Goal: Information Seeking & Learning: Learn about a topic

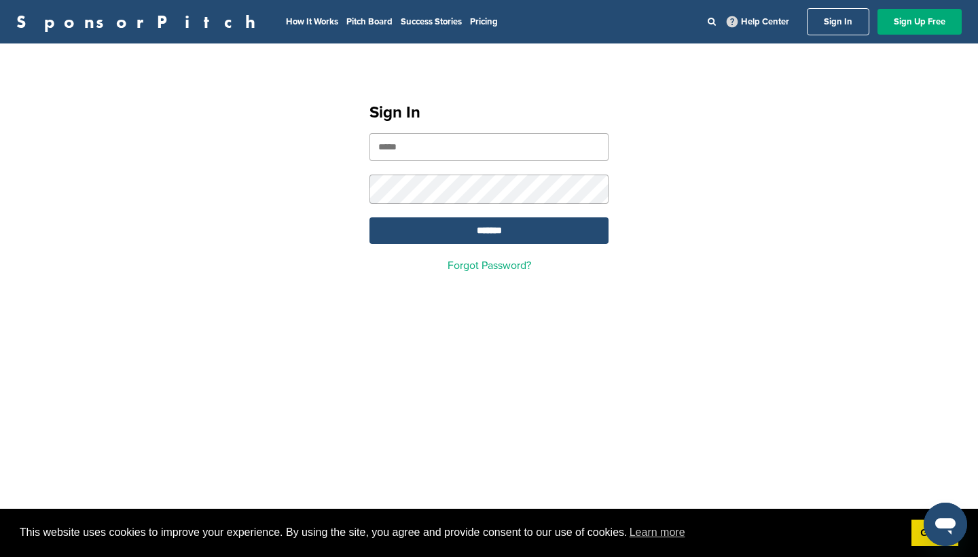
type input "**********"
click at [489, 232] on input "*******" at bounding box center [488, 230] width 239 height 26
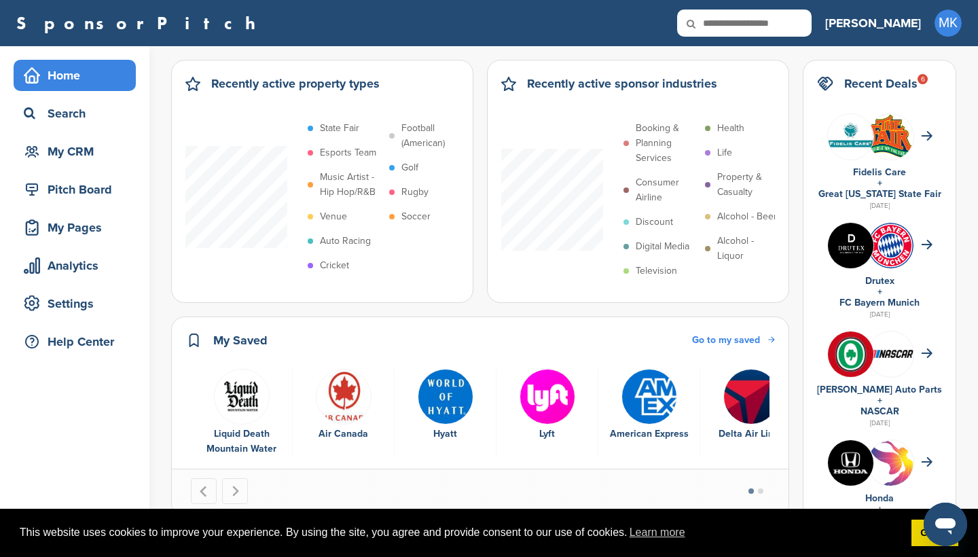
click at [723, 27] on icon at bounding box center [700, 24] width 46 height 29
click at [723, 20] on icon at bounding box center [700, 24] width 46 height 29
click at [776, 23] on input "text" at bounding box center [744, 23] width 134 height 27
type input "**********"
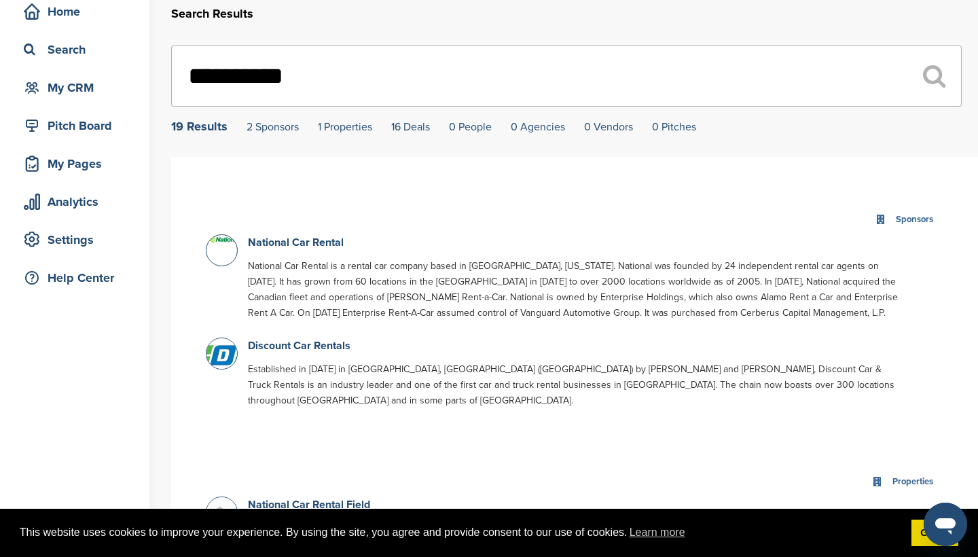
scroll to position [64, 0]
click at [265, 126] on link "2 Sponsors" at bounding box center [272, 126] width 52 height 14
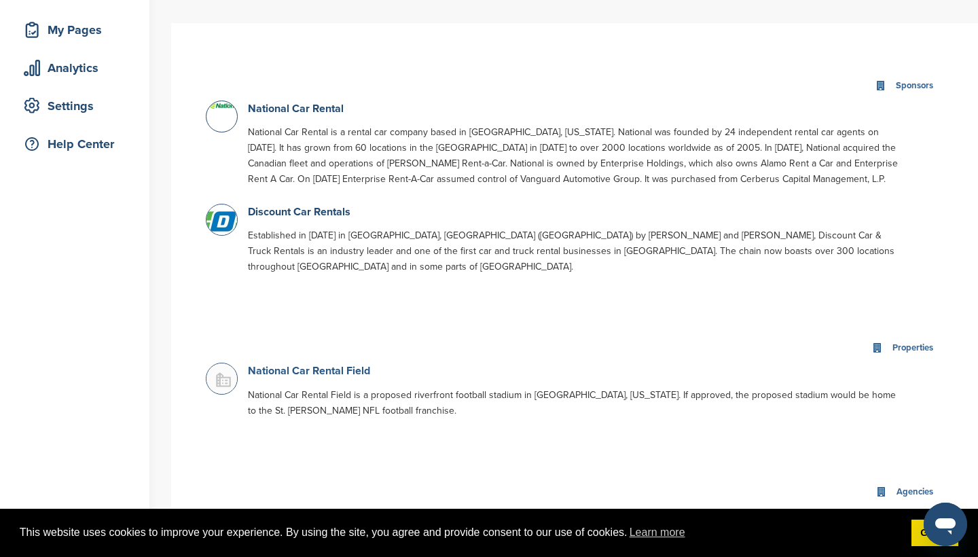
scroll to position [195, 0]
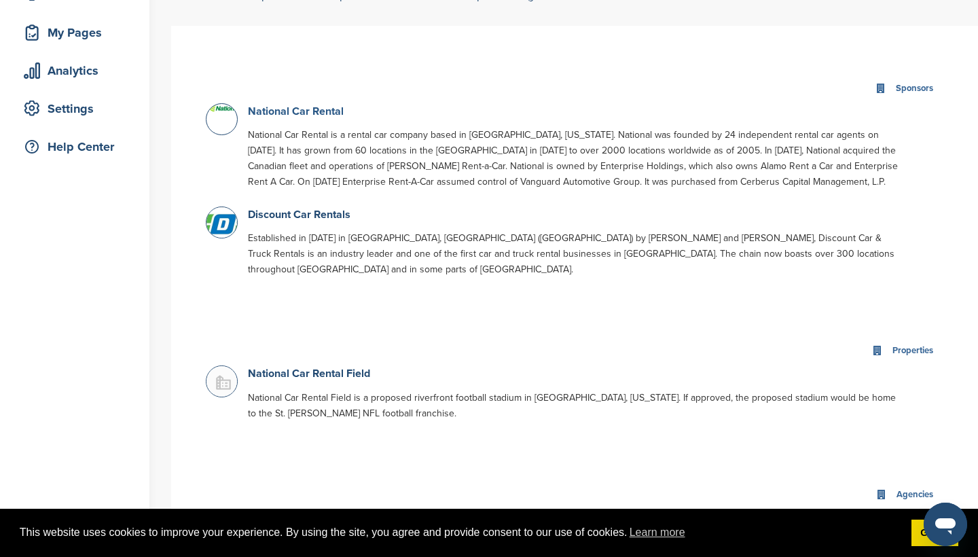
click at [275, 110] on link "National Car Rental" at bounding box center [296, 112] width 96 height 14
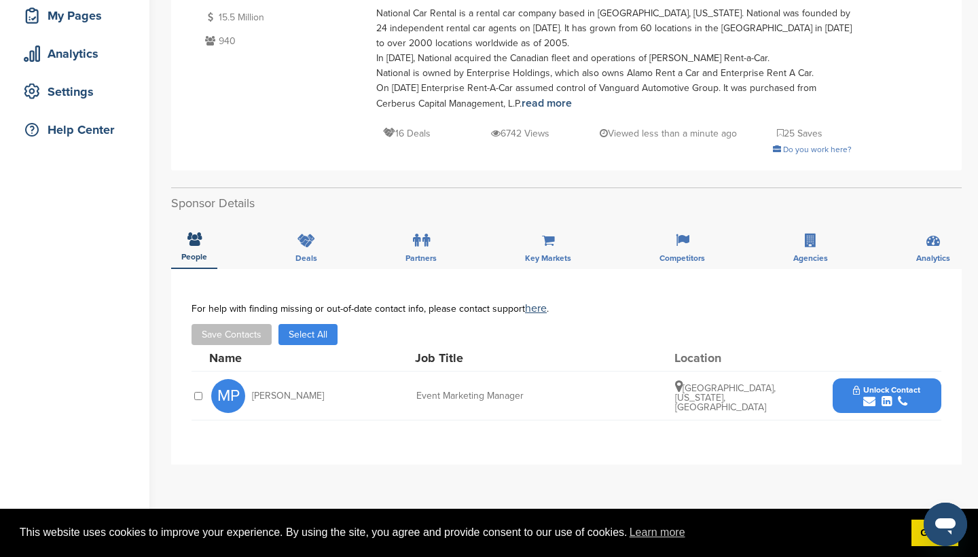
scroll to position [213, 0]
click at [305, 250] on div "Deals" at bounding box center [306, 242] width 42 height 50
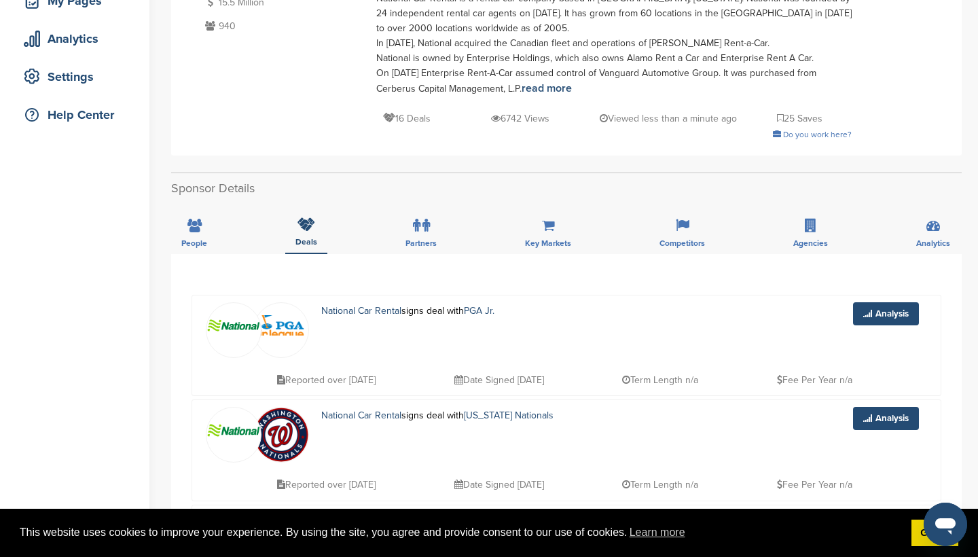
scroll to position [233, 0]
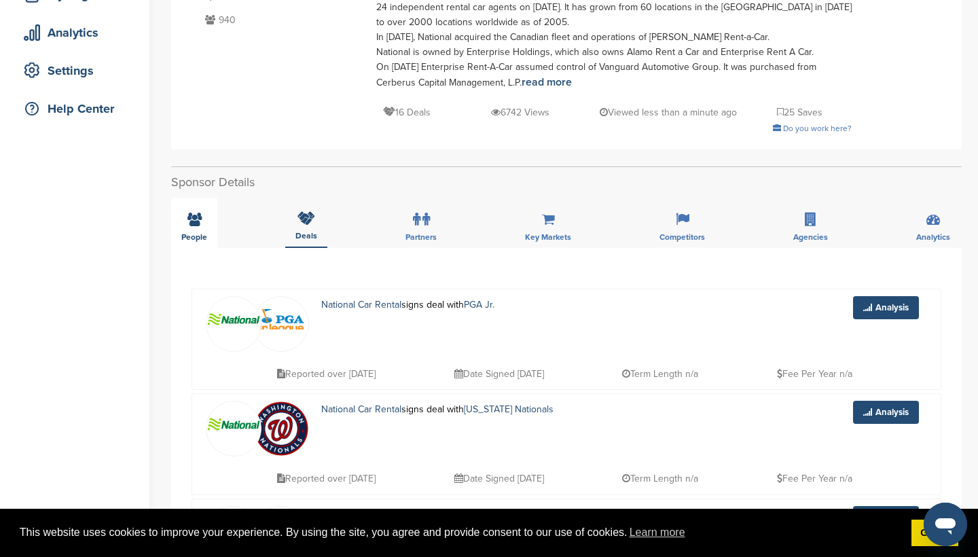
click at [200, 234] on span "People" at bounding box center [194, 237] width 26 height 8
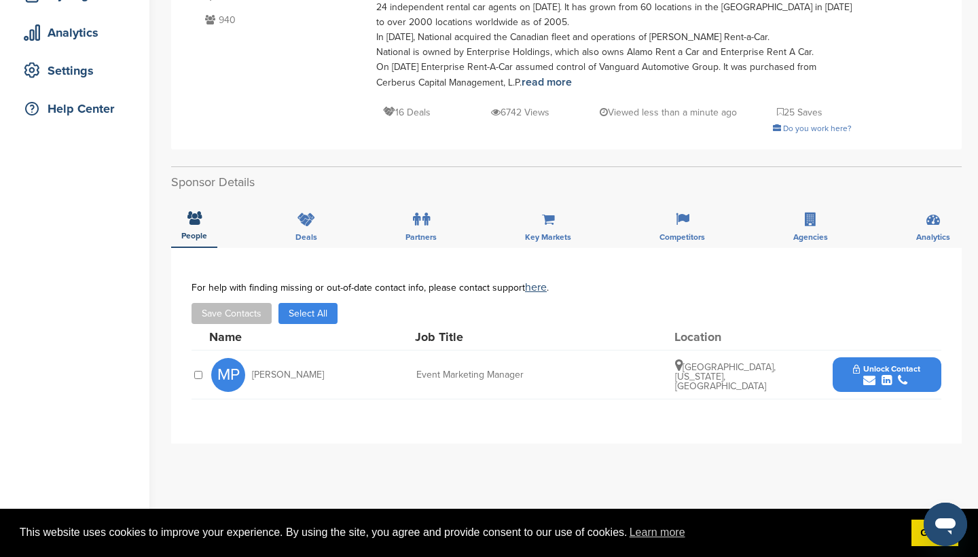
click at [867, 368] on span "Unlock Contact" at bounding box center [886, 369] width 67 height 10
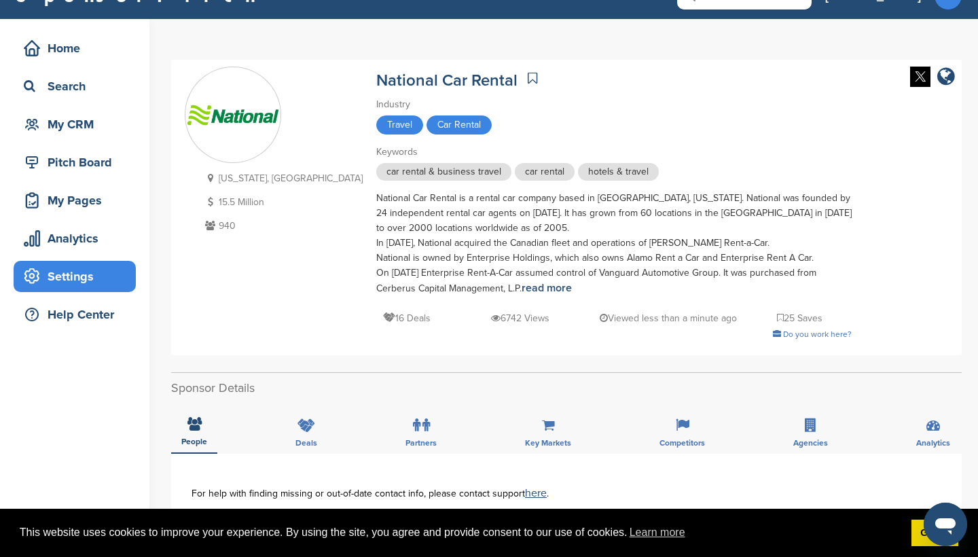
scroll to position [11, 0]
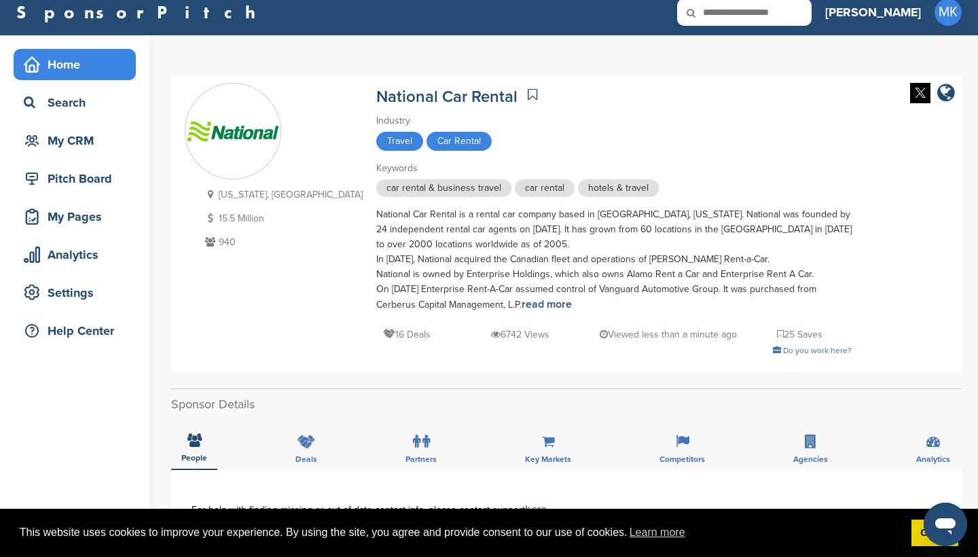
click at [83, 64] on div "Home" at bounding box center [77, 64] width 115 height 24
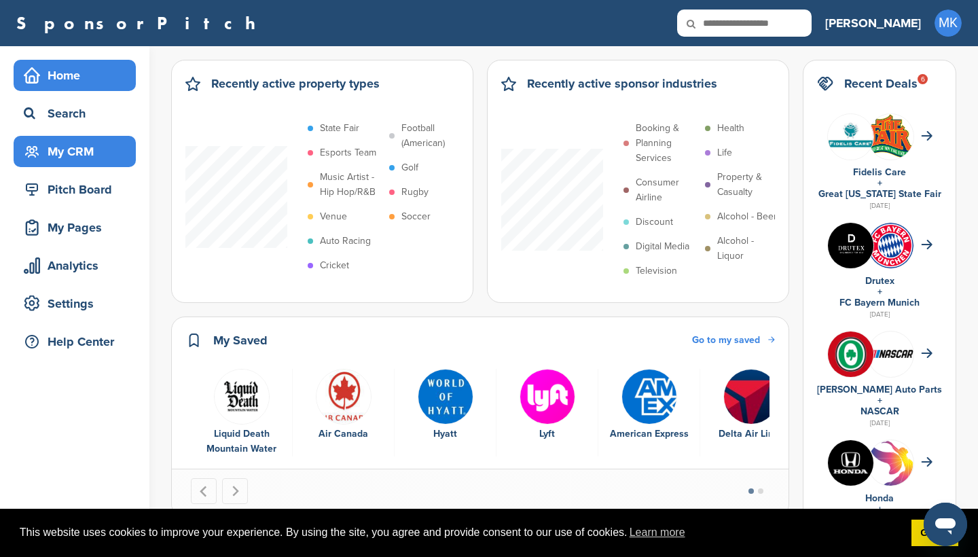
click at [107, 156] on div "My CRM" at bounding box center [77, 151] width 115 height 24
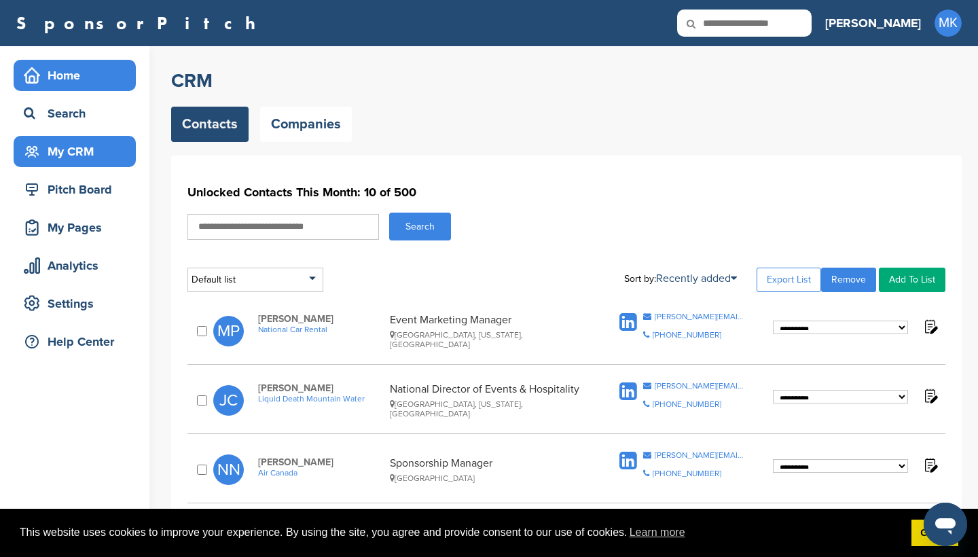
click at [76, 83] on div "Home" at bounding box center [77, 75] width 115 height 24
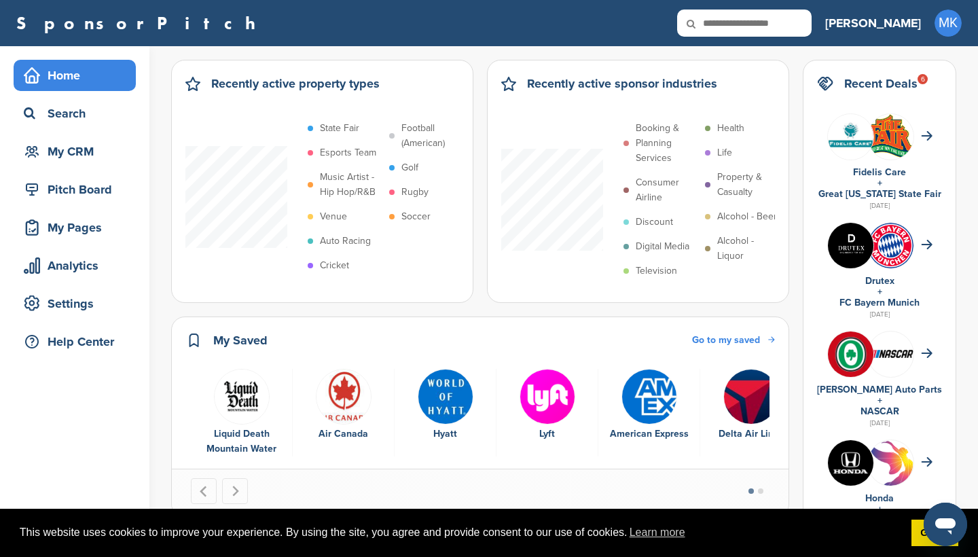
click at [723, 24] on icon at bounding box center [700, 24] width 46 height 29
click at [791, 29] on input "text" at bounding box center [744, 23] width 134 height 27
type input "*"
type input "****"
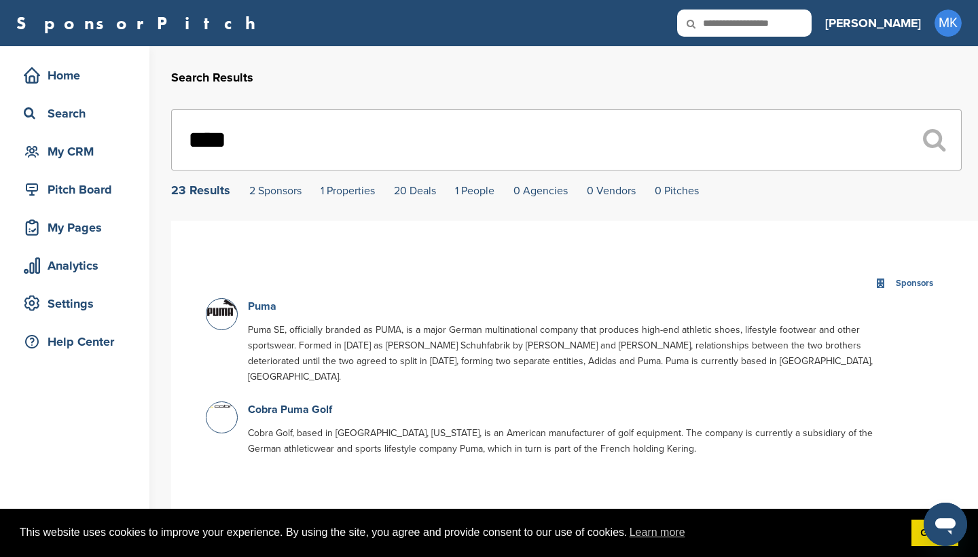
click at [255, 302] on link "Puma" at bounding box center [262, 306] width 29 height 14
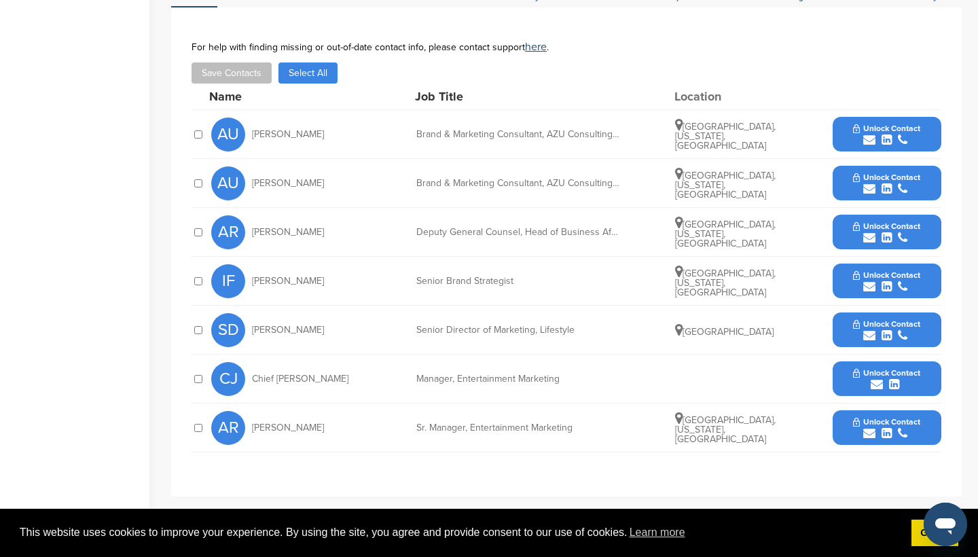
scroll to position [400, 0]
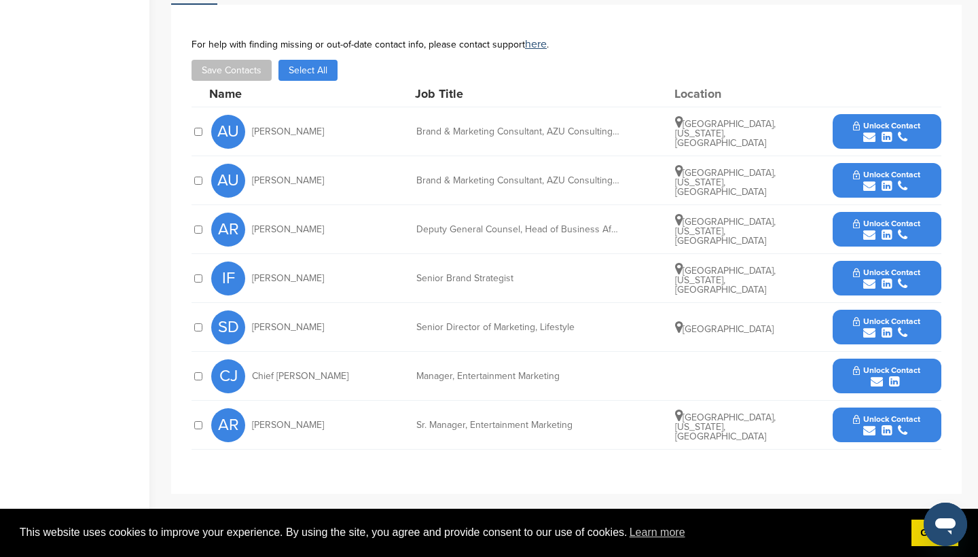
click at [871, 365] on span "Unlock Contact" at bounding box center [886, 370] width 67 height 10
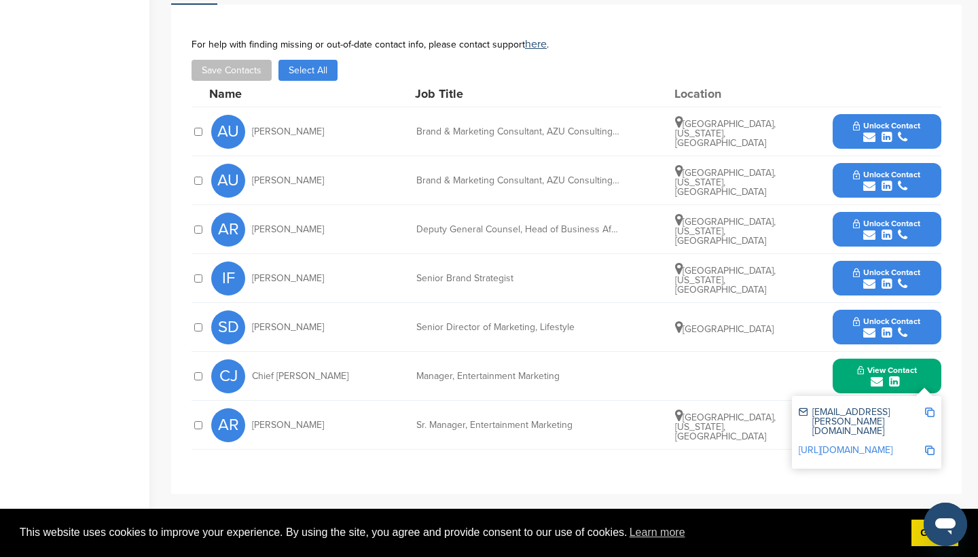
click at [746, 382] on div "CJ Chief [PERSON_NAME] Manager, Entertainment Marketing View Contact [EMAIL_ADD…" at bounding box center [576, 376] width 730 height 48
click at [837, 468] on div "**********" at bounding box center [566, 249] width 790 height 489
click at [946, 375] on div "**********" at bounding box center [566, 249] width 790 height 489
click at [925, 396] on div "chief.johnson@puma.com https://www.linkedin.com/in/chiefjohnson14" at bounding box center [866, 432] width 149 height 73
click at [919, 365] on button "View Contact" at bounding box center [886, 376] width 92 height 41
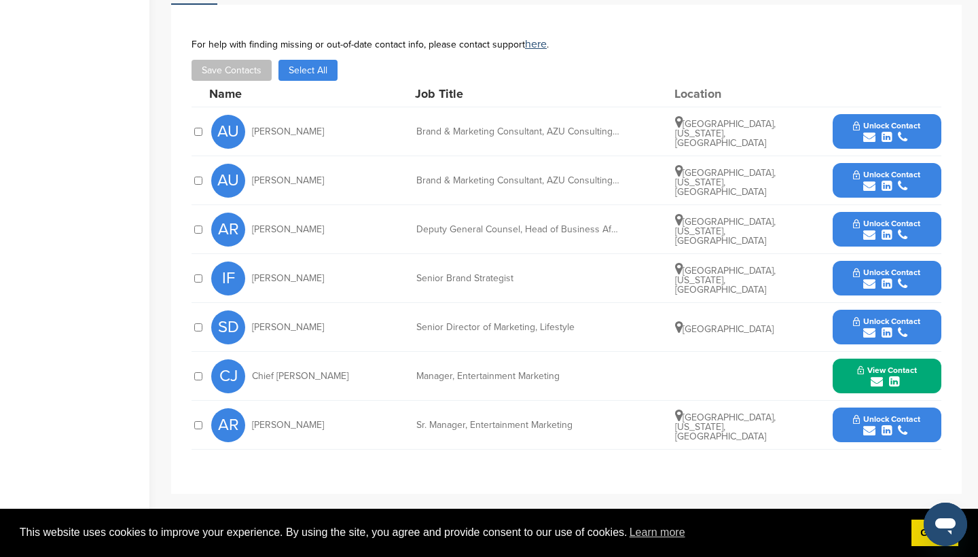
click at [904, 414] on span "Unlock Contact" at bounding box center [886, 419] width 67 height 10
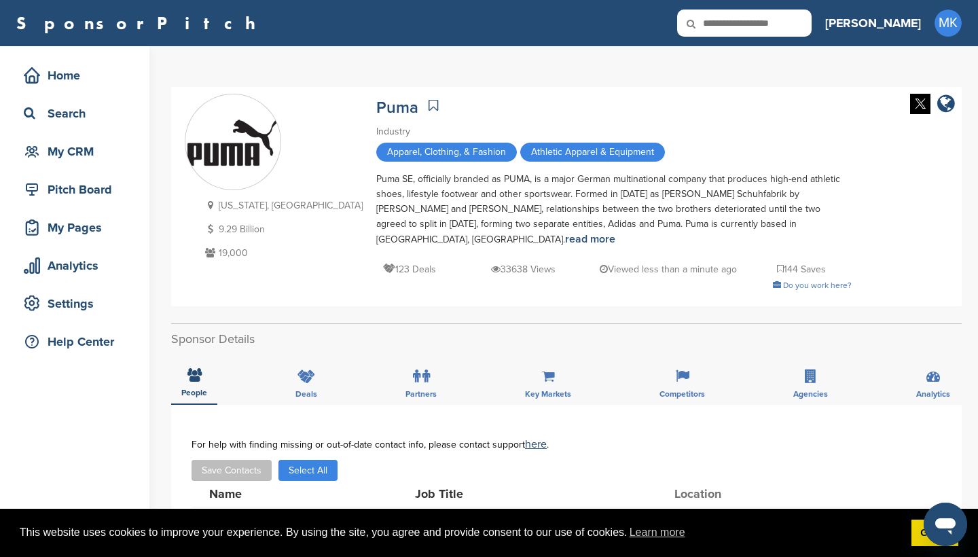
scroll to position [0, 0]
click at [111, 277] on div "Analytics" at bounding box center [77, 265] width 115 height 24
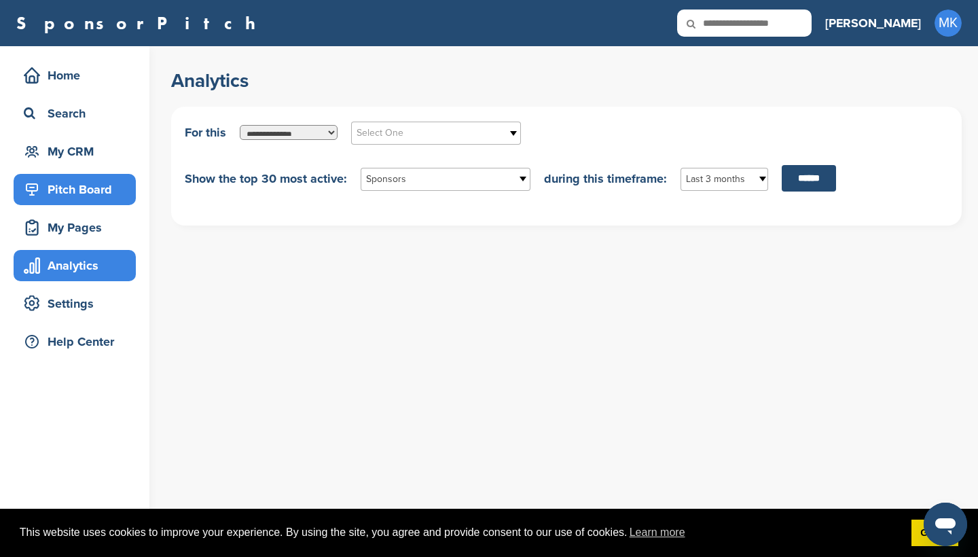
click at [107, 184] on div "Pitch Board" at bounding box center [77, 189] width 115 height 24
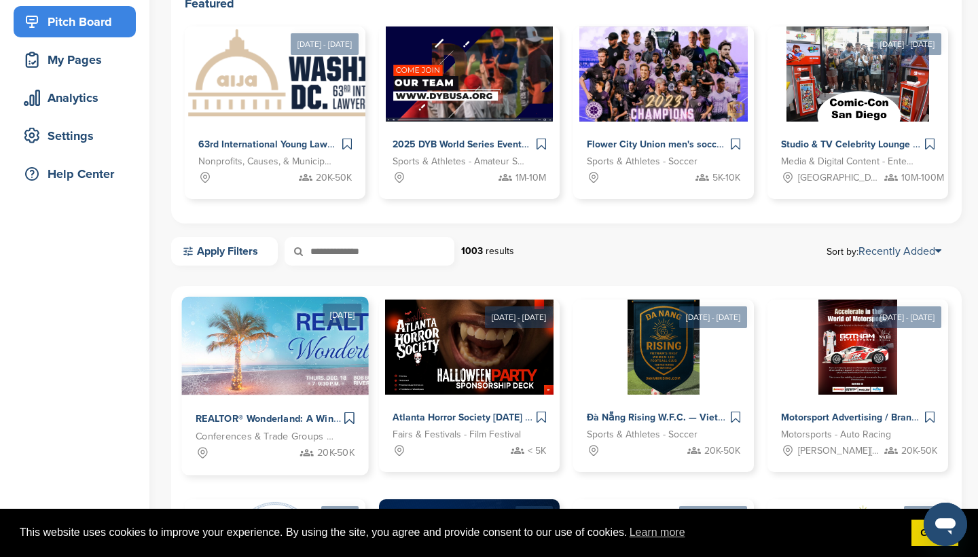
scroll to position [570, 0]
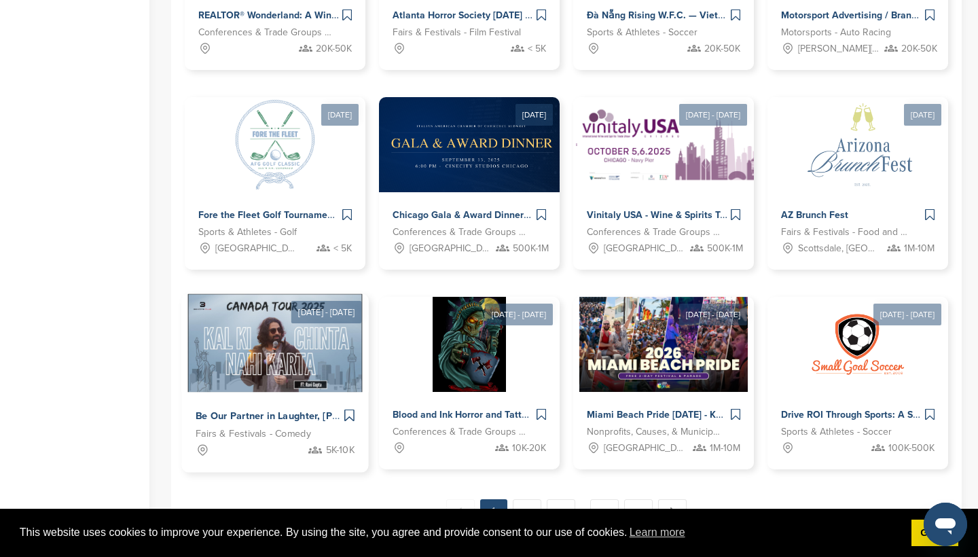
click at [316, 449] on icon at bounding box center [315, 450] width 14 height 14
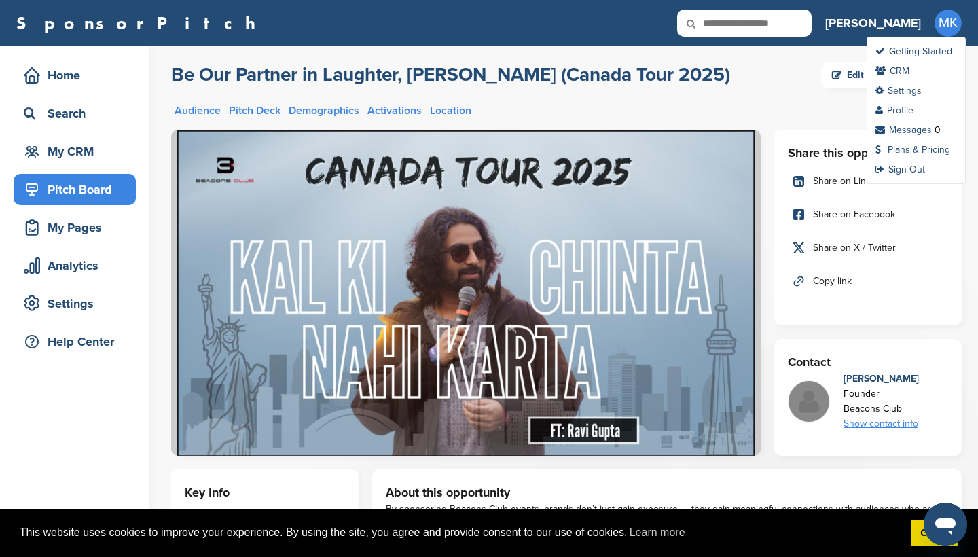
click at [955, 25] on span "MK" at bounding box center [947, 23] width 27 height 27
click at [901, 111] on link "Profile" at bounding box center [894, 111] width 38 height 12
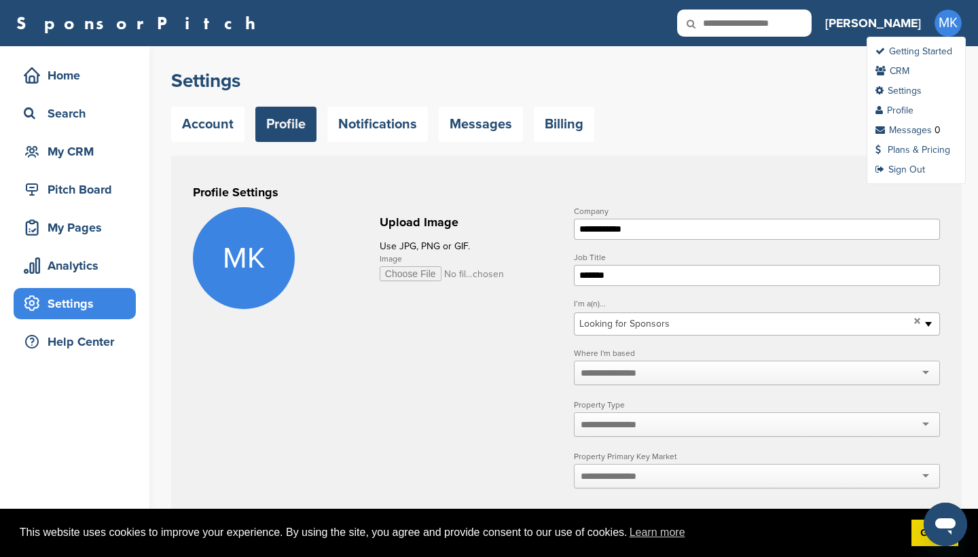
click at [941, 15] on span "MK" at bounding box center [947, 23] width 27 height 27
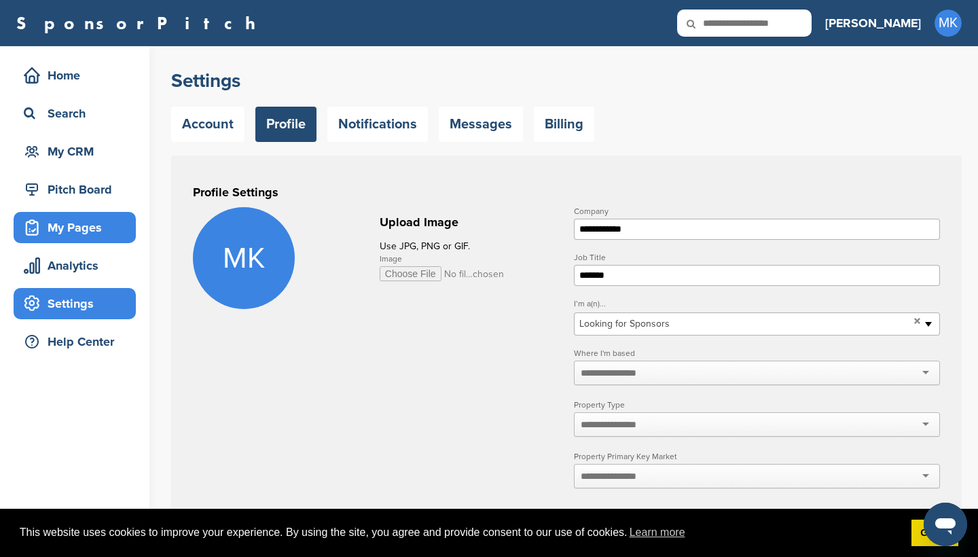
click at [104, 223] on div "My Pages" at bounding box center [77, 227] width 115 height 24
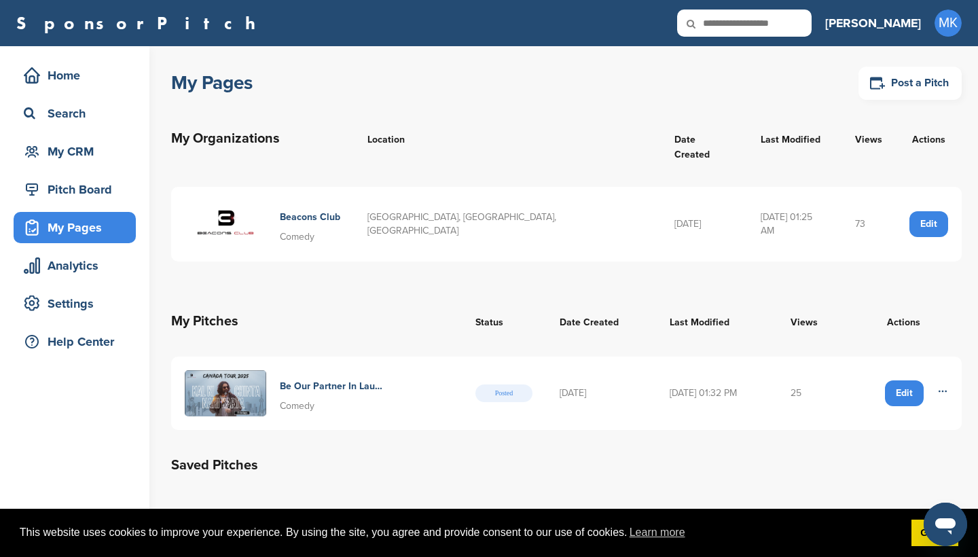
click at [803, 382] on td "25" at bounding box center [811, 392] width 69 height 73
click at [97, 84] on div "Home" at bounding box center [77, 75] width 115 height 24
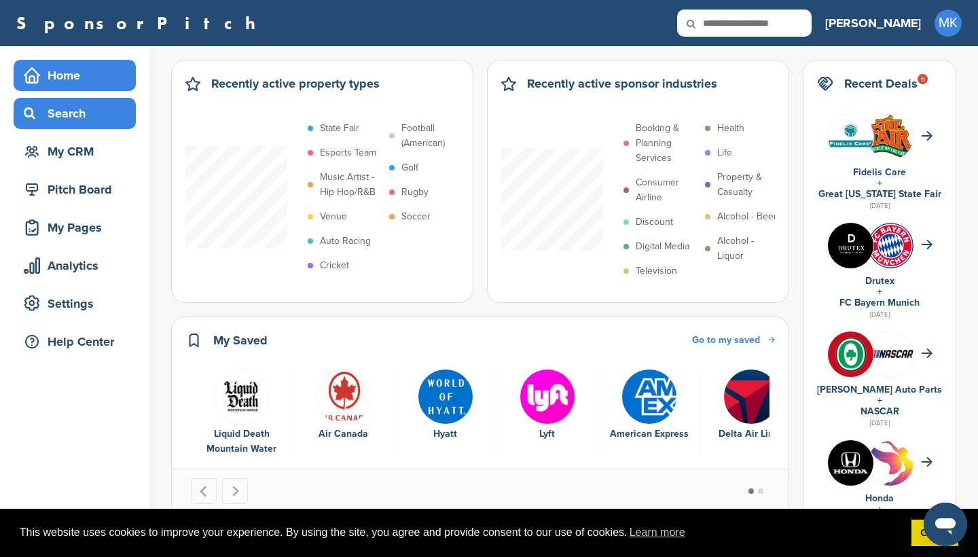
click at [81, 128] on div "Search" at bounding box center [75, 113] width 122 height 31
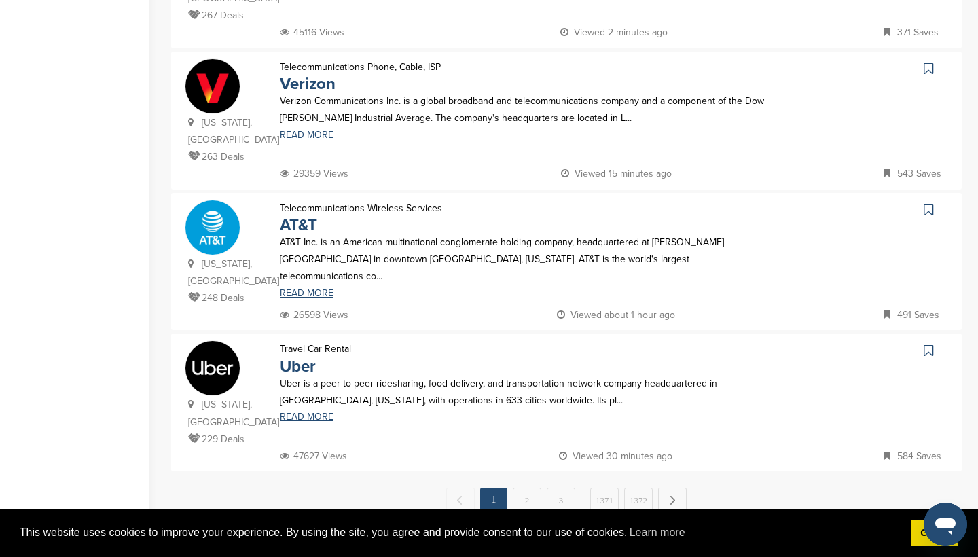
scroll to position [1228, 0]
click at [525, 487] on link "2" at bounding box center [527, 499] width 29 height 25
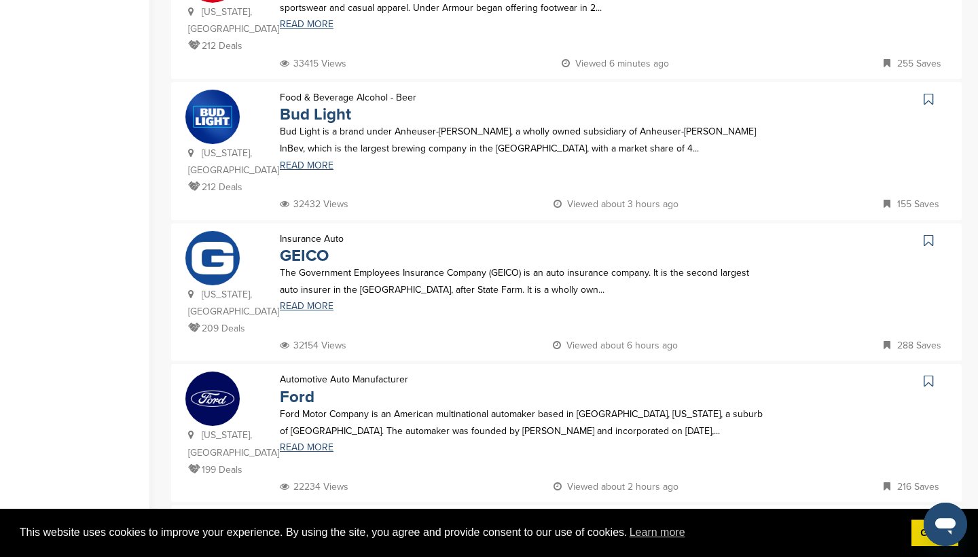
scroll to position [512, 0]
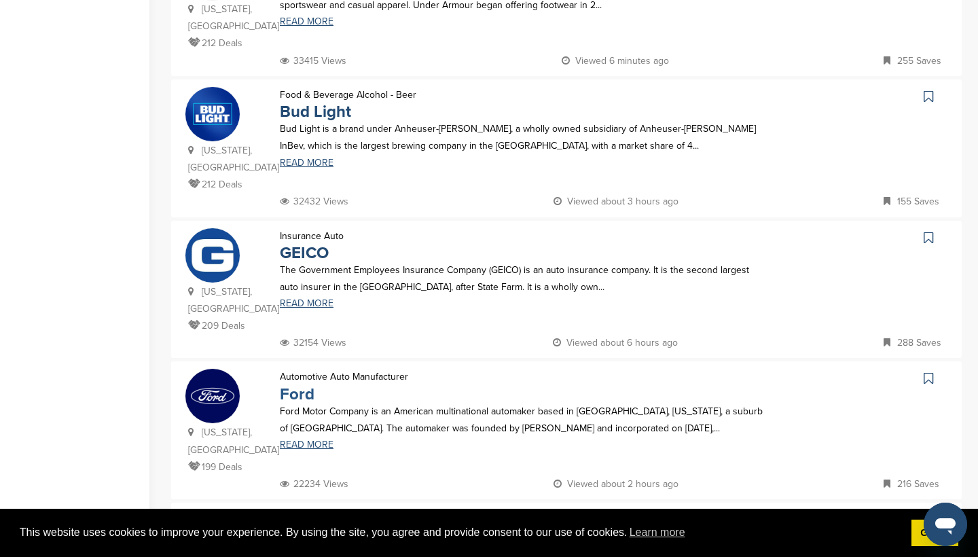
click at [297, 384] on link "Ford" at bounding box center [297, 394] width 35 height 20
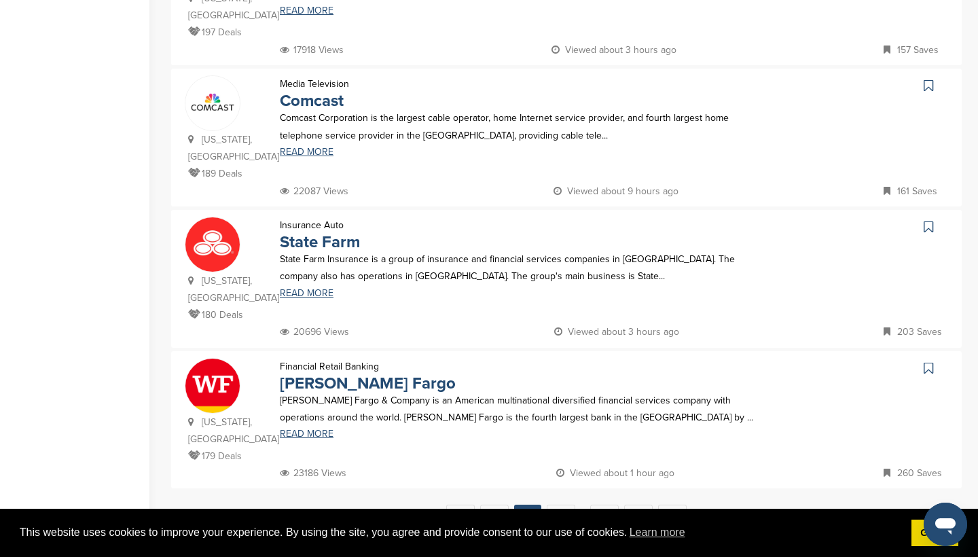
scroll to position [1228, 0]
click at [559, 504] on link "3" at bounding box center [560, 516] width 29 height 25
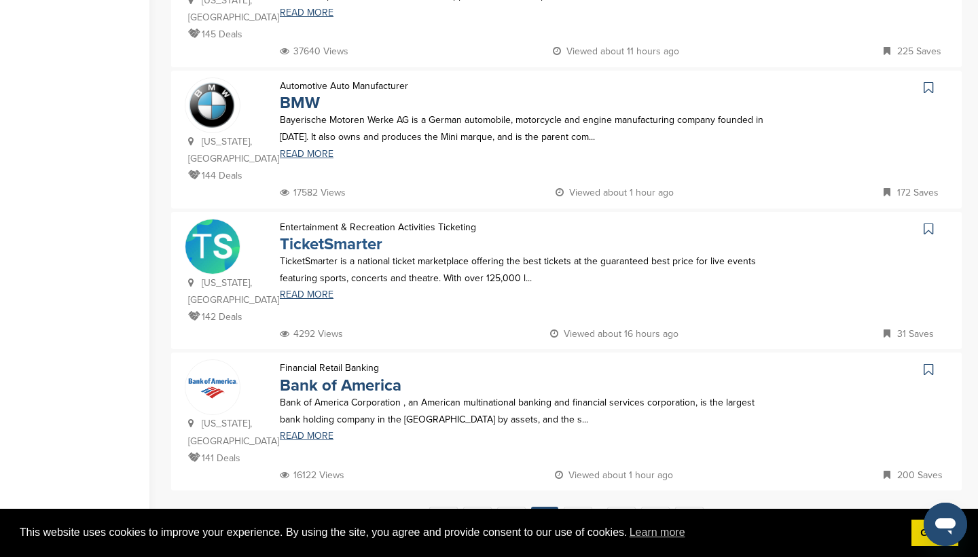
scroll to position [1215, 0]
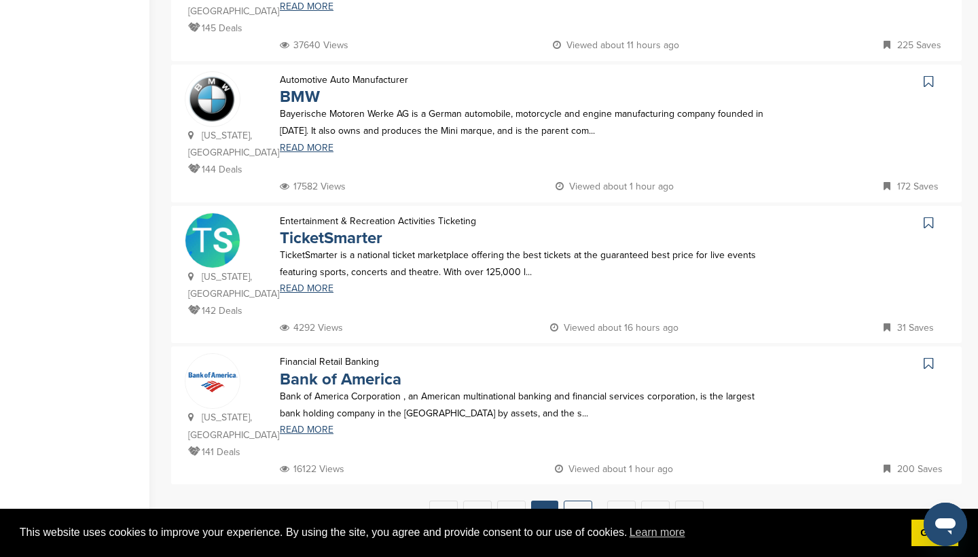
click at [563, 500] on link "4" at bounding box center [577, 512] width 29 height 25
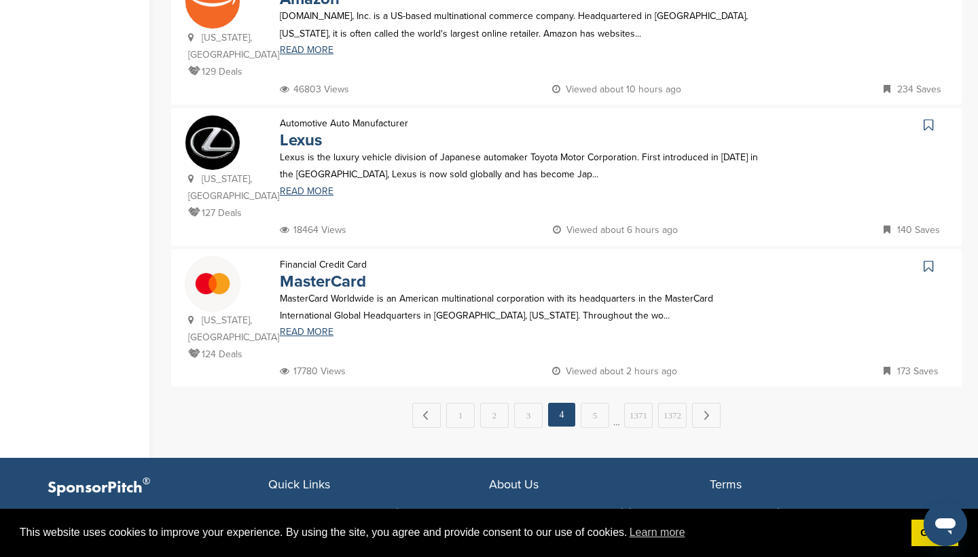
scroll to position [1337, 0]
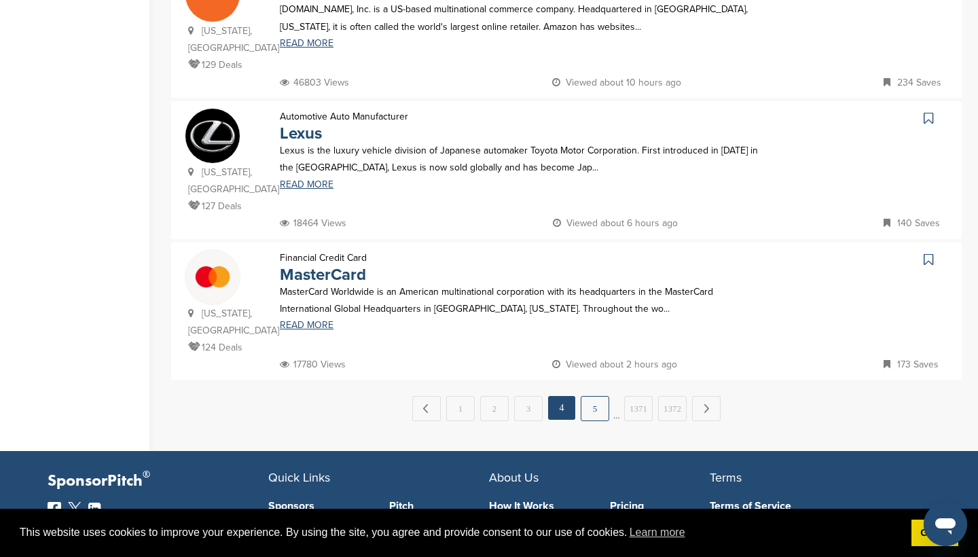
click at [595, 396] on link "5" at bounding box center [594, 408] width 29 height 25
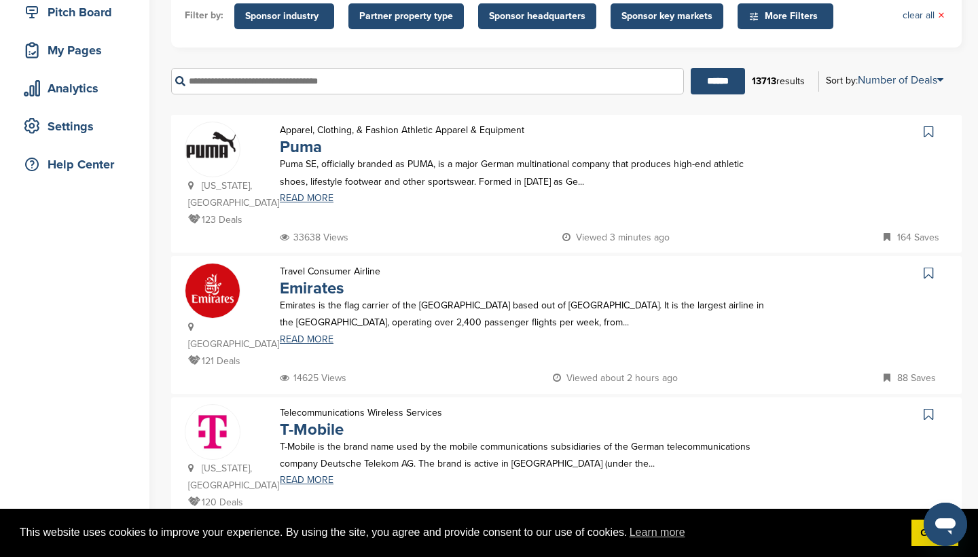
scroll to position [178, 0]
click at [933, 282] on link at bounding box center [930, 272] width 20 height 20
click at [927, 134] on icon at bounding box center [928, 131] width 10 height 14
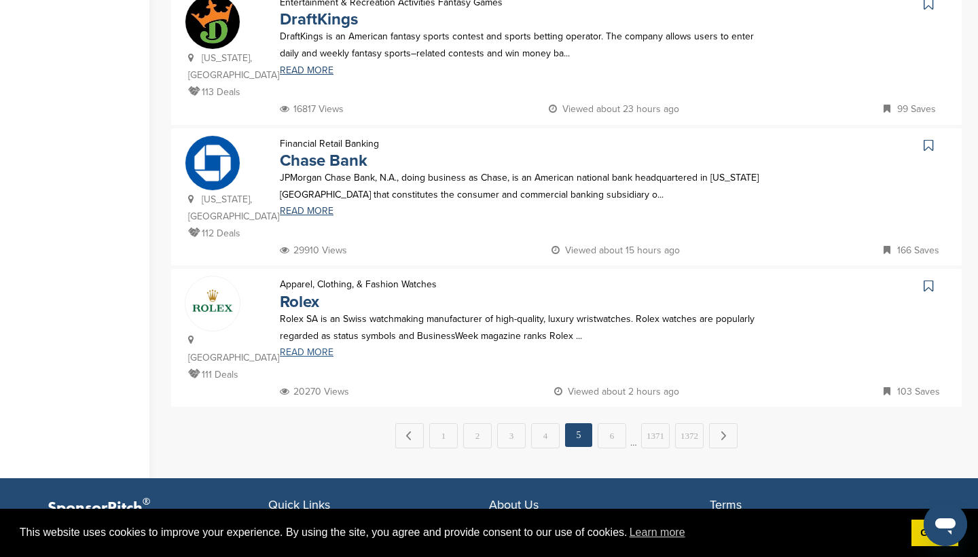
scroll to position [1302, 0]
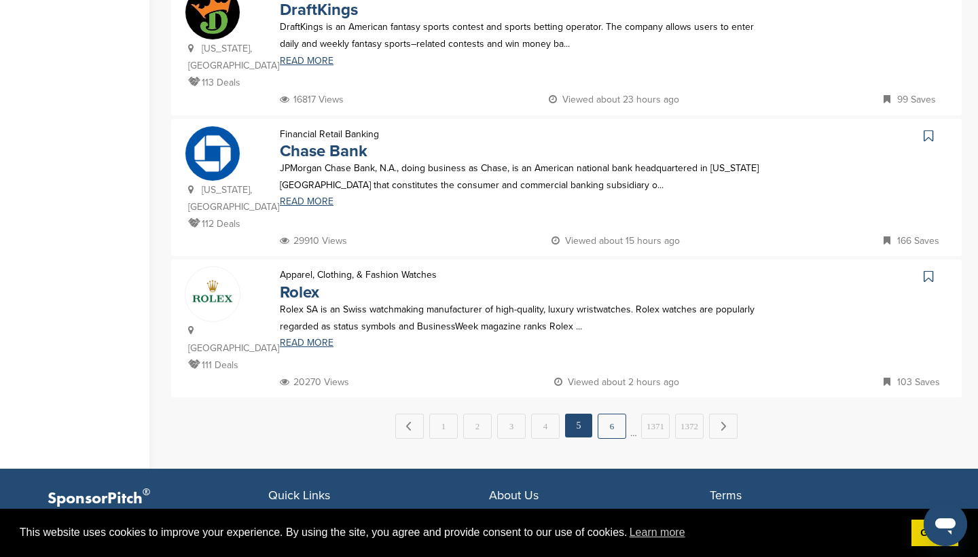
click at [611, 413] on link "6" at bounding box center [611, 425] width 29 height 25
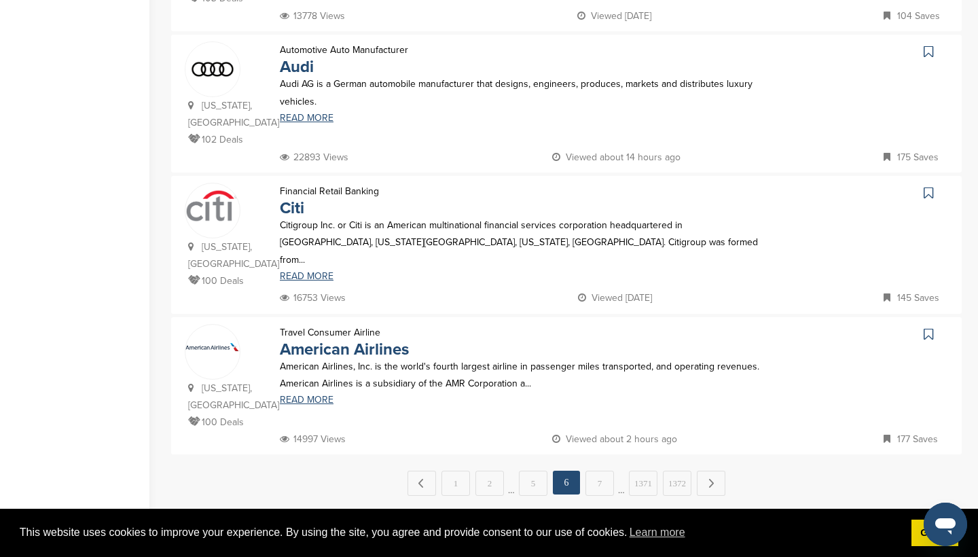
scroll to position [1262, 0]
click at [602, 470] on link "7" at bounding box center [599, 482] width 29 height 25
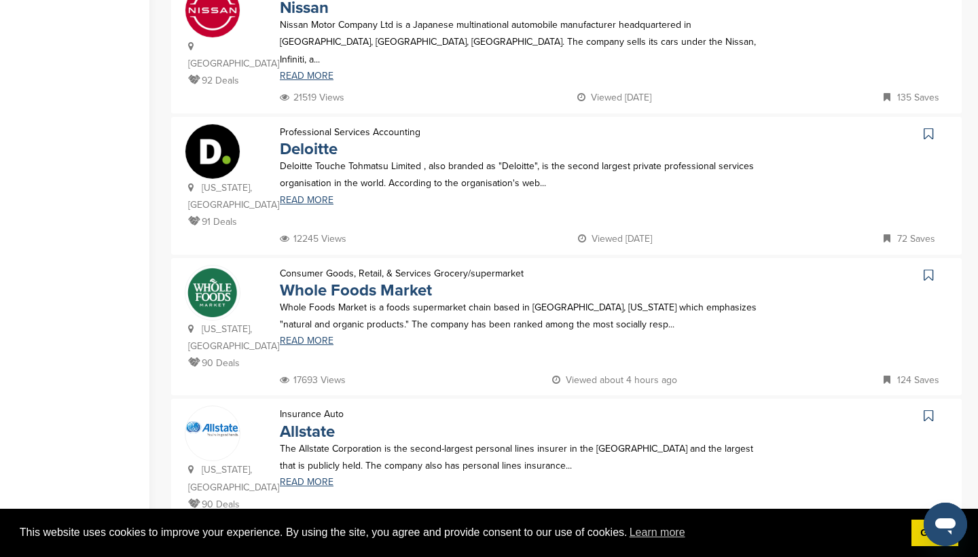
scroll to position [1169, 0]
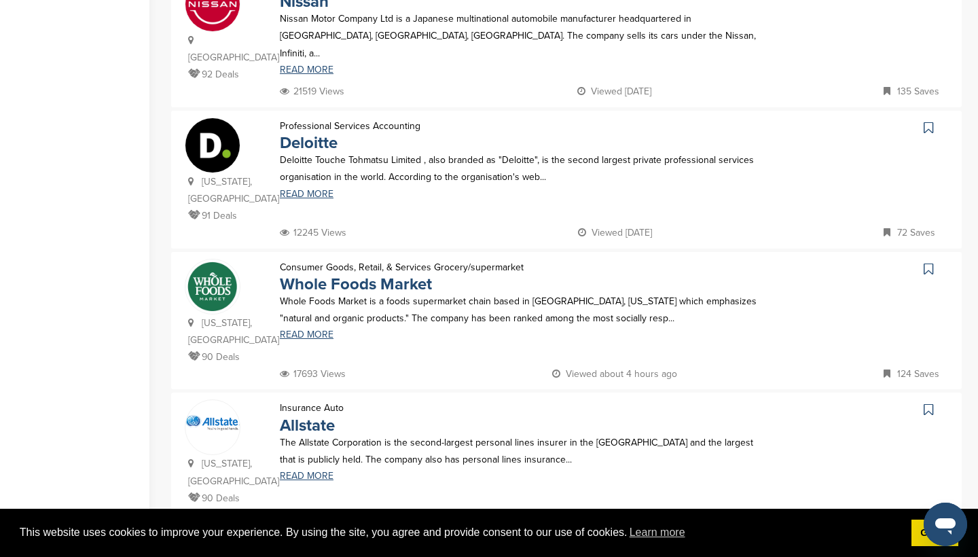
click at [926, 403] on icon at bounding box center [928, 410] width 10 height 14
click at [603, 546] on link "8" at bounding box center [599, 558] width 29 height 25
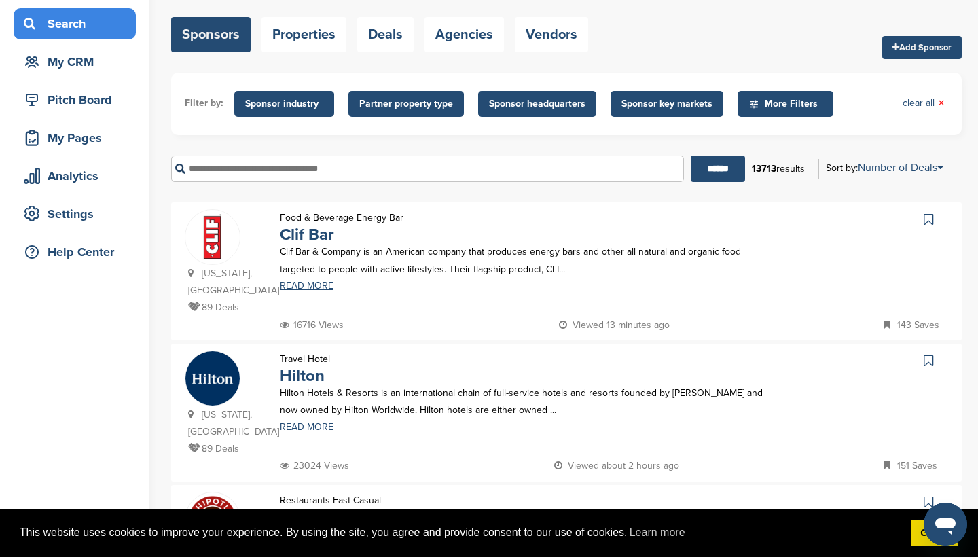
scroll to position [100, 0]
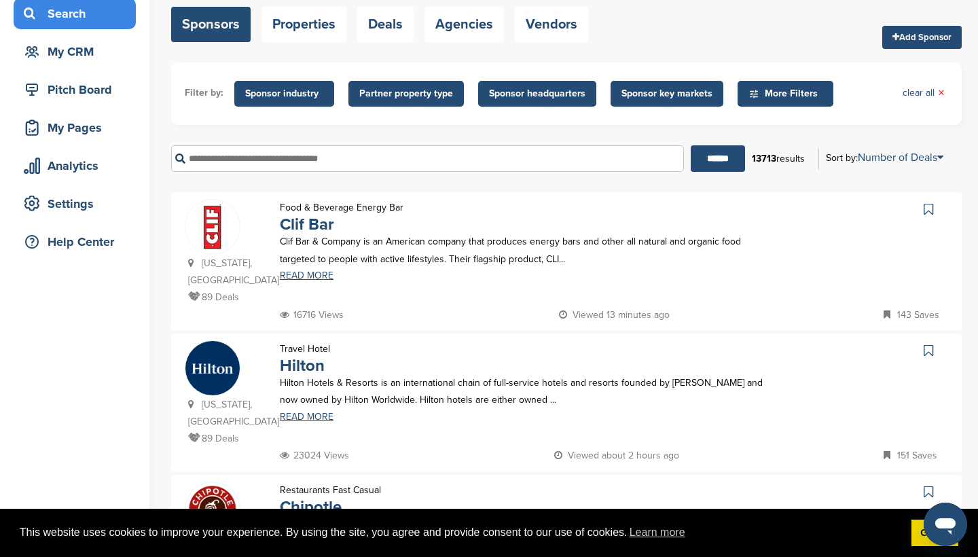
click at [929, 343] on icon at bounding box center [928, 350] width 10 height 14
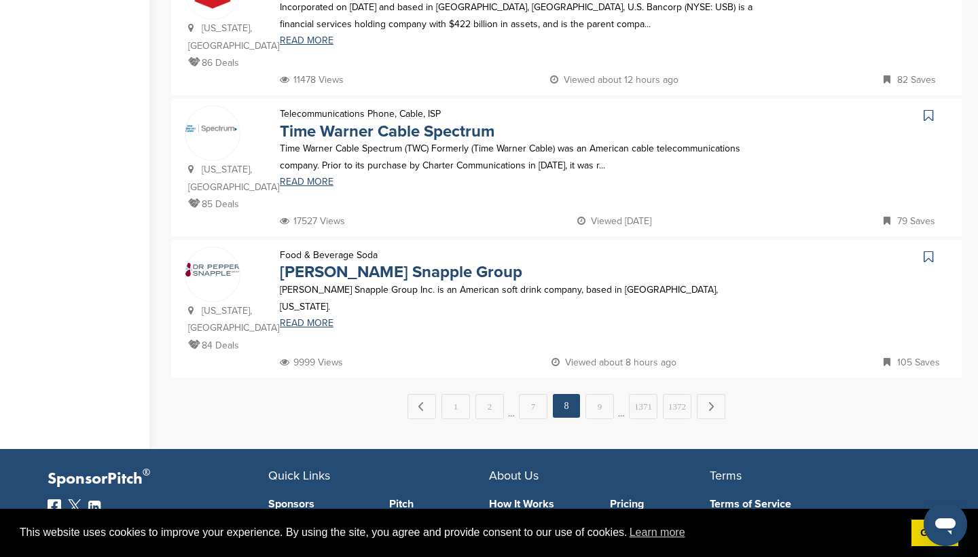
scroll to position [1305, 0]
click at [598, 394] on link "9" at bounding box center [599, 406] width 29 height 25
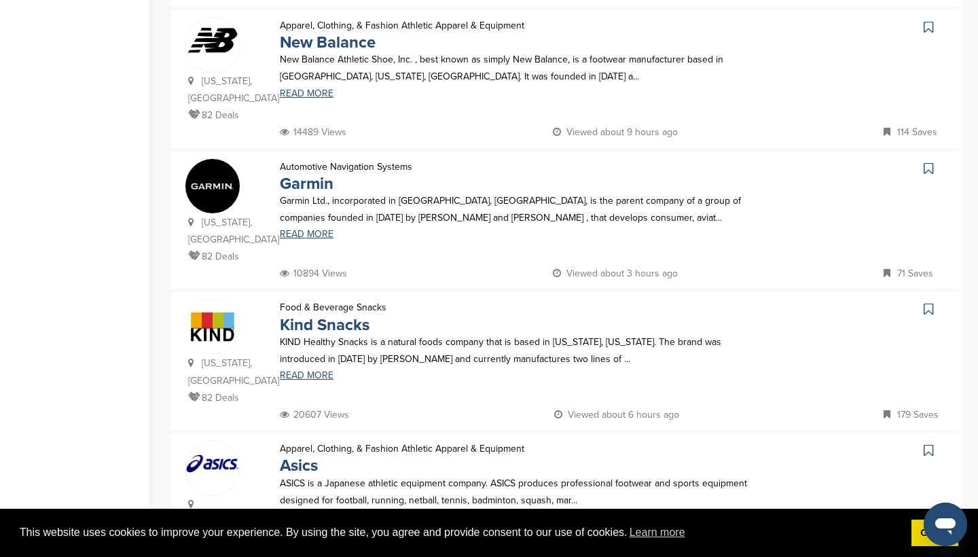
scroll to position [415, 0]
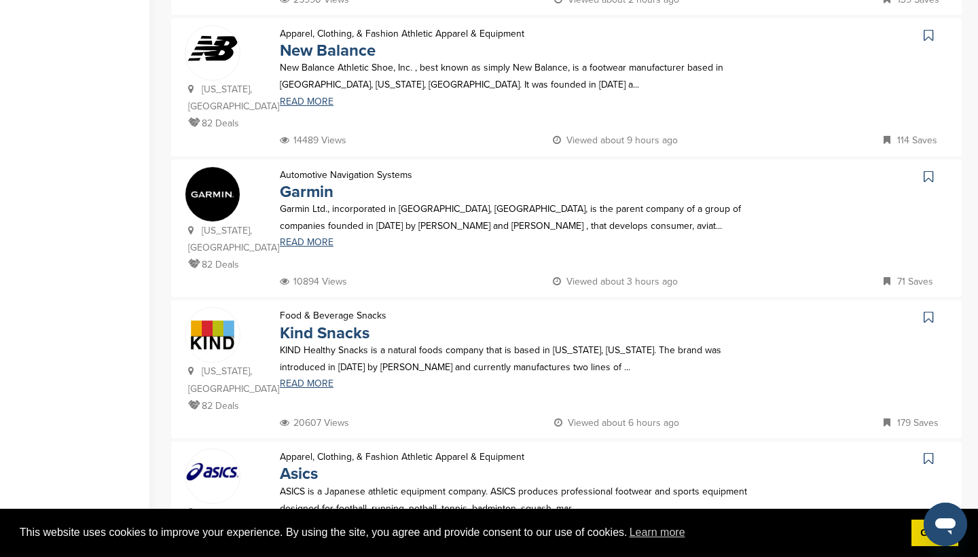
click at [929, 29] on icon at bounding box center [928, 36] width 10 height 14
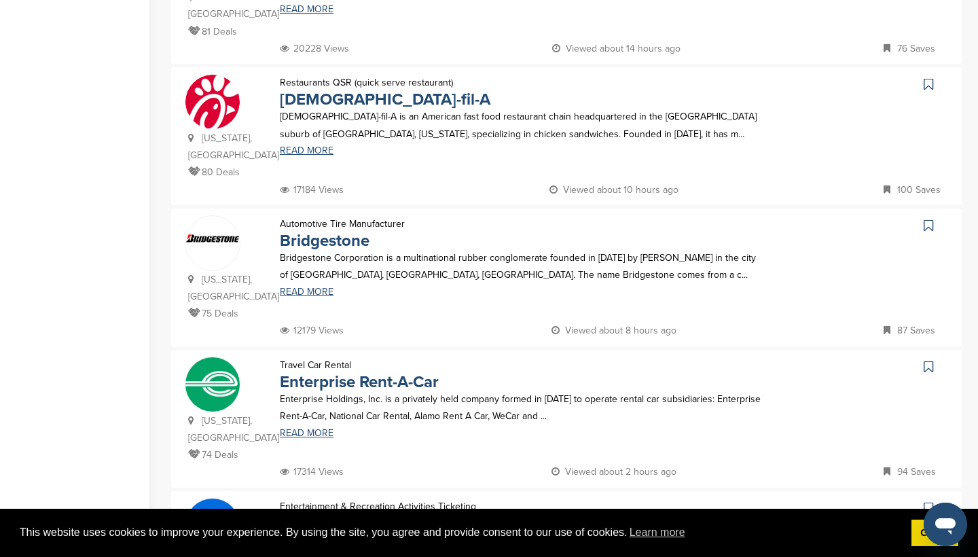
scroll to position [933, 0]
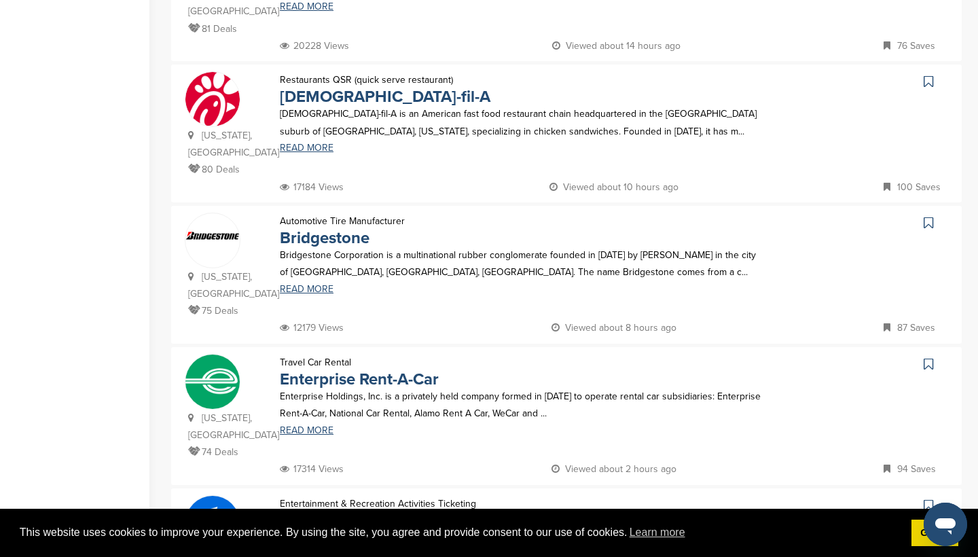
click at [931, 357] on icon at bounding box center [928, 364] width 10 height 14
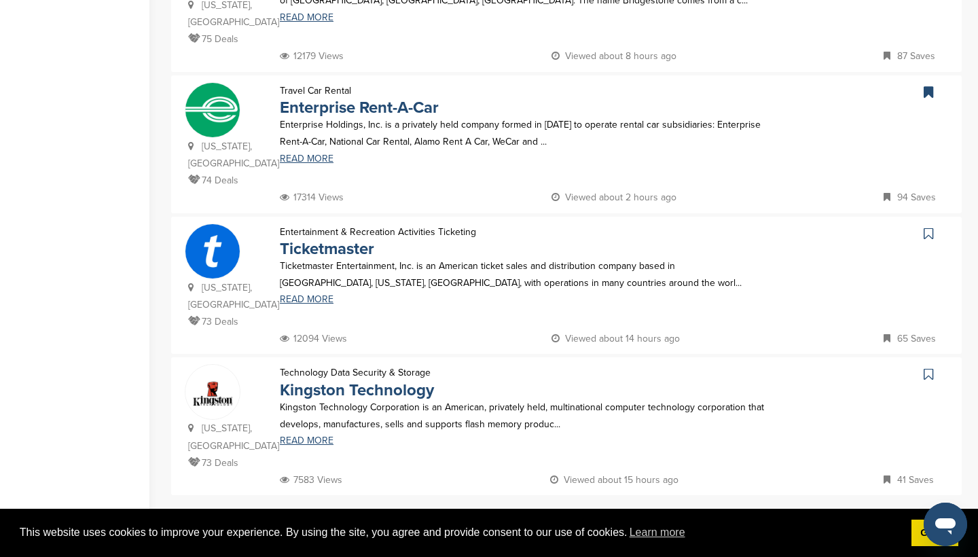
scroll to position [1271, 0]
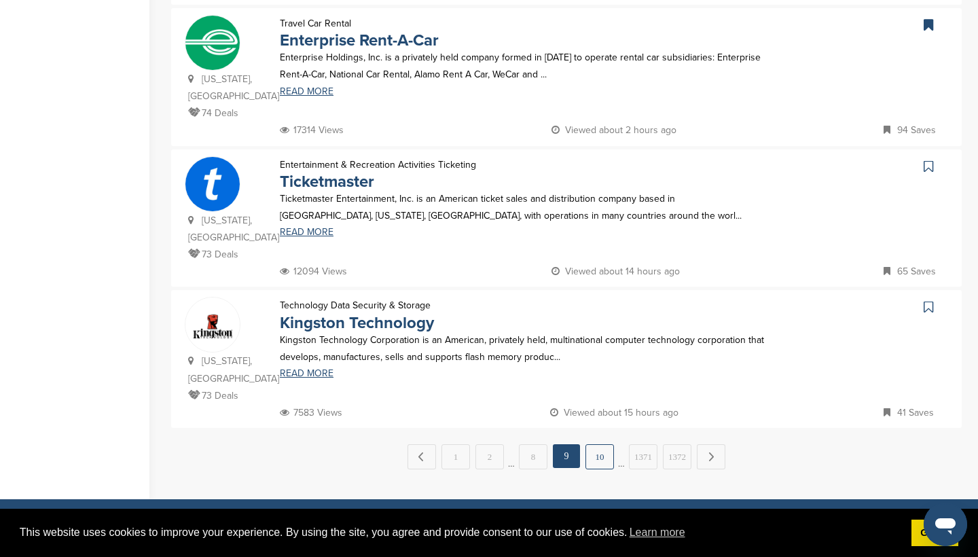
click at [601, 444] on link "10" at bounding box center [599, 456] width 29 height 25
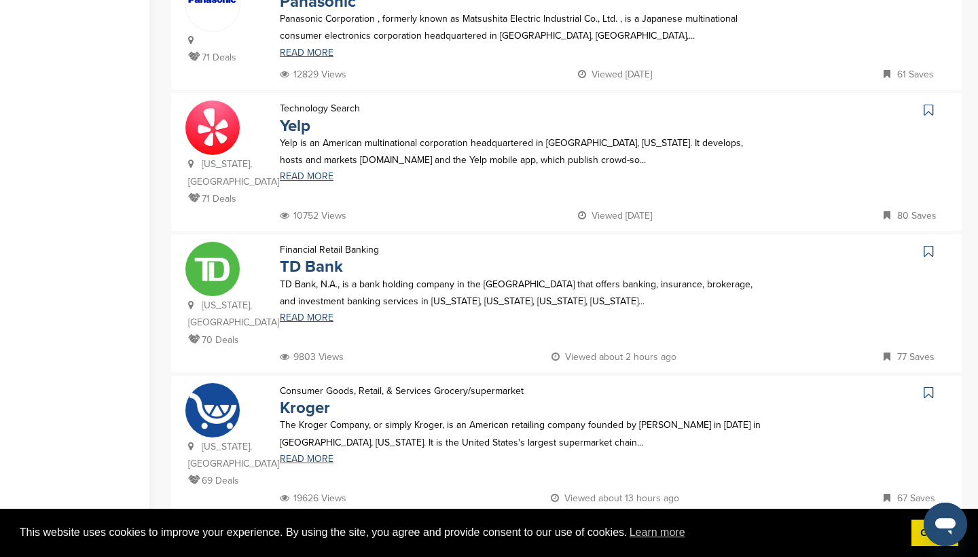
scroll to position [590, 0]
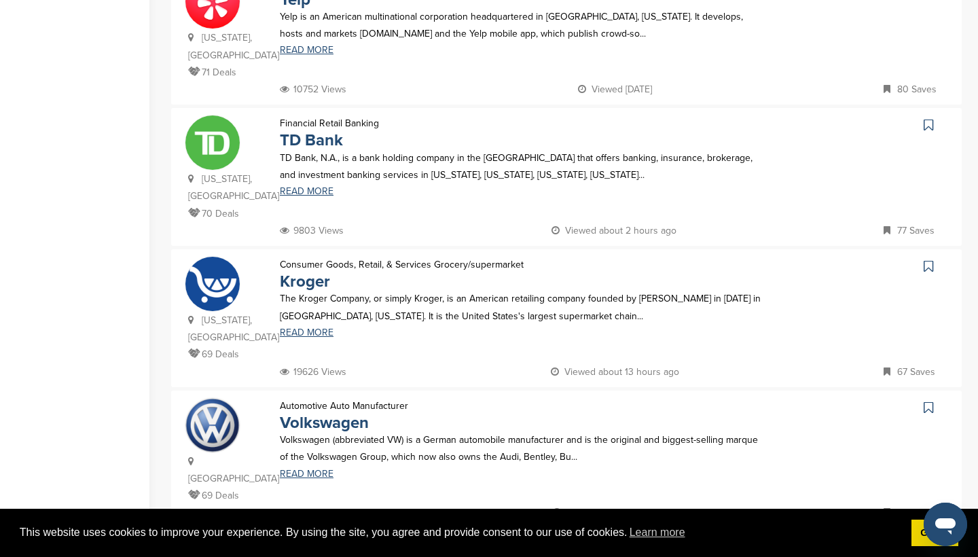
click at [931, 125] on icon at bounding box center [928, 125] width 10 height 14
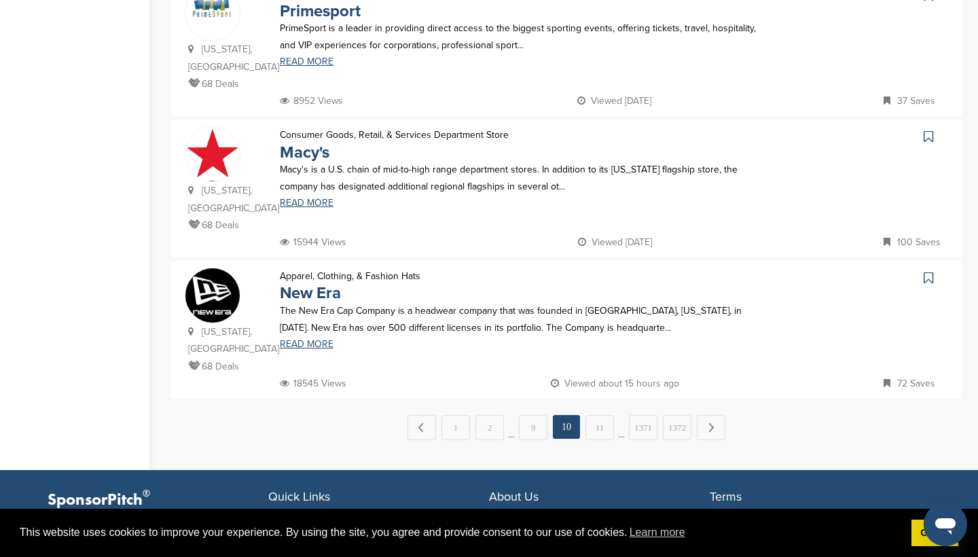
scroll to position [1286, 0]
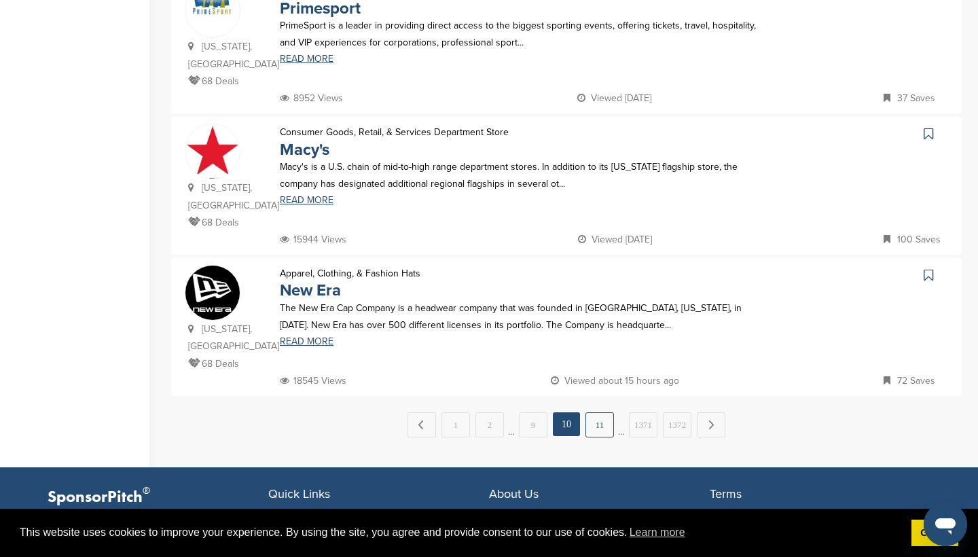
click at [594, 412] on link "11" at bounding box center [599, 424] width 29 height 25
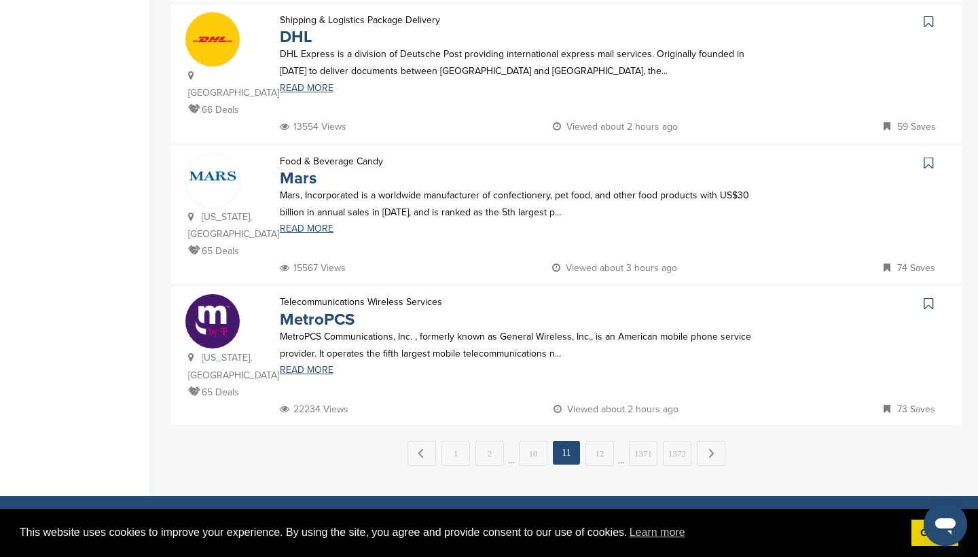
scroll to position [0, 0]
click at [599, 441] on link "12" at bounding box center [599, 453] width 29 height 25
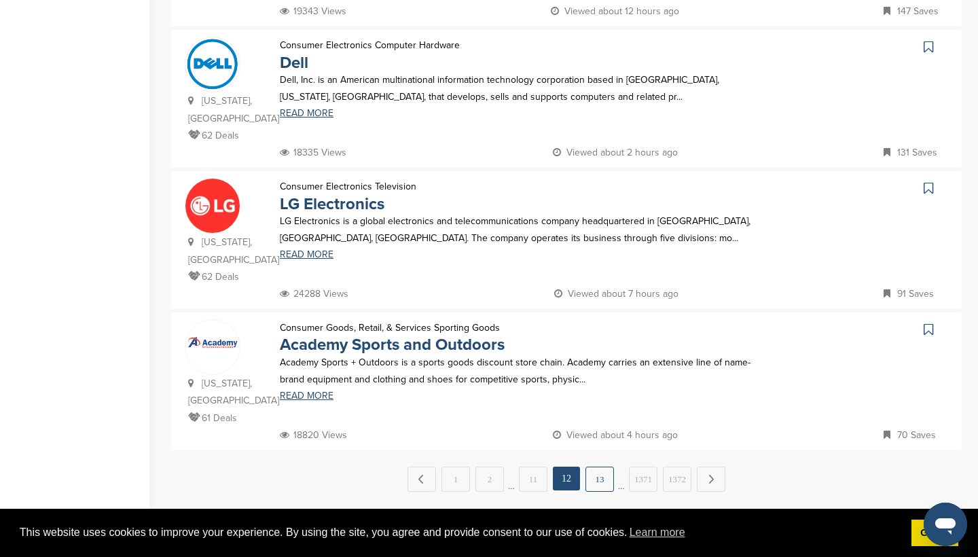
click at [601, 466] on link "13" at bounding box center [599, 478] width 29 height 25
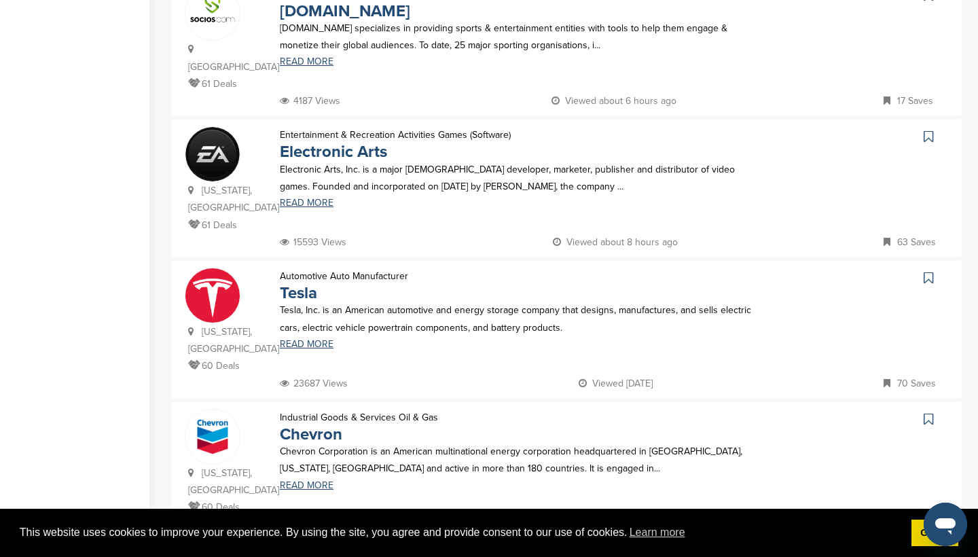
click at [929, 271] on icon at bounding box center [928, 278] width 10 height 14
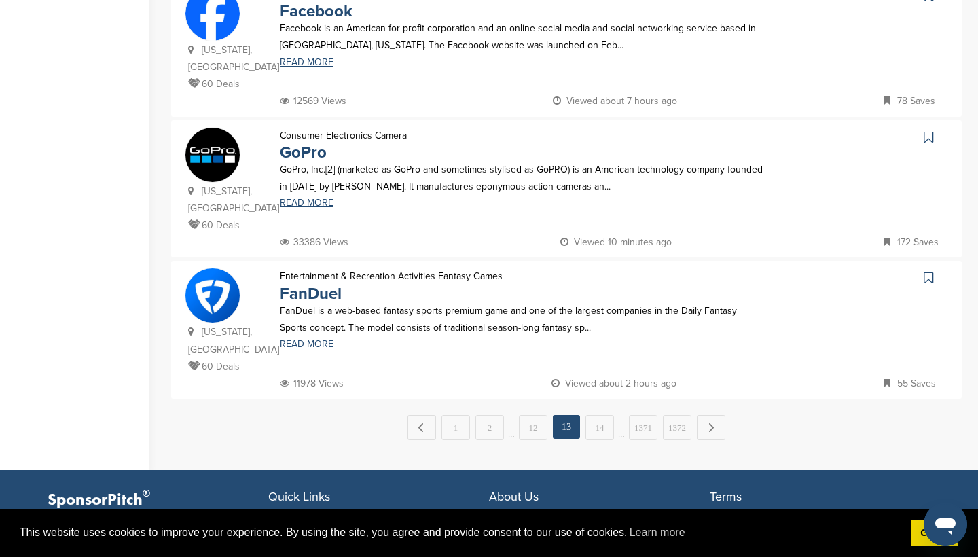
click at [580, 415] on div "← Previous 1 2 … 12 13 14 … 1371 1372 Next →" at bounding box center [566, 427] width 790 height 25
click at [595, 415] on link "14" at bounding box center [599, 427] width 29 height 25
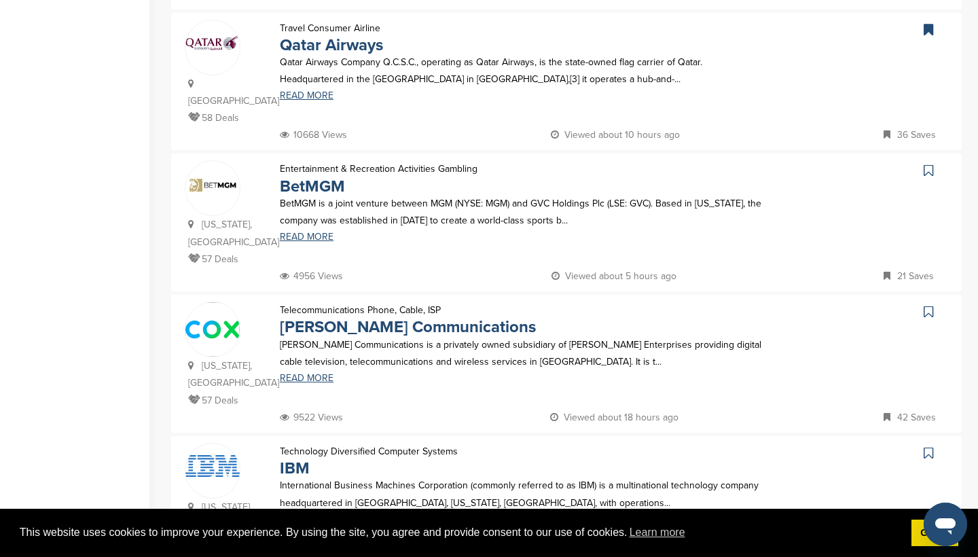
click at [925, 164] on icon at bounding box center [928, 171] width 10 height 14
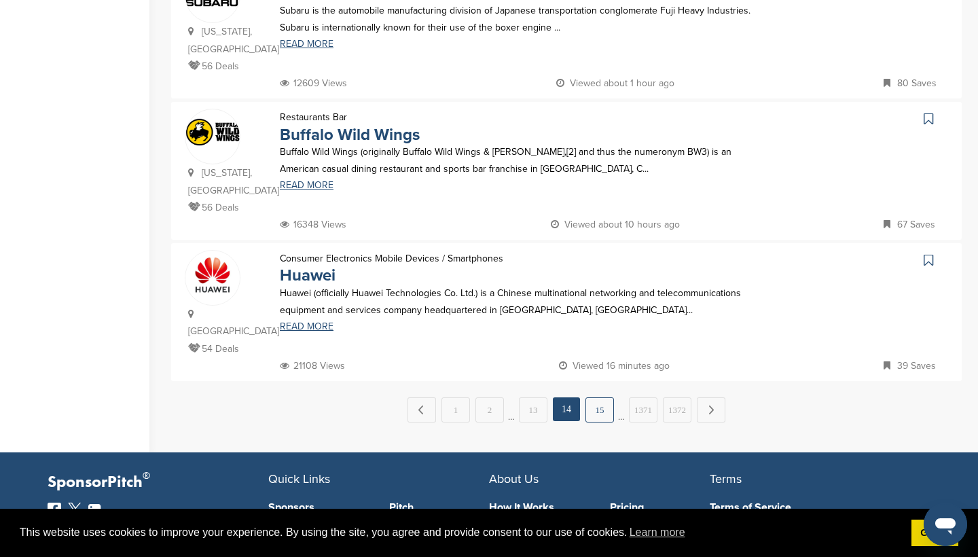
click at [602, 397] on link "15" at bounding box center [599, 409] width 29 height 25
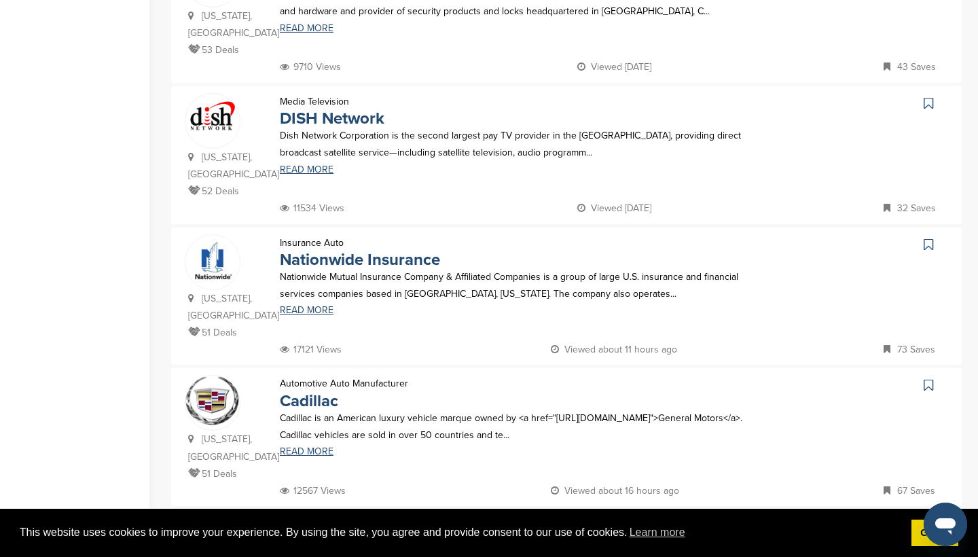
click at [931, 378] on icon at bounding box center [928, 385] width 10 height 14
click at [594, 522] on link "16" at bounding box center [599, 534] width 29 height 25
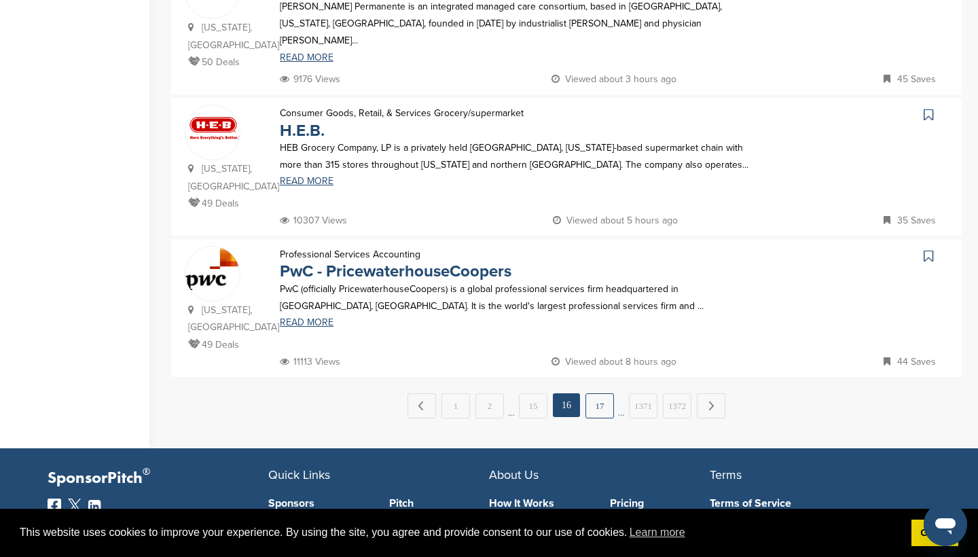
click at [602, 393] on link "17" at bounding box center [599, 405] width 29 height 25
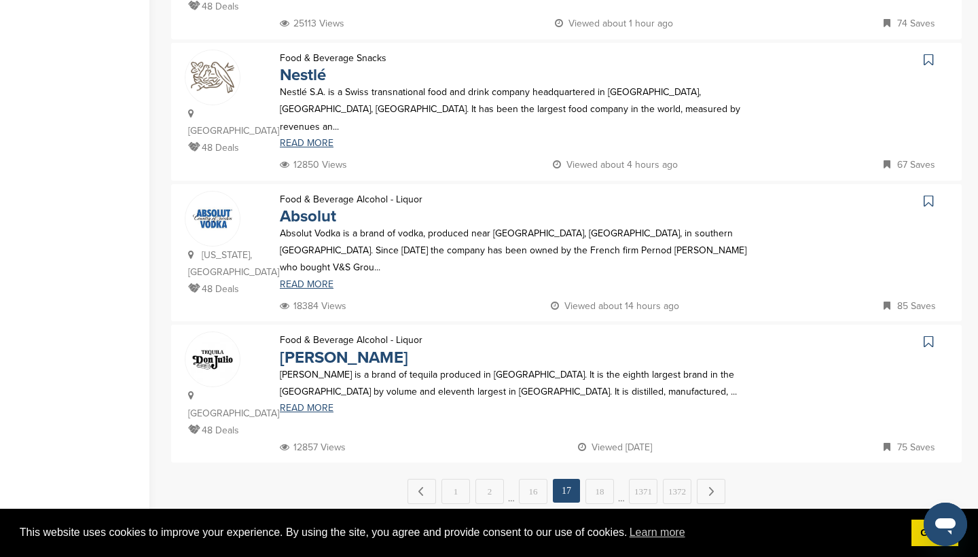
scroll to position [1238, 0]
click at [595, 477] on link "18" at bounding box center [599, 489] width 29 height 25
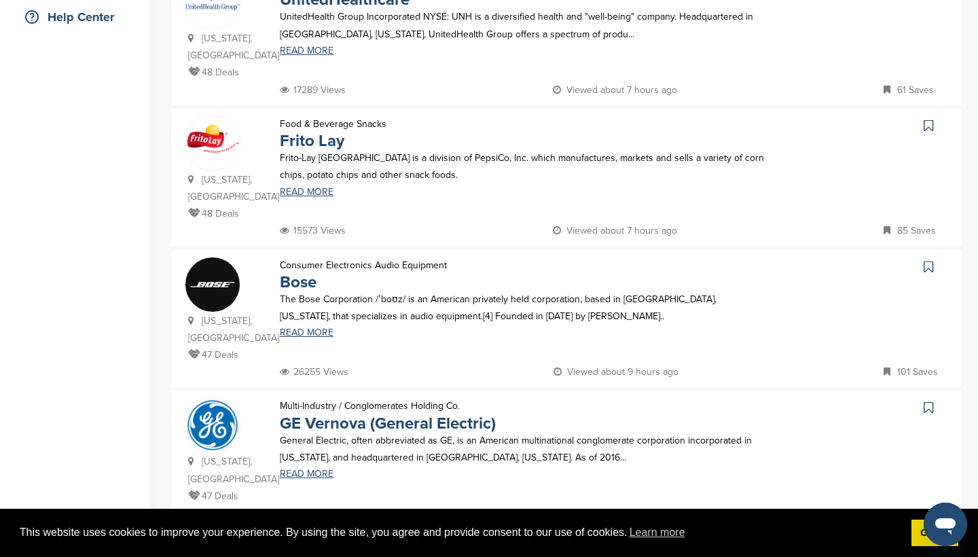
scroll to position [339, 0]
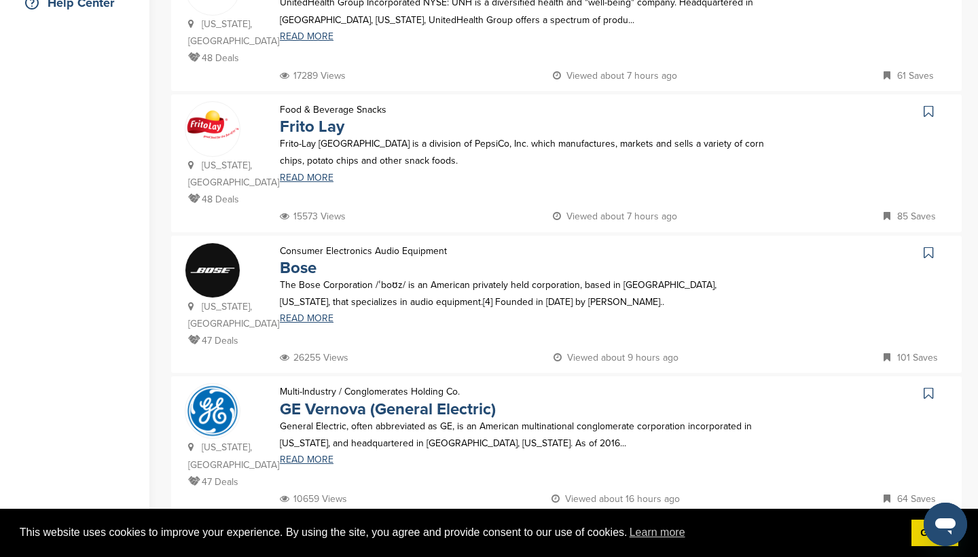
click at [929, 246] on icon at bounding box center [928, 253] width 10 height 14
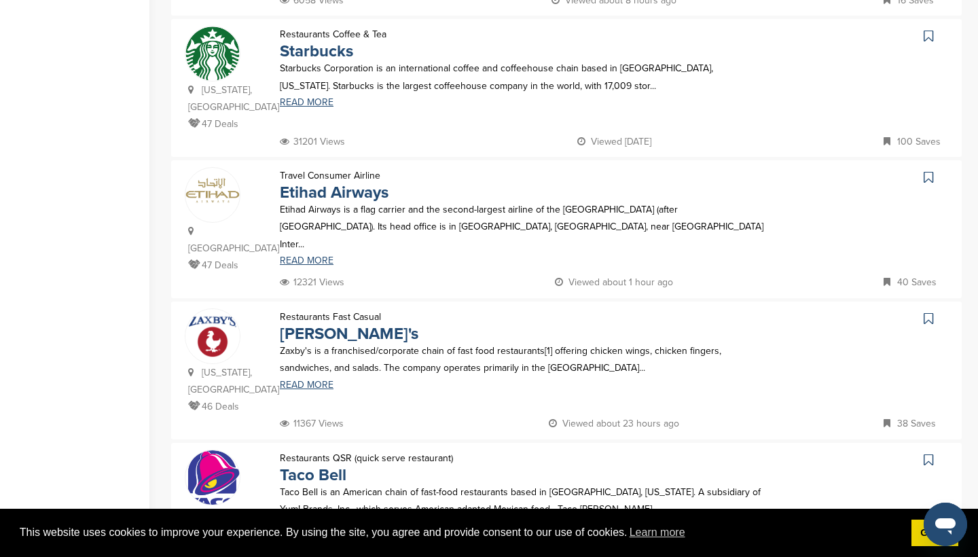
scroll to position [979, 0]
click at [928, 166] on link at bounding box center [930, 176] width 20 height 20
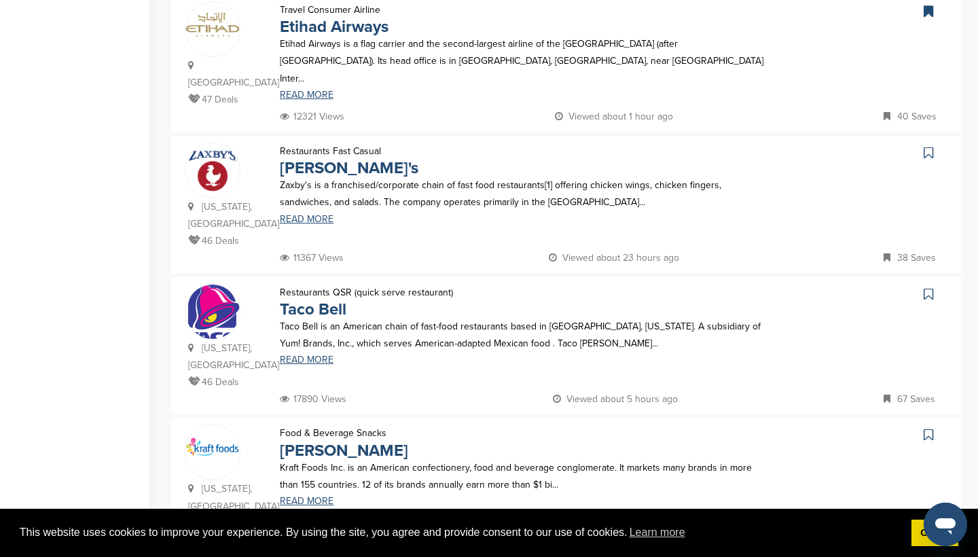
scroll to position [1232, 0]
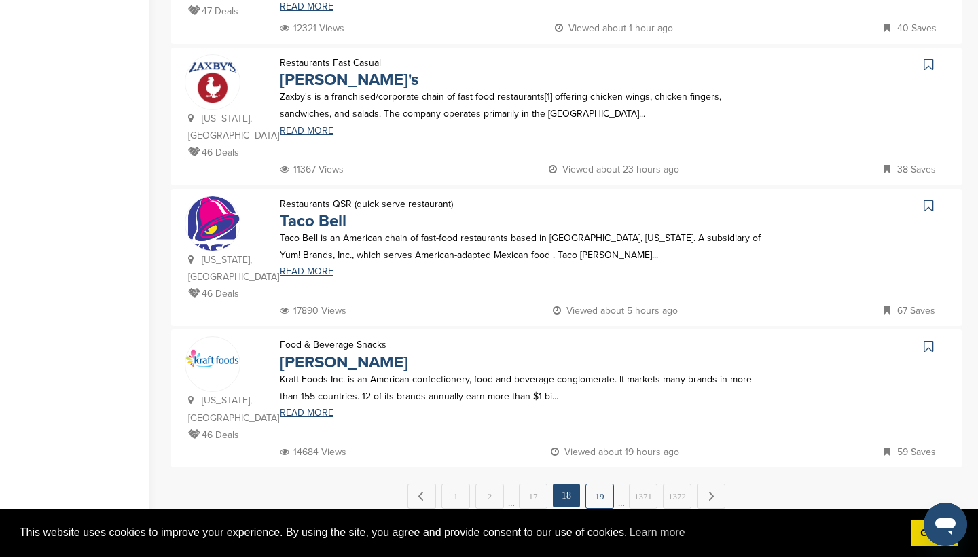
click at [603, 483] on link "19" at bounding box center [599, 495] width 29 height 25
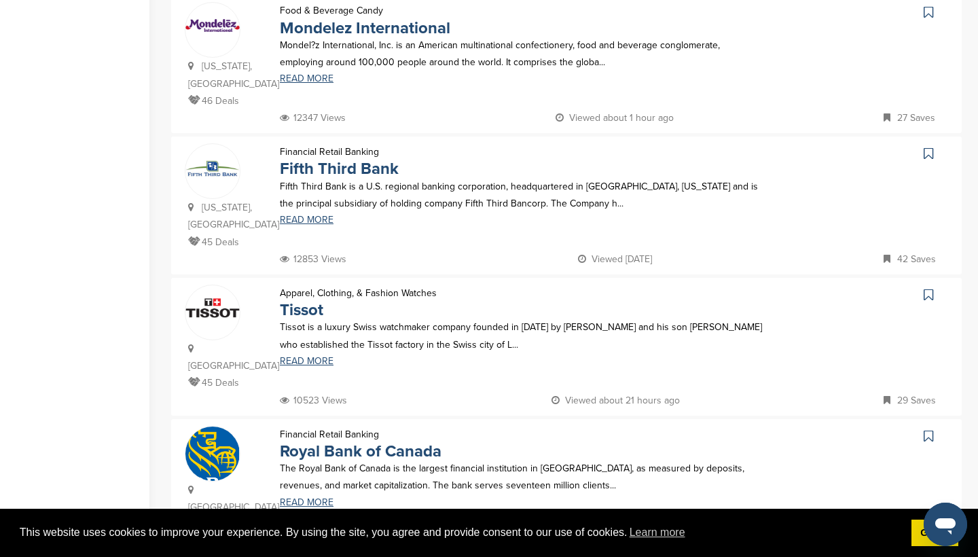
scroll to position [721, 0]
click at [926, 428] on icon at bounding box center [928, 435] width 10 height 14
click at [390, 440] on link "Royal Bank of Canada" at bounding box center [361, 450] width 162 height 20
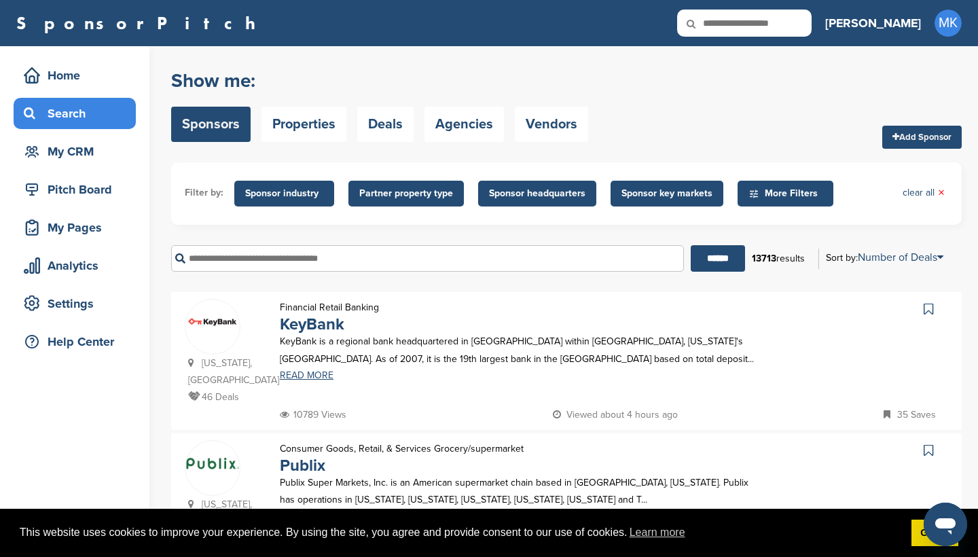
scroll to position [0, 0]
click at [723, 24] on icon at bounding box center [700, 24] width 46 height 29
click at [783, 24] on input "text" at bounding box center [744, 23] width 134 height 27
type input "**********"
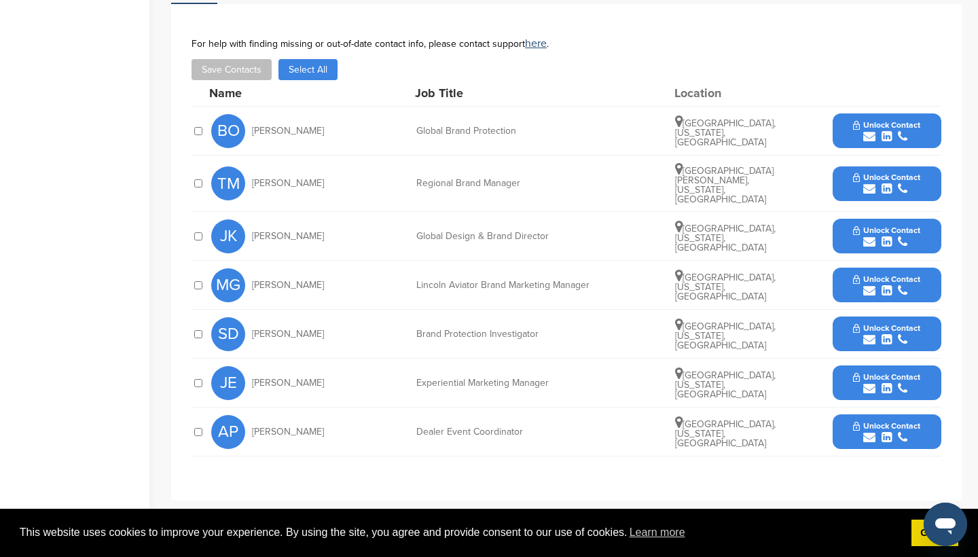
scroll to position [500, 0]
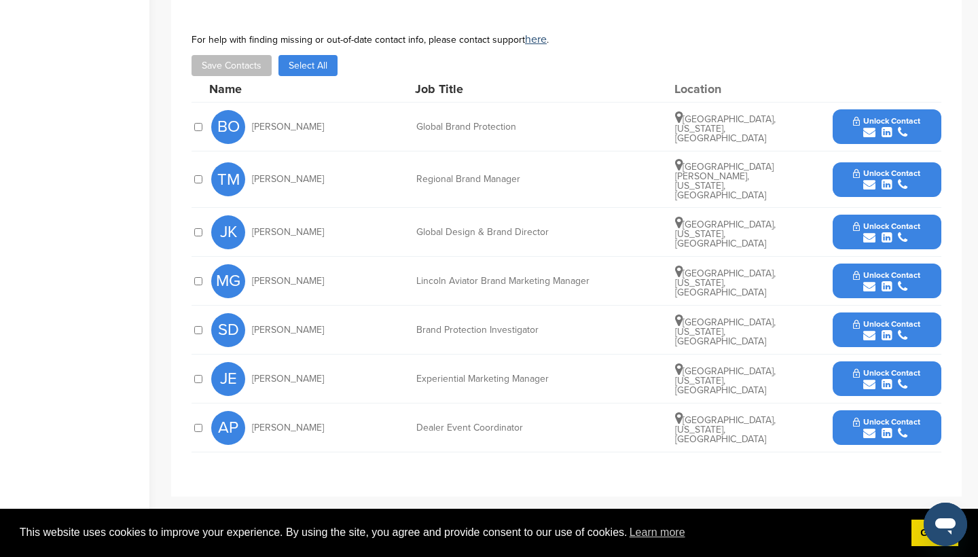
click at [861, 368] on span "Unlock Contact" at bounding box center [886, 373] width 67 height 10
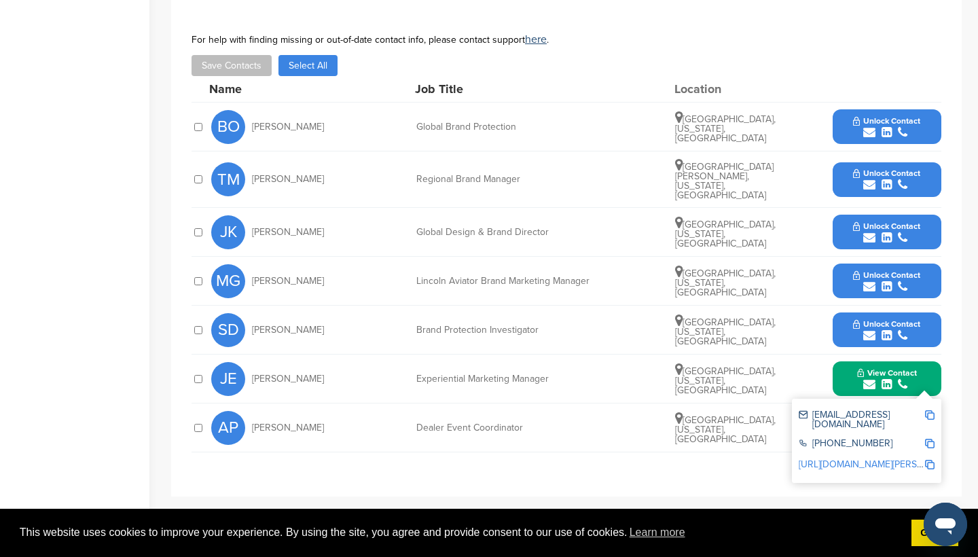
click at [768, 365] on div "Detroit, Michigan, United States" at bounding box center [726, 379] width 102 height 33
click at [918, 367] on button "View Contact" at bounding box center [886, 378] width 92 height 41
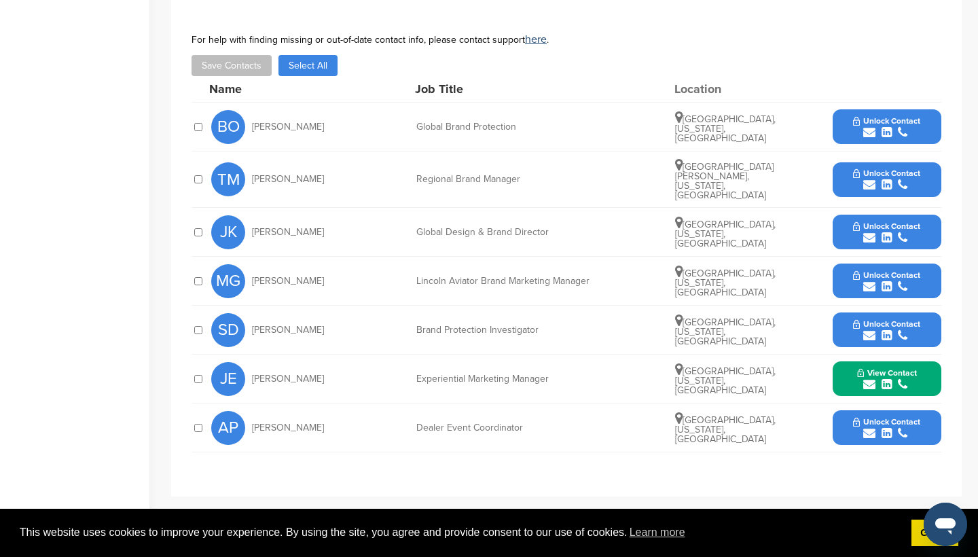
click at [894, 407] on button "Unlock Contact" at bounding box center [886, 427] width 100 height 41
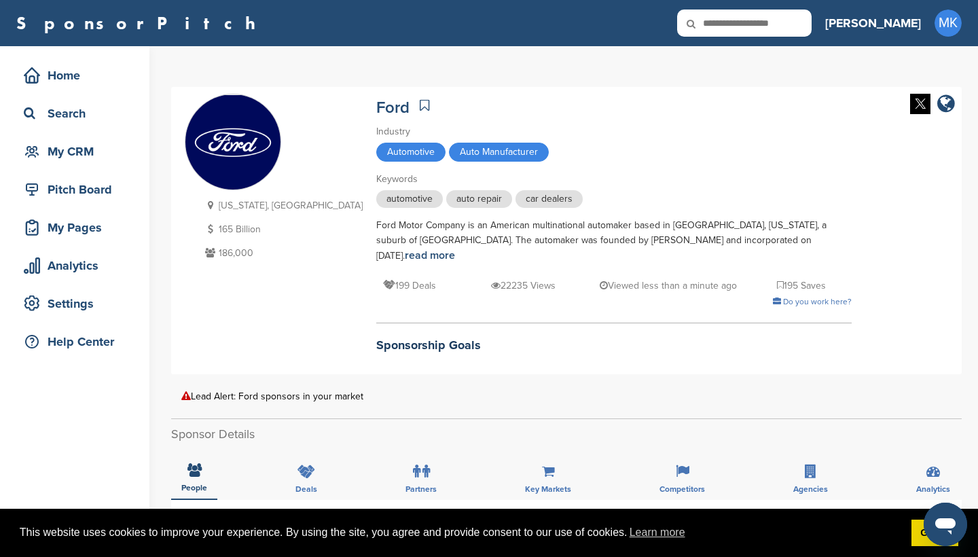
scroll to position [0, 0]
click at [210, 391] on div "Lead Alert: Ford sponsors in your market" at bounding box center [566, 396] width 770 height 10
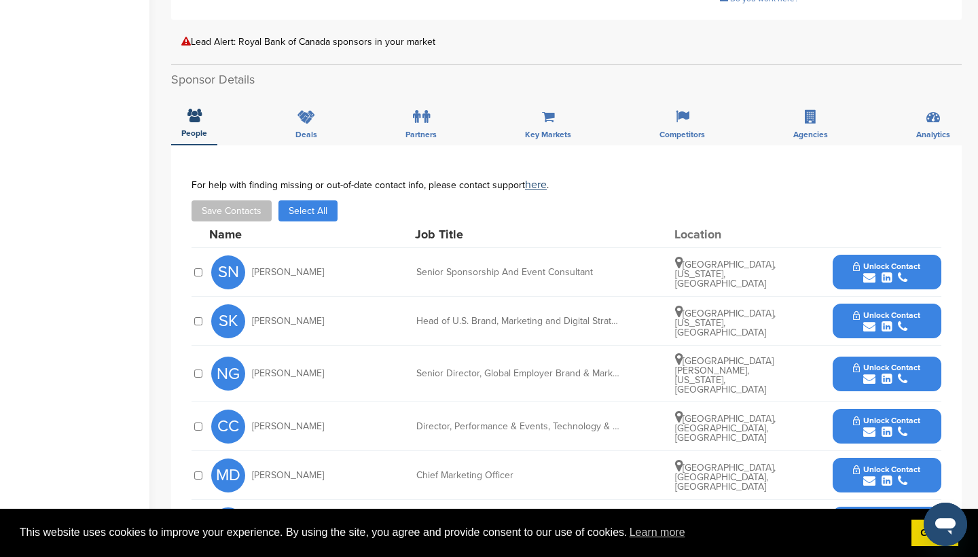
click at [863, 261] on span "Unlock Contact" at bounding box center [886, 266] width 67 height 10
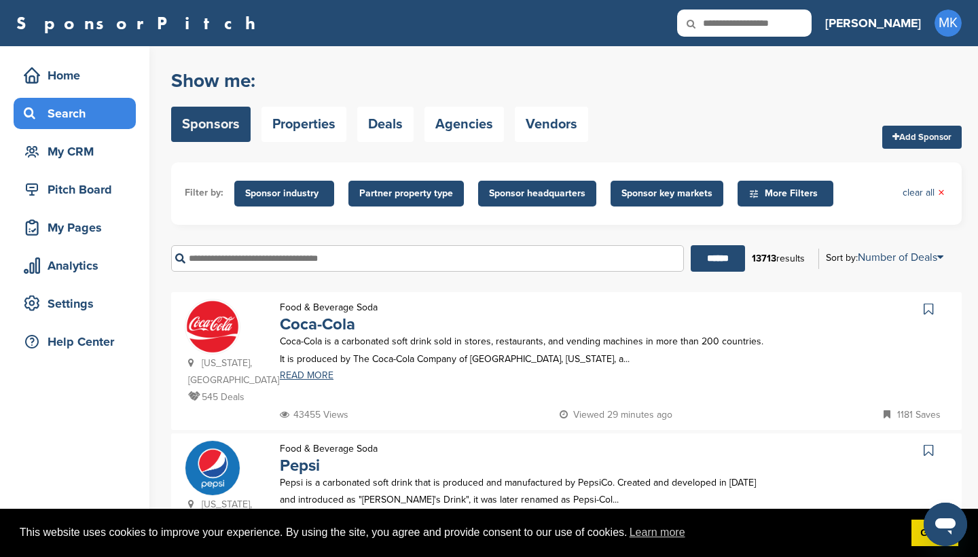
click at [801, 25] on input "text" at bounding box center [744, 23] width 134 height 27
type input "****"
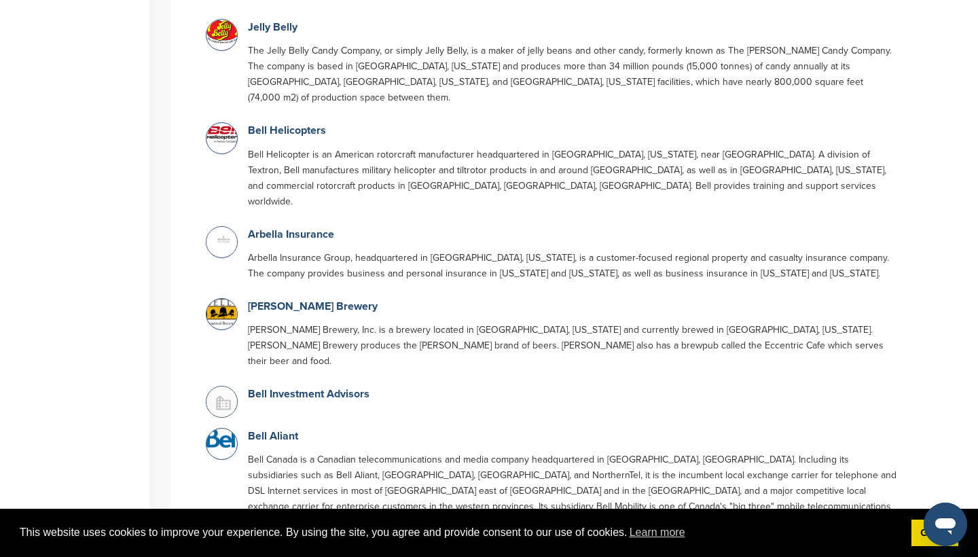
scroll to position [422, 0]
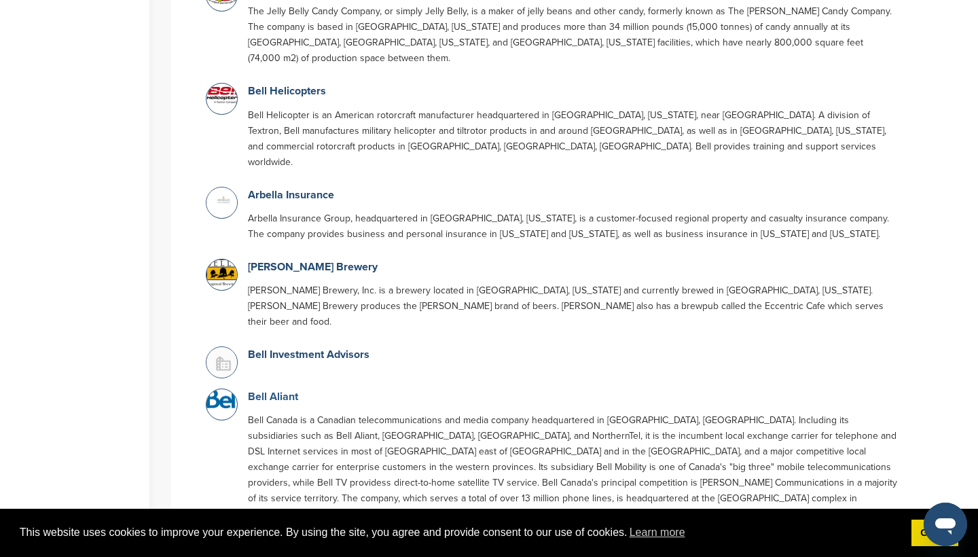
click at [271, 390] on link "Bell Aliant" at bounding box center [273, 397] width 50 height 14
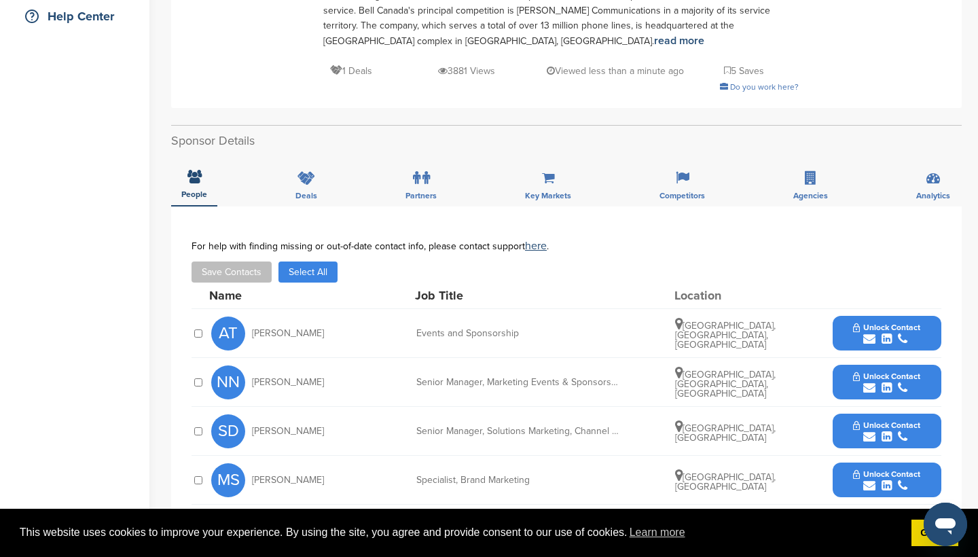
scroll to position [328, 0]
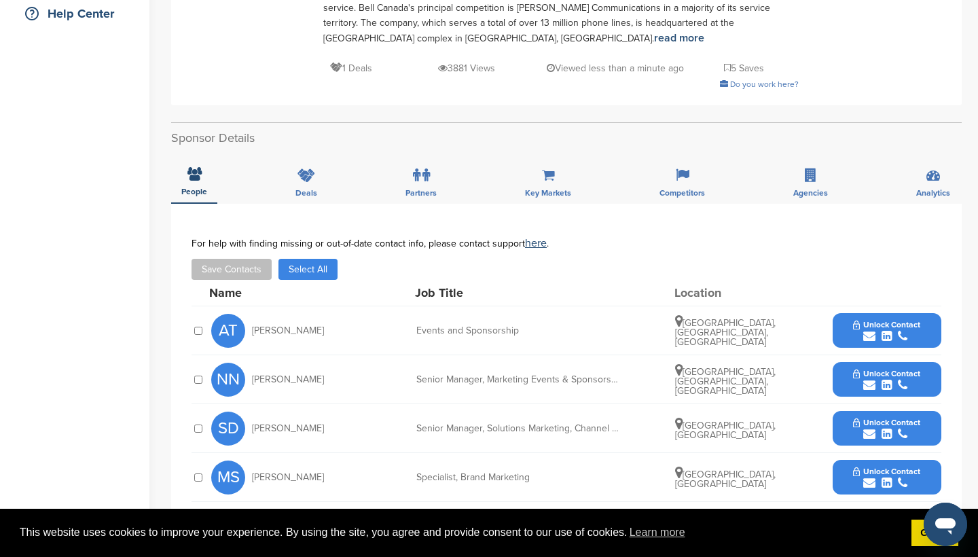
click at [887, 320] on span "Unlock Contact" at bounding box center [886, 325] width 67 height 10
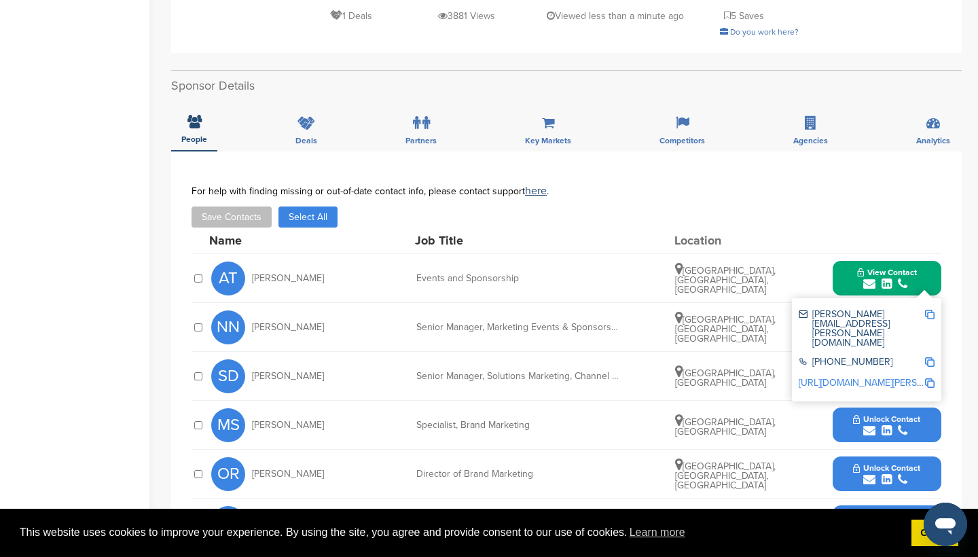
scroll to position [382, 0]
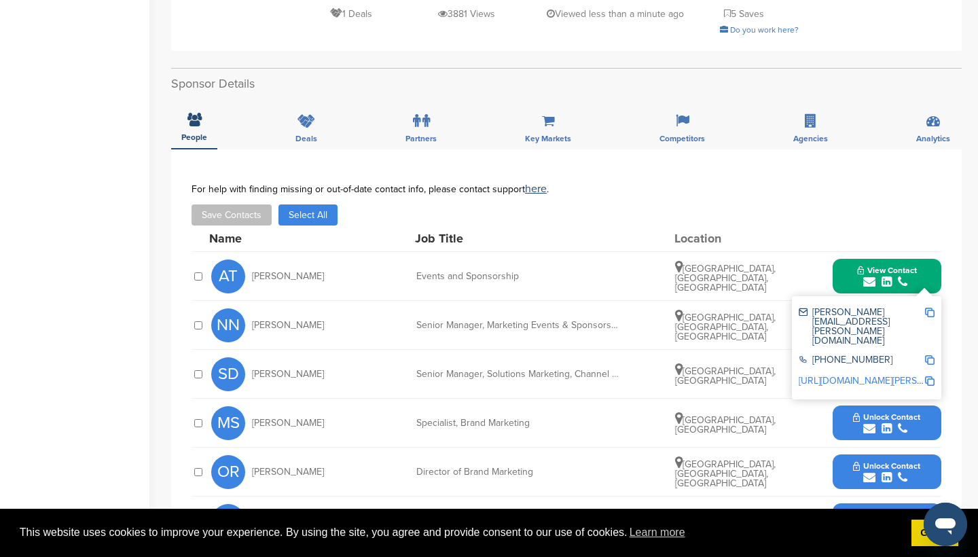
click at [875, 256] on button "View Contact" at bounding box center [886, 276] width 92 height 41
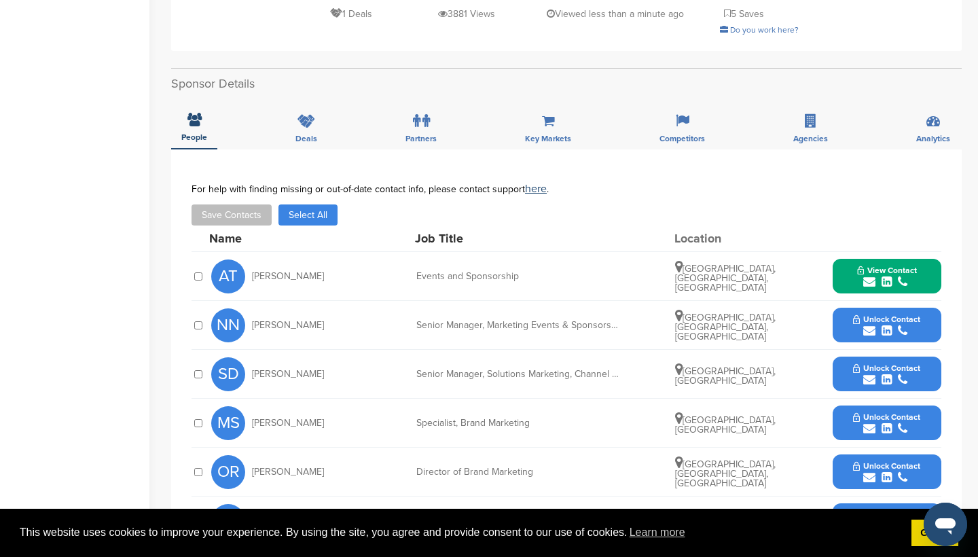
click at [855, 314] on span "Unlock Contact" at bounding box center [886, 319] width 67 height 10
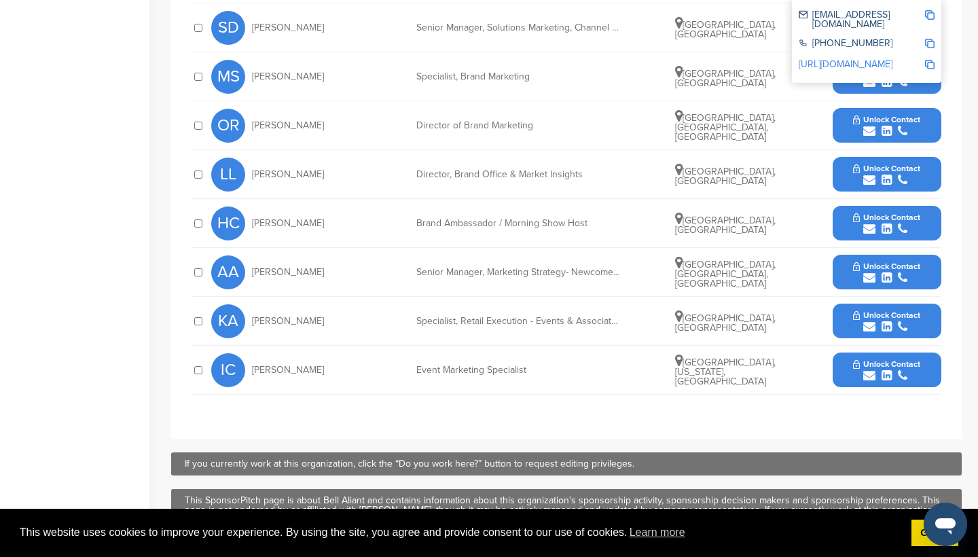
scroll to position [728, 0]
click at [854, 359] on span "Unlock Contact" at bounding box center [886, 364] width 67 height 10
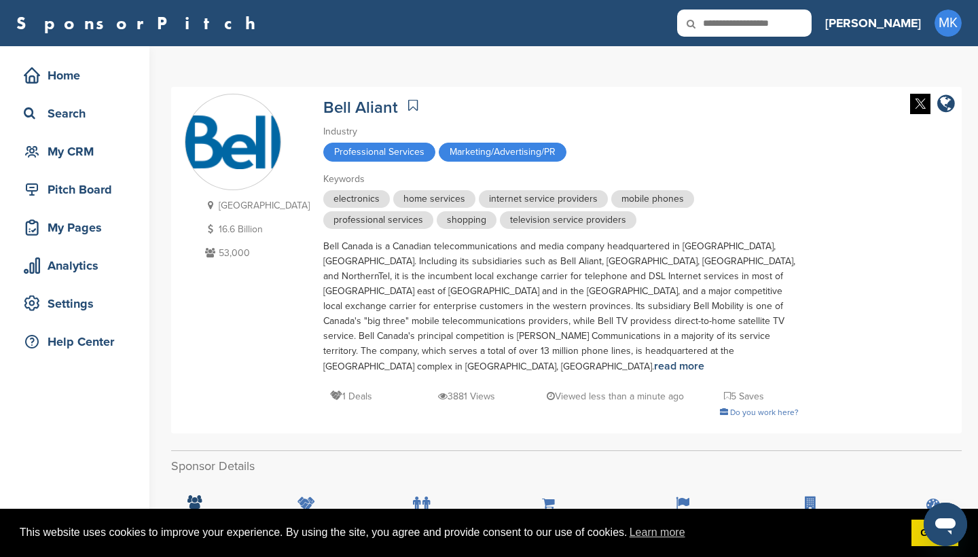
scroll to position [0, 0]
click at [408, 105] on icon at bounding box center [413, 105] width 10 height 14
click at [723, 16] on icon at bounding box center [700, 24] width 46 height 29
click at [723, 24] on icon at bounding box center [700, 24] width 46 height 29
click at [783, 20] on input "text" at bounding box center [744, 23] width 134 height 27
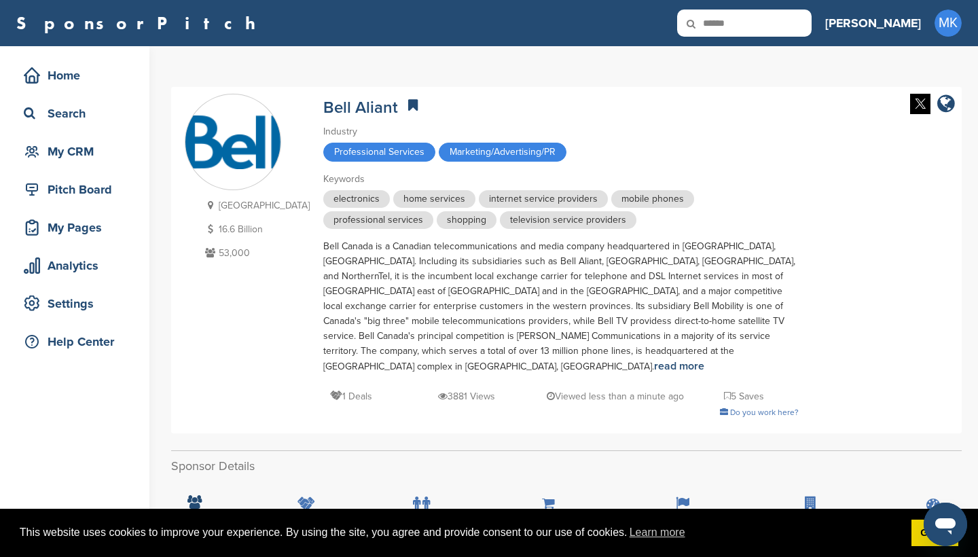
type input "******"
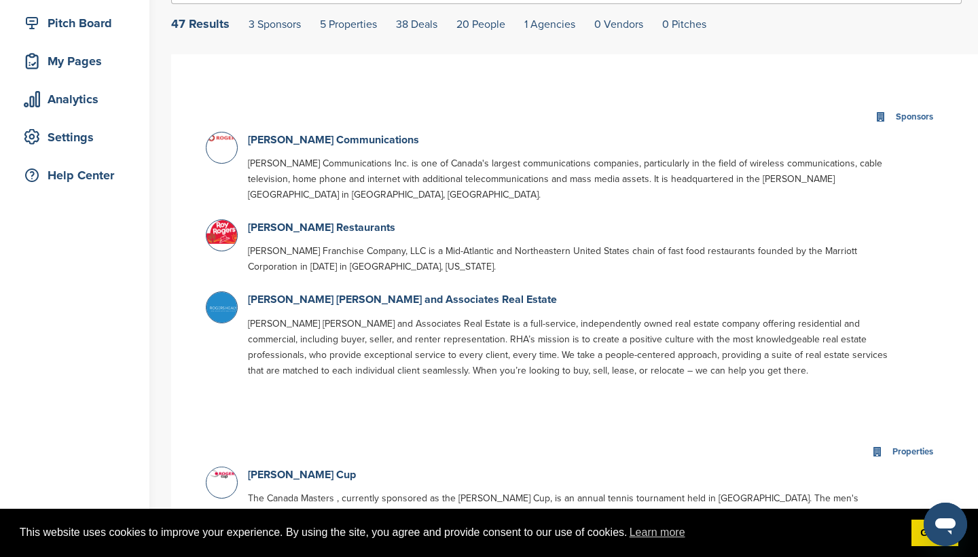
scroll to position [127, 0]
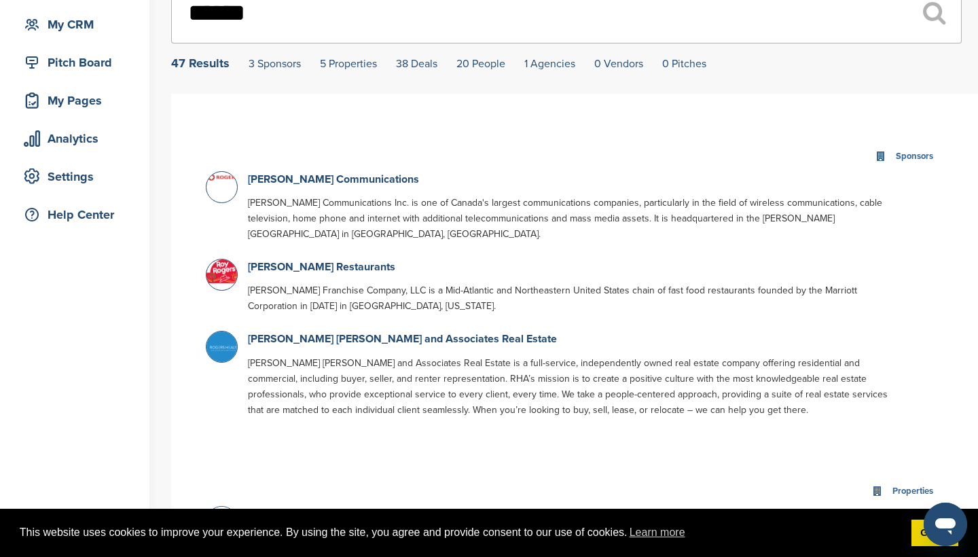
click at [319, 170] on div "Sponsors" at bounding box center [574, 156] width 737 height 29
click at [317, 183] on link "[PERSON_NAME] Communications" at bounding box center [333, 179] width 171 height 14
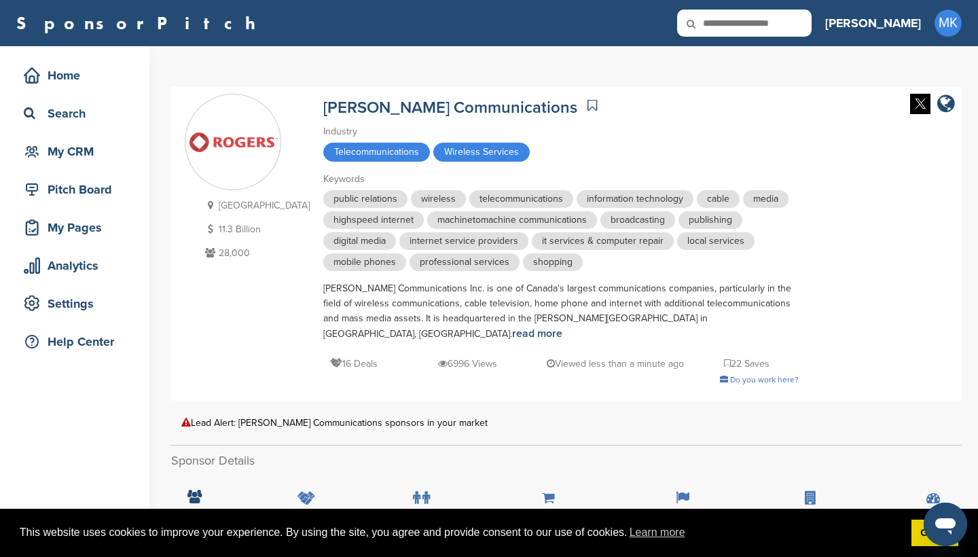
click at [587, 105] on icon at bounding box center [592, 105] width 10 height 14
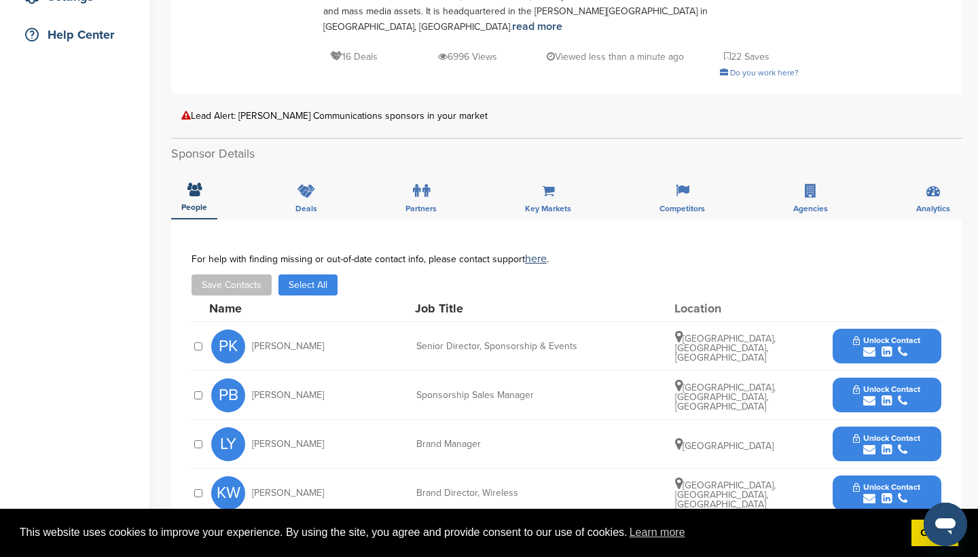
scroll to position [308, 0]
click at [841, 325] on button "Unlock Contact" at bounding box center [886, 345] width 100 height 41
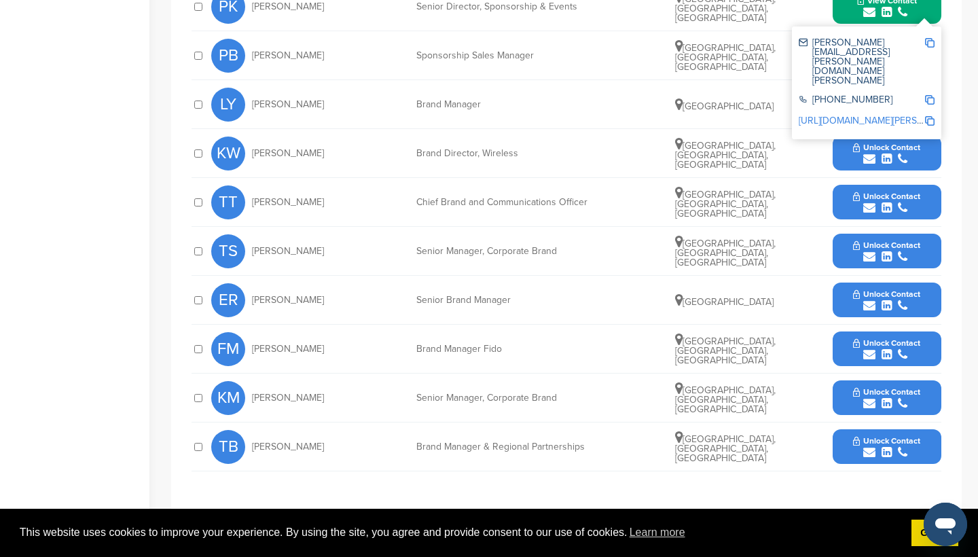
scroll to position [648, 0]
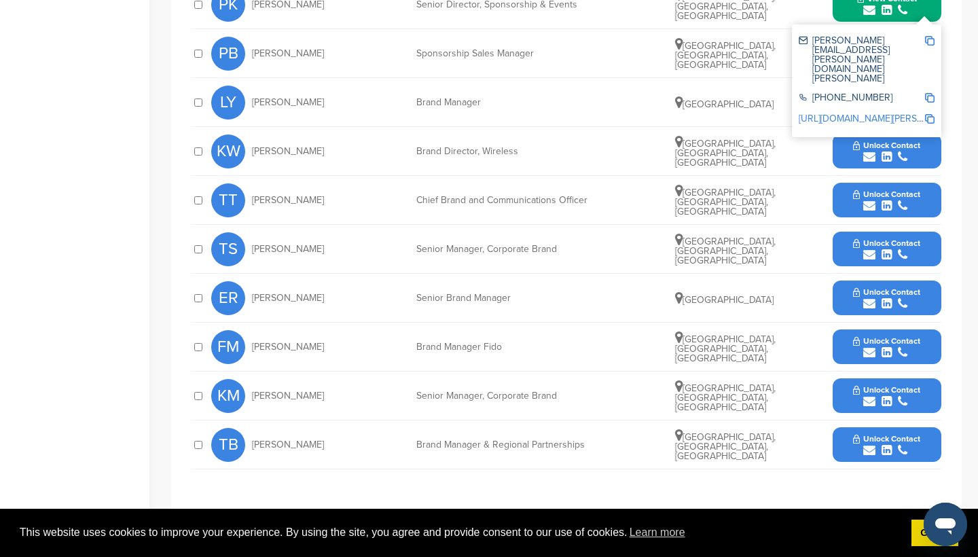
click at [845, 424] on button "Unlock Contact" at bounding box center [886, 444] width 100 height 41
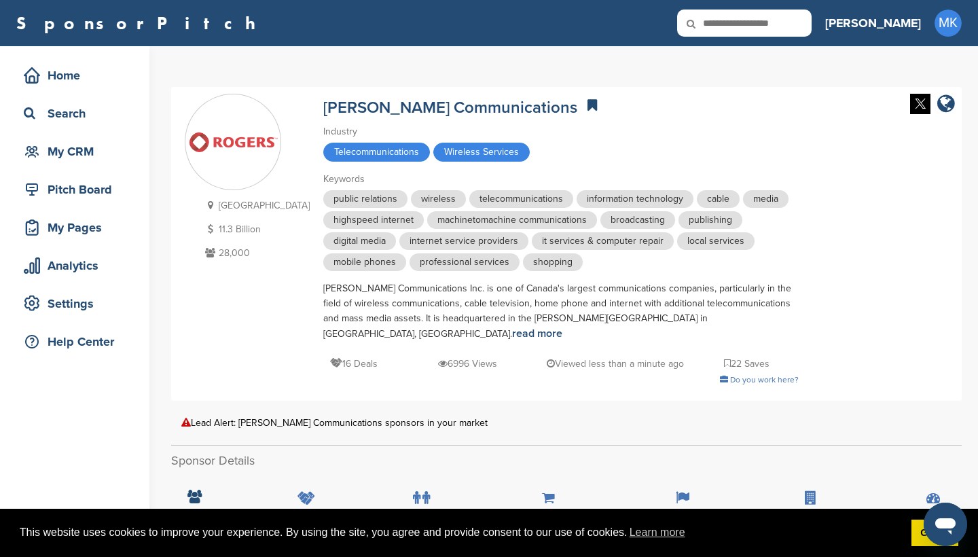
scroll to position [0, 0]
click at [787, 22] on input "text" at bounding box center [744, 23] width 134 height 27
type input "*****"
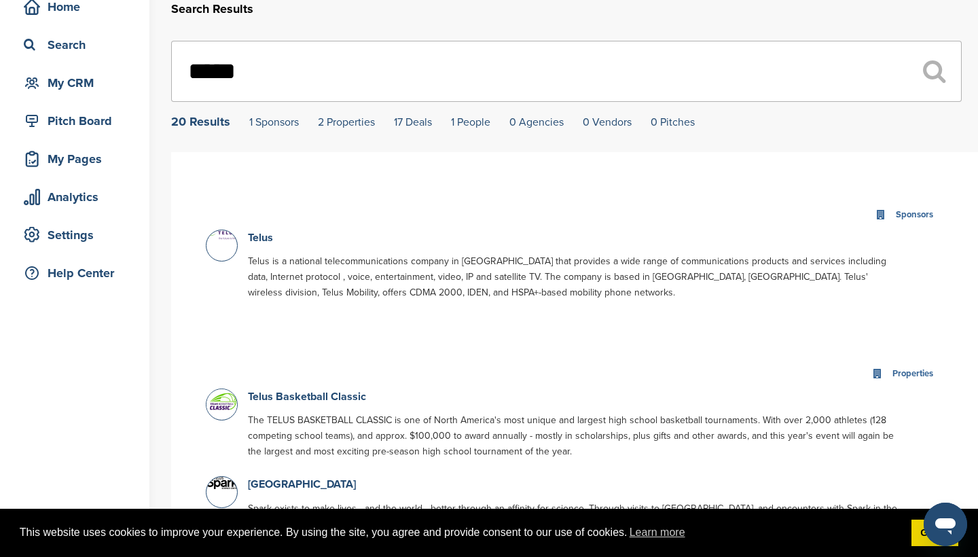
scroll to position [71, 0]
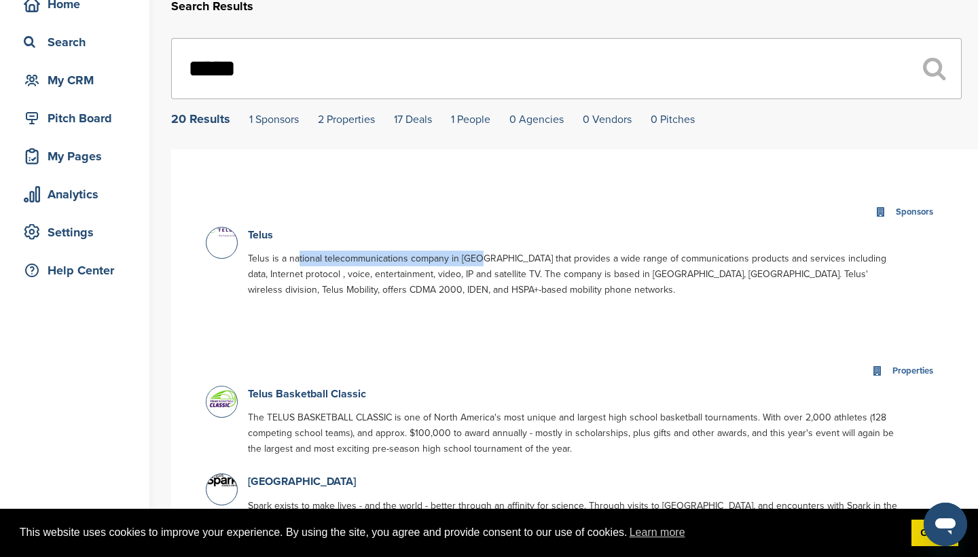
drag, startPoint x: 299, startPoint y: 261, endPoint x: 480, endPoint y: 263, distance: 180.6
click at [480, 263] on p "Telus is a national telecommunications company in [GEOGRAPHIC_DATA] that provid…" at bounding box center [573, 273] width 650 height 47
click at [260, 236] on link "Telus" at bounding box center [260, 235] width 25 height 14
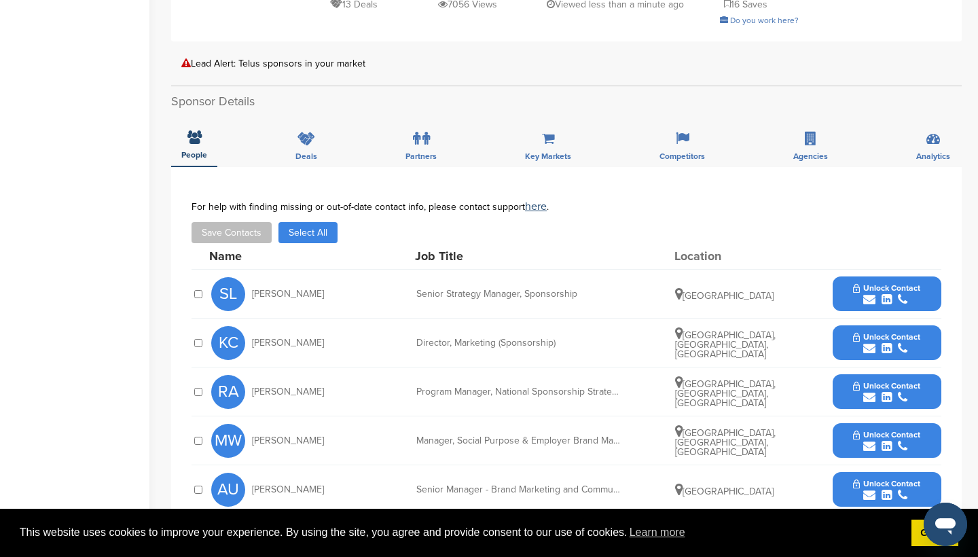
scroll to position [360, 0]
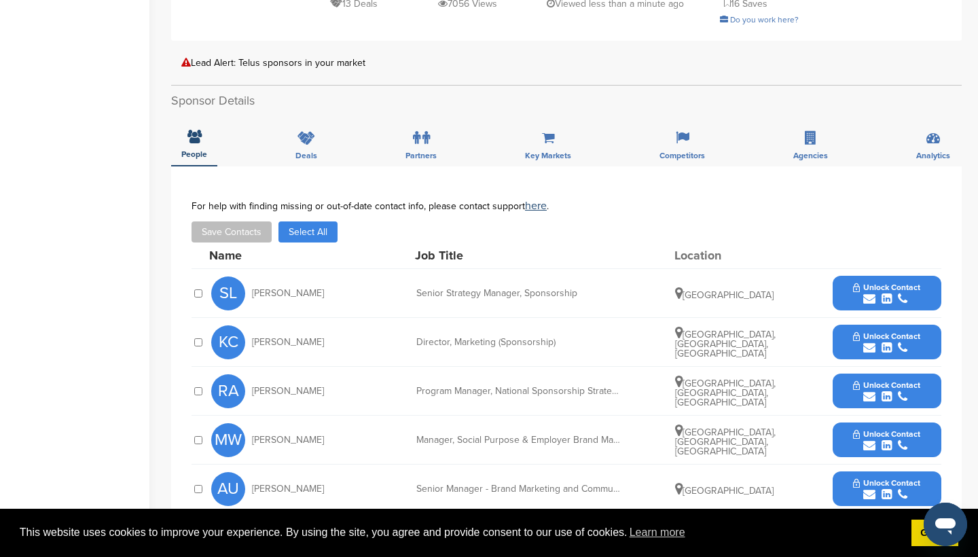
drag, startPoint x: 415, startPoint y: 270, endPoint x: 634, endPoint y: 264, distance: 219.4
click at [635, 269] on div "SL Scott Leathem Senior Strategy Manager, Sponsorship Canada Unlock Contact" at bounding box center [576, 293] width 730 height 48
click at [885, 273] on button "Unlock Contact" at bounding box center [886, 293] width 100 height 41
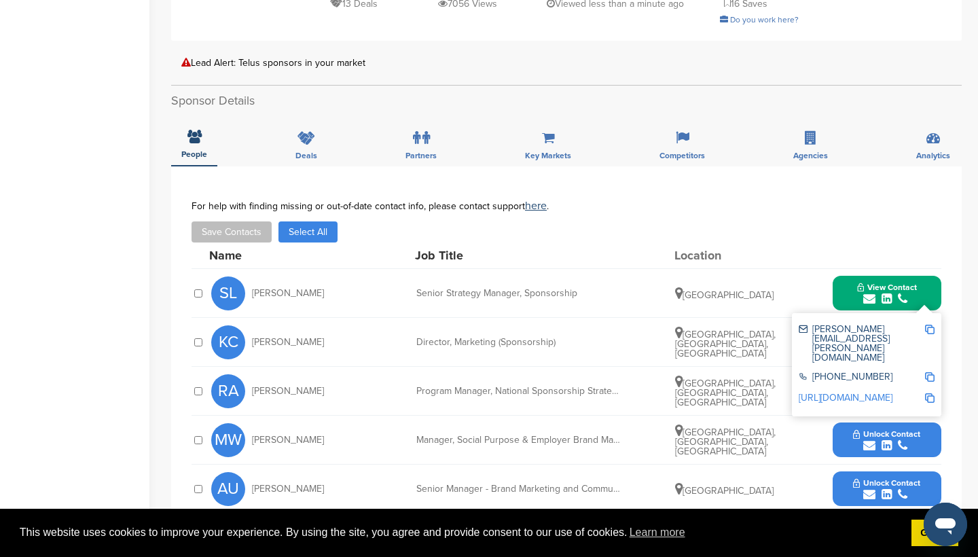
click at [849, 273] on button "View Contact" at bounding box center [886, 293] width 92 height 41
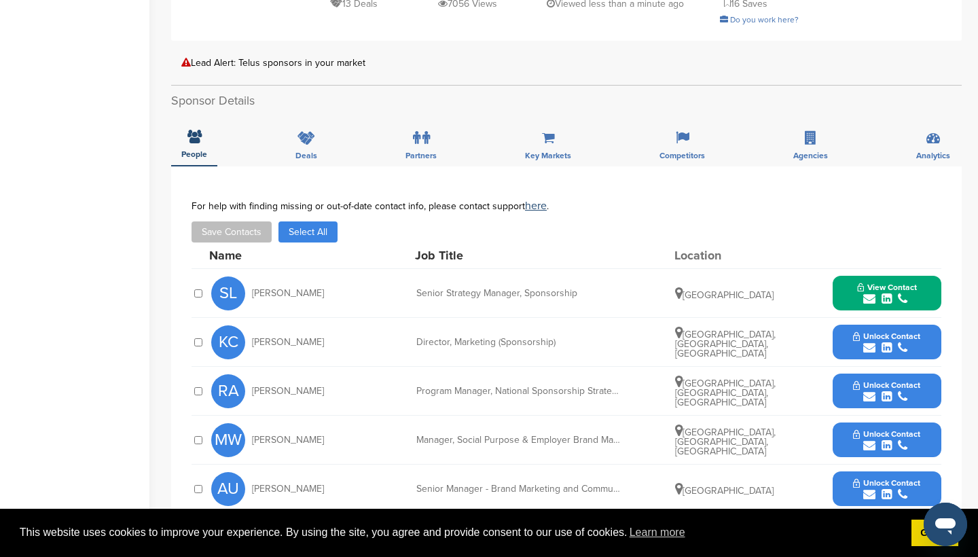
click at [872, 331] on span "Unlock Contact" at bounding box center [886, 336] width 67 height 10
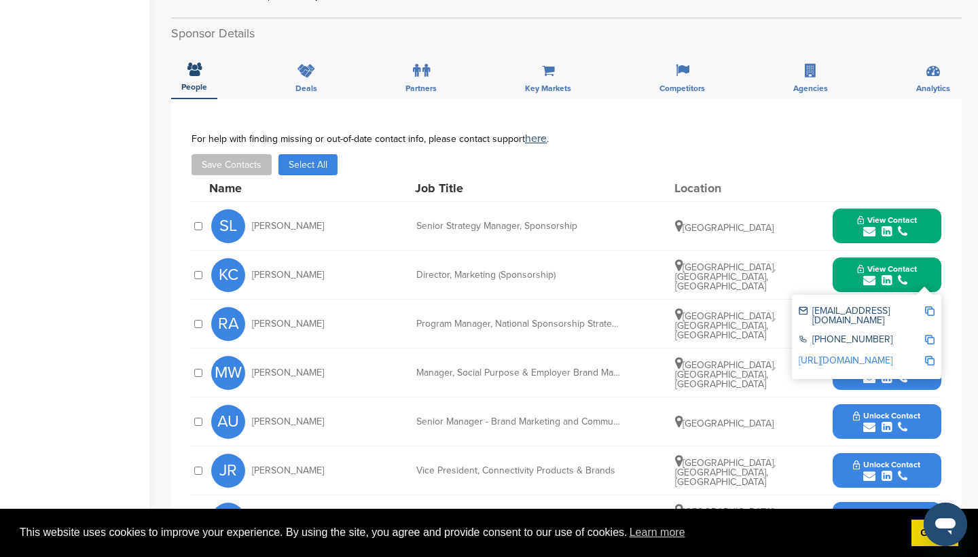
scroll to position [432, 0]
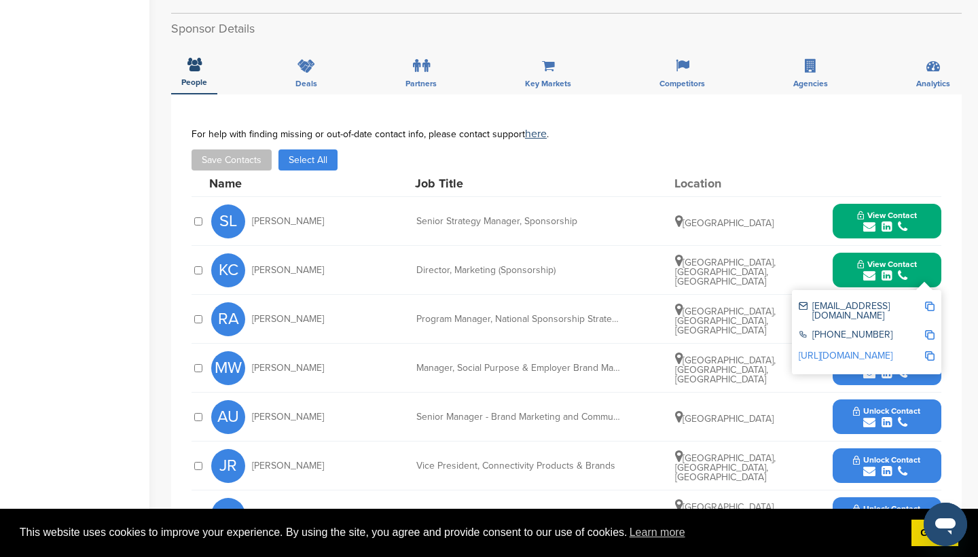
click at [771, 303] on div "Calgary, Alberta, Canada" at bounding box center [726, 319] width 102 height 33
click at [863, 246] on div "KC KC Cross Director, Marketing (Sponsorship) Toronto, Ontario, Canada View Con…" at bounding box center [576, 270] width 730 height 48
click at [863, 259] on span "View Contact" at bounding box center [887, 264] width 60 height 10
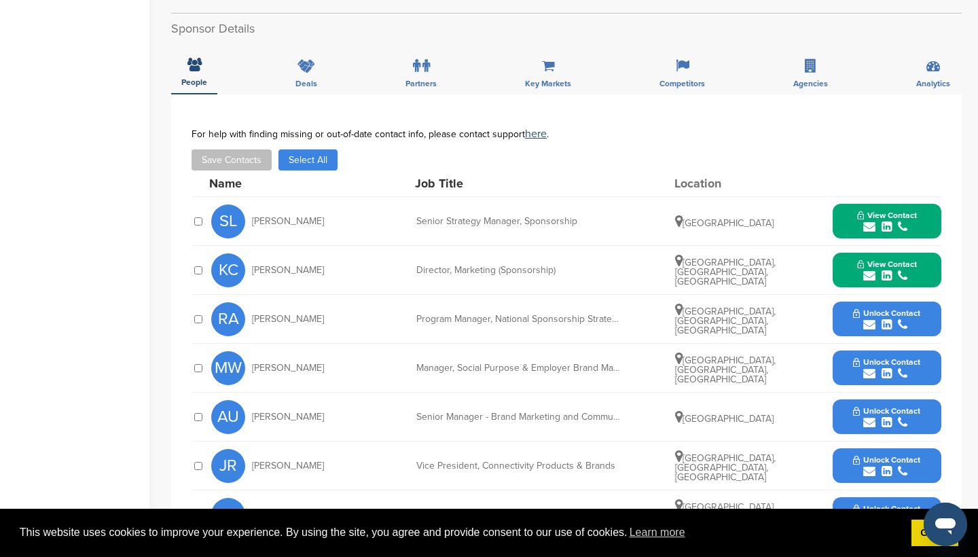
click at [869, 318] on icon "submit" at bounding box center [869, 324] width 12 height 12
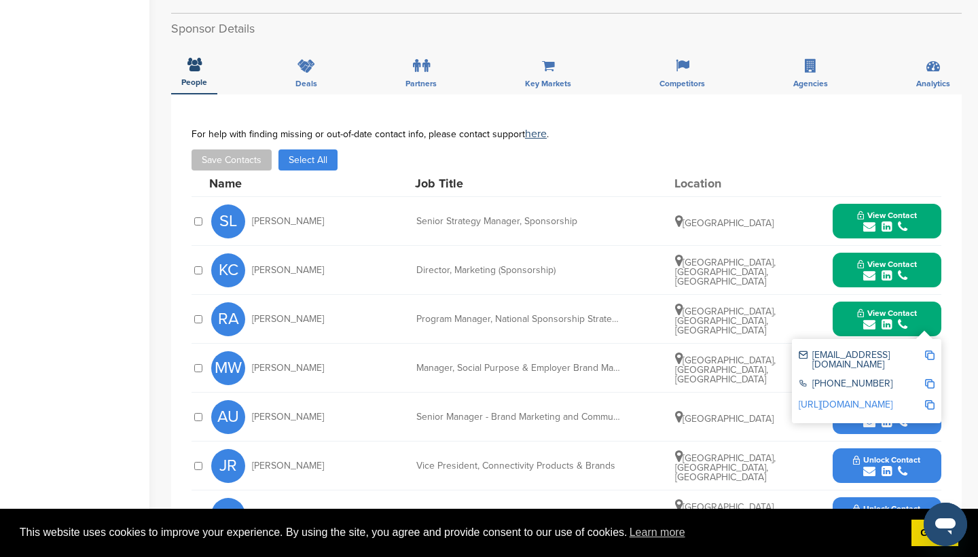
click at [839, 301] on div "View Contact raida.abouarabi@telus.com +1 866-310-2255 http://www.linkedin.com/…" at bounding box center [886, 318] width 109 height 35
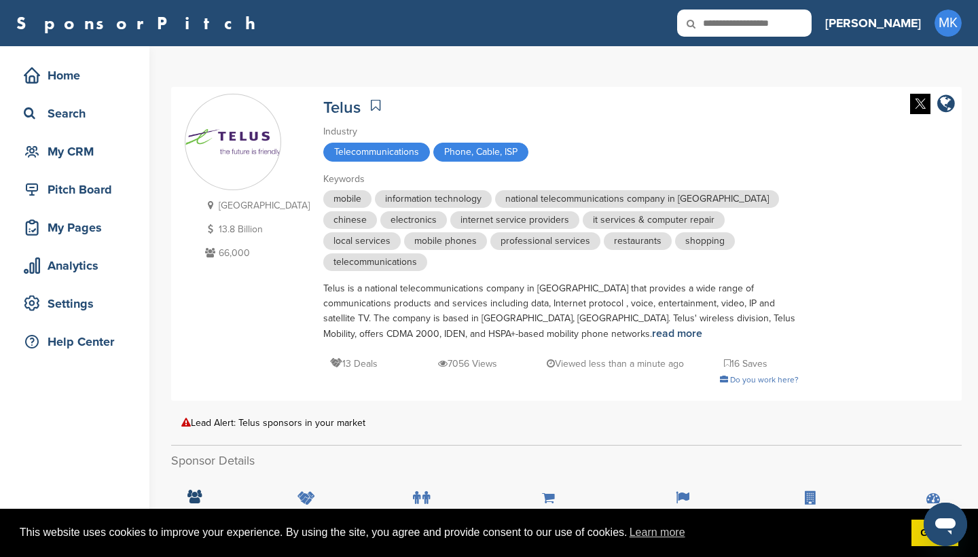
scroll to position [0, 0]
click at [791, 25] on input "text" at bounding box center [744, 23] width 134 height 27
type input "******"
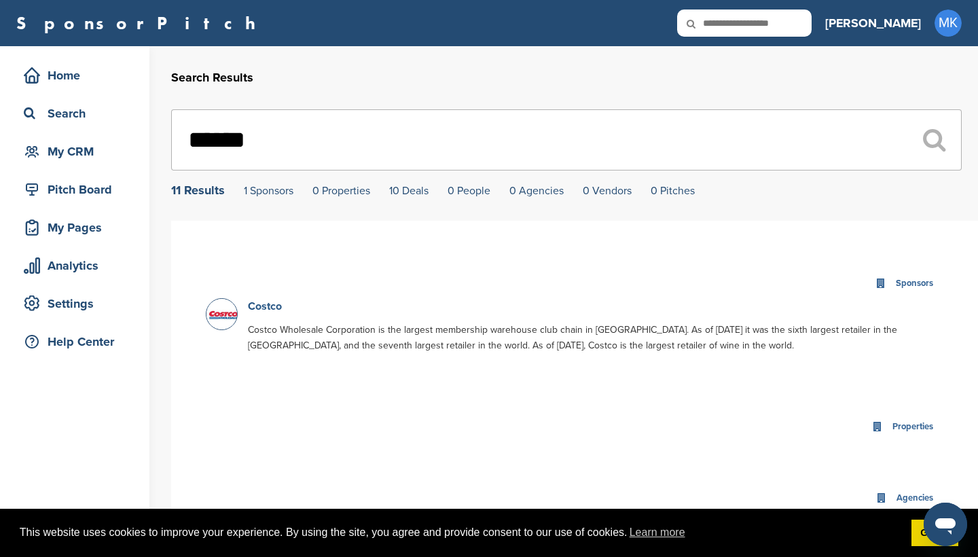
click at [278, 303] on link "Costco" at bounding box center [265, 306] width 34 height 14
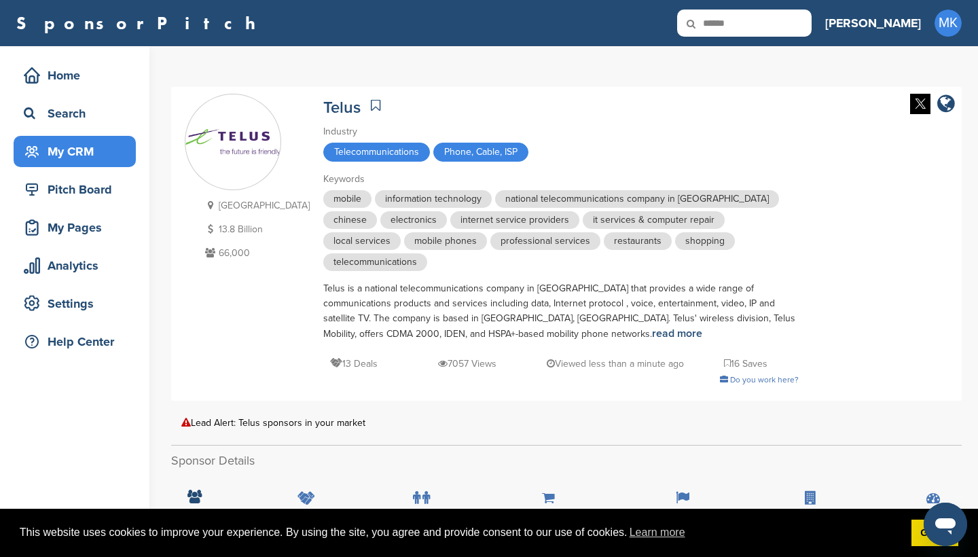
click at [102, 164] on div "My CRM" at bounding box center [75, 151] width 122 height 31
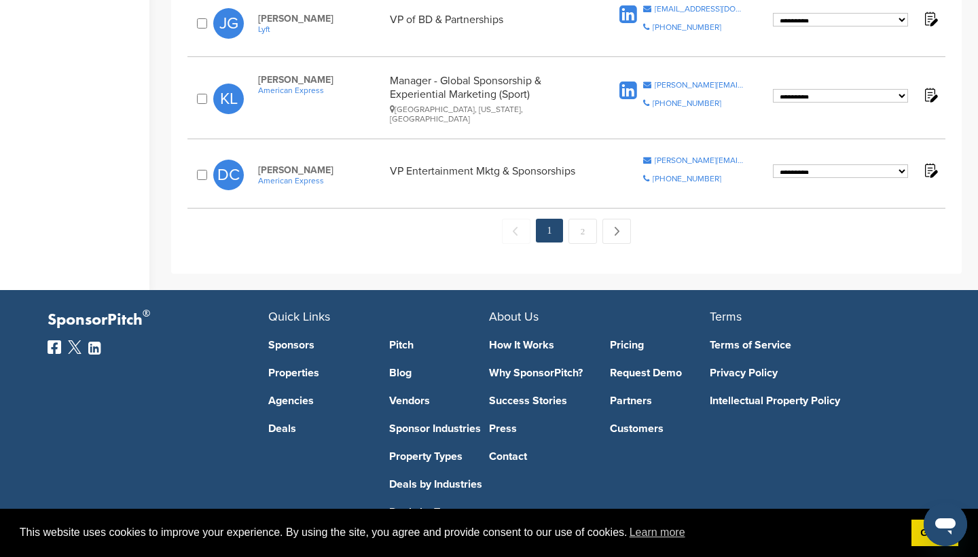
scroll to position [1527, 0]
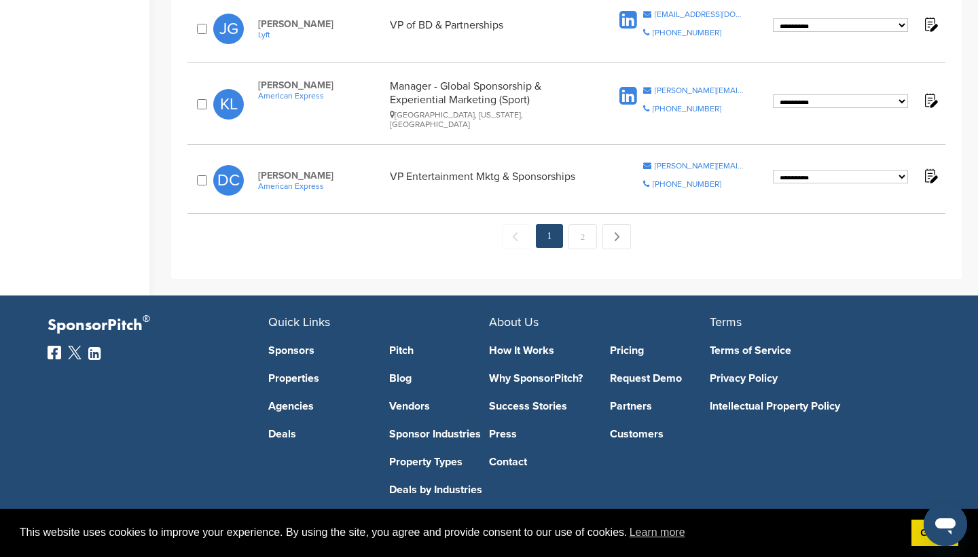
click at [420, 401] on link "Vendors" at bounding box center [439, 406] width 100 height 11
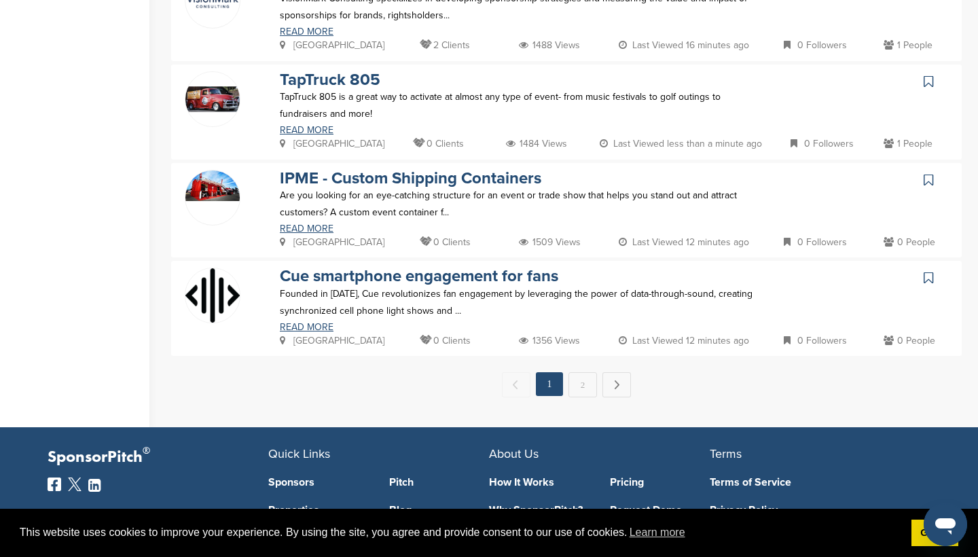
scroll to position [910, 0]
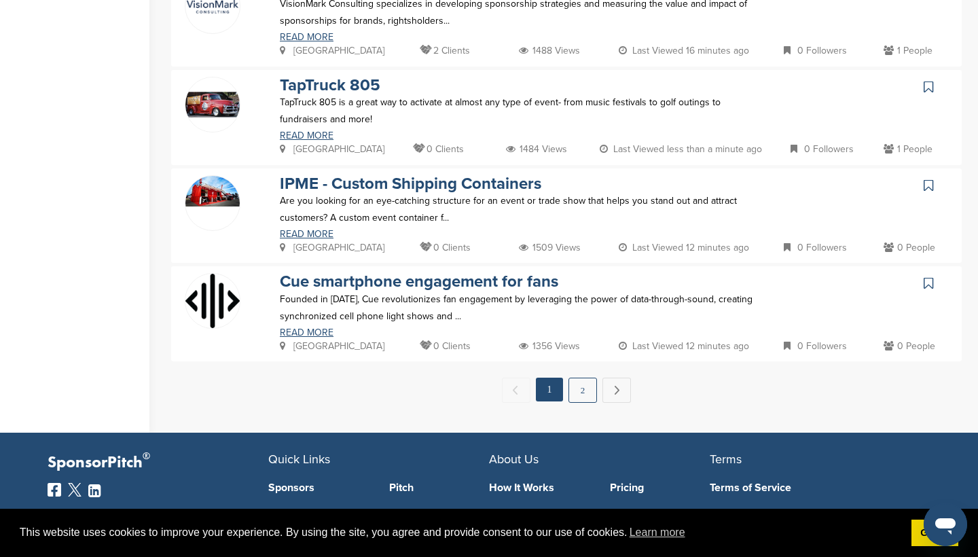
click at [589, 394] on link "2" at bounding box center [582, 389] width 29 height 25
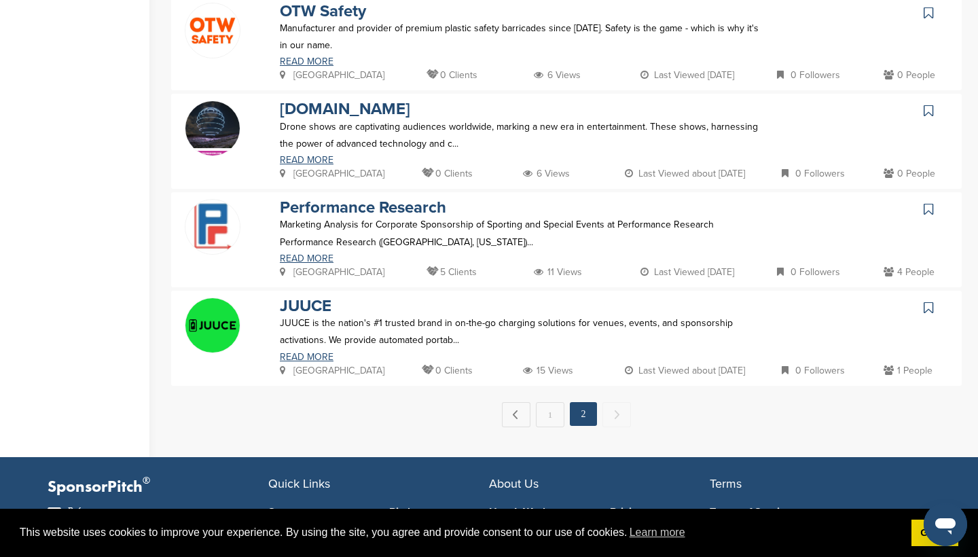
scroll to position [494, 0]
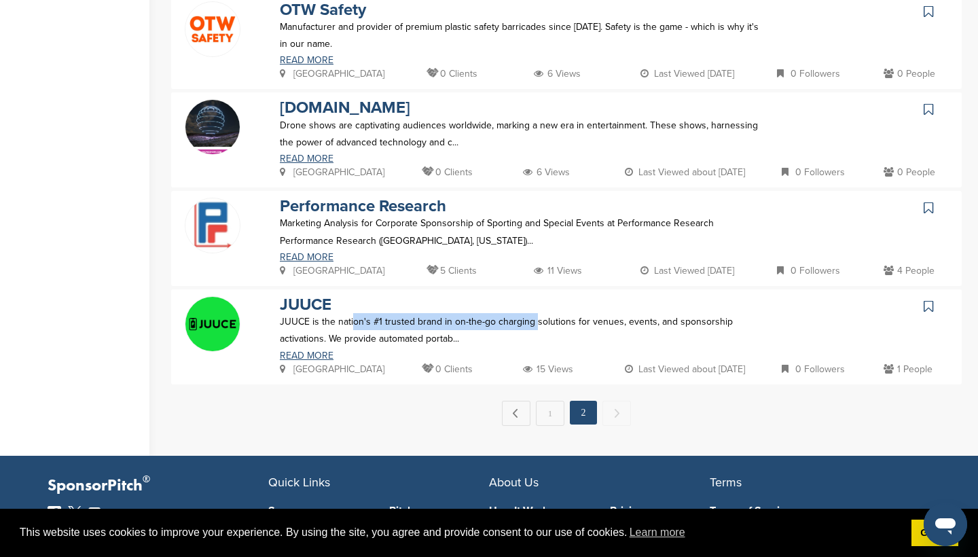
drag, startPoint x: 354, startPoint y: 323, endPoint x: 532, endPoint y: 324, distance: 178.5
click at [532, 324] on p "JUUCE is the nation's #1 trusted brand in on-the-go charging solutions for venu…" at bounding box center [522, 330] width 484 height 34
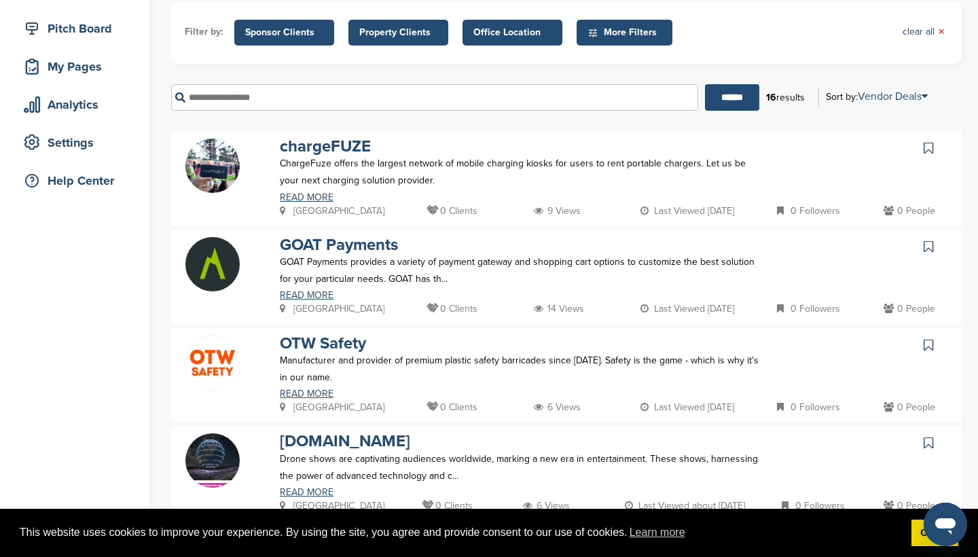
scroll to position [105, 0]
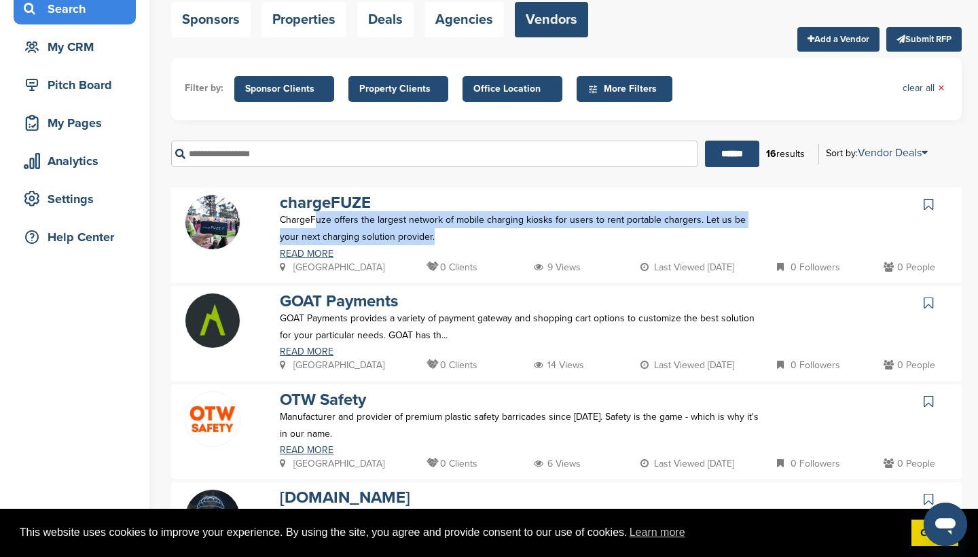
drag, startPoint x: 314, startPoint y: 225, endPoint x: 465, endPoint y: 236, distance: 151.1
click at [465, 236] on p "ChargeFuze offers the largest network of mobile charging kiosks for users to re…" at bounding box center [522, 228] width 484 height 34
click at [94, 152] on div "Analytics" at bounding box center [77, 161] width 115 height 24
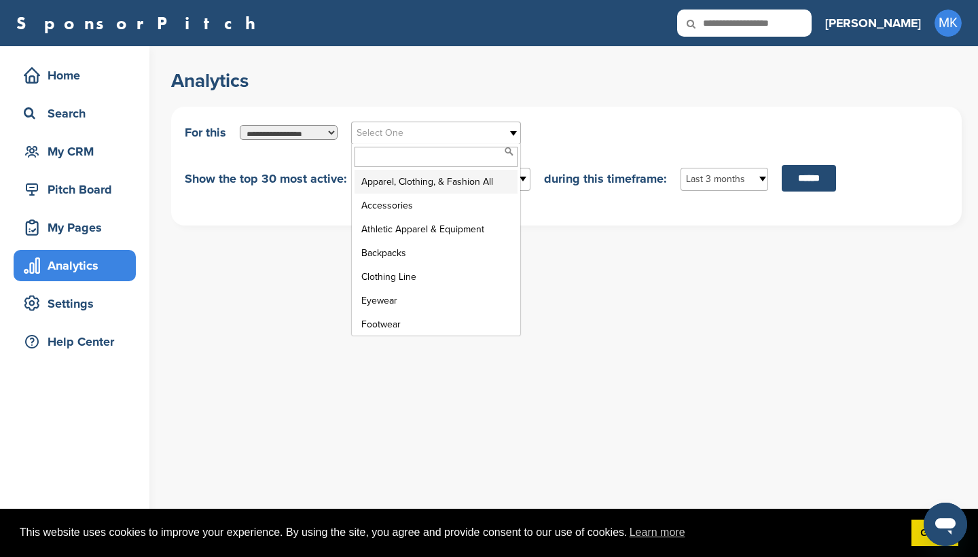
click at [411, 122] on link "Select One" at bounding box center [436, 133] width 170 height 23
click at [413, 105] on div "**********" at bounding box center [574, 150] width 806 height 209
select select "**********"
click at [371, 134] on span "Select One:" at bounding box center [426, 133] width 141 height 16
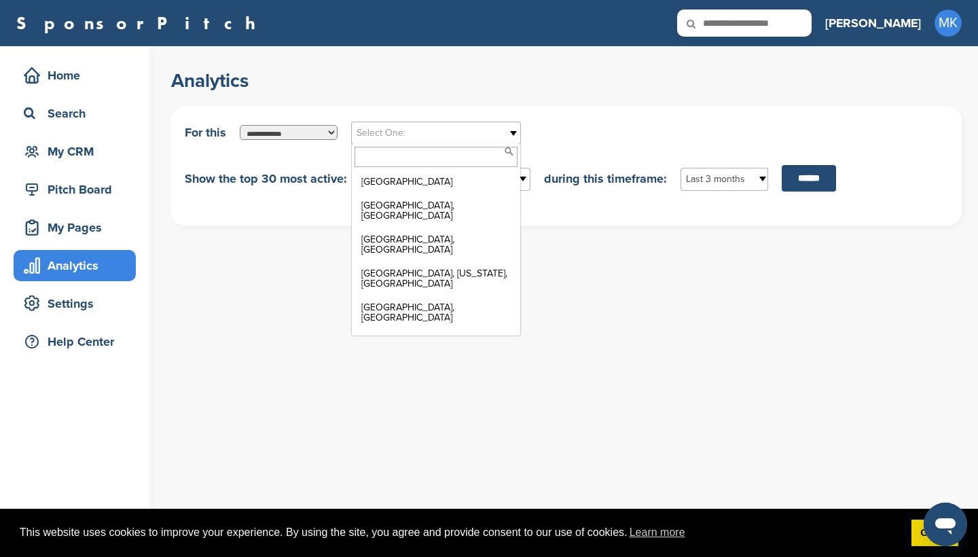
click at [428, 152] on input "text" at bounding box center [435, 157] width 163 height 20
type input "******"
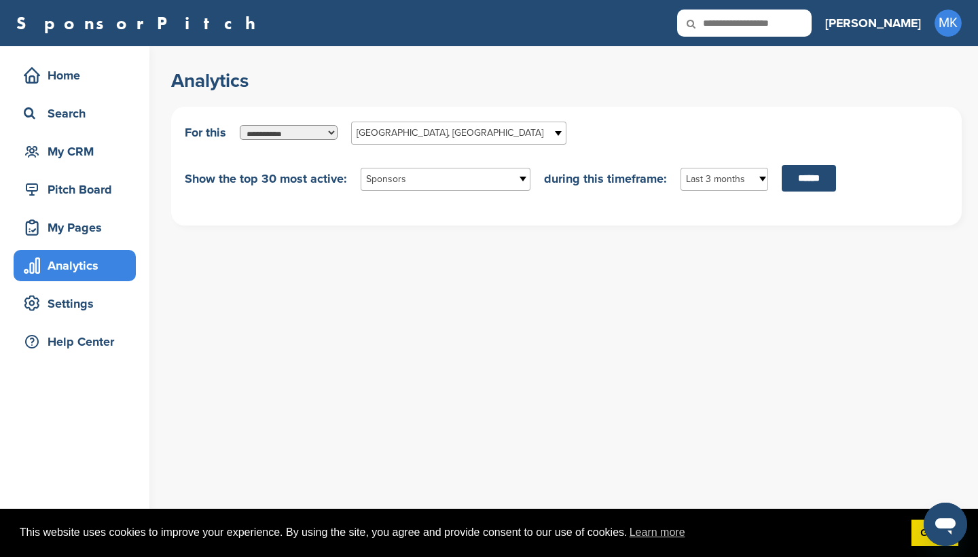
click at [439, 138] on span "Ancaster, Canada" at bounding box center [449, 133] width 187 height 16
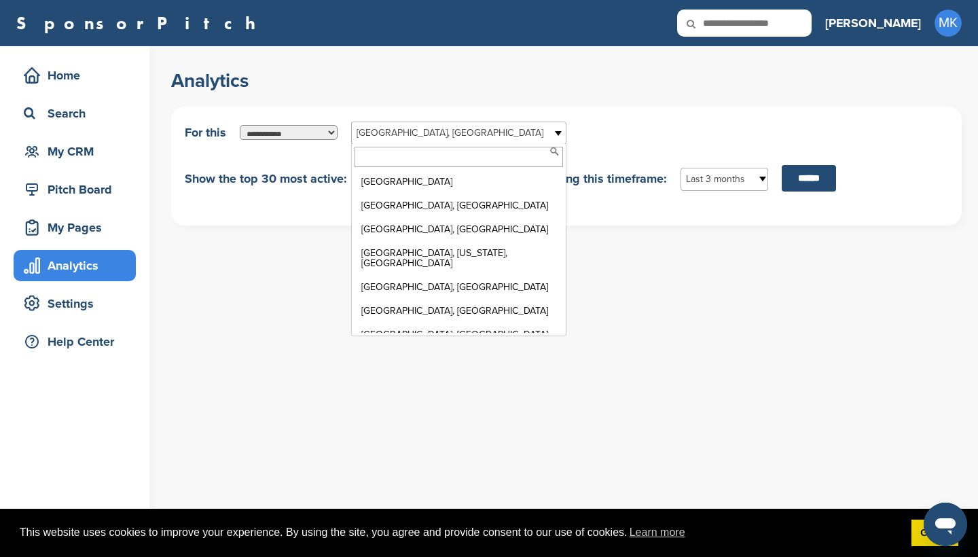
click at [411, 134] on span "Ancaster, Canada" at bounding box center [449, 133] width 187 height 16
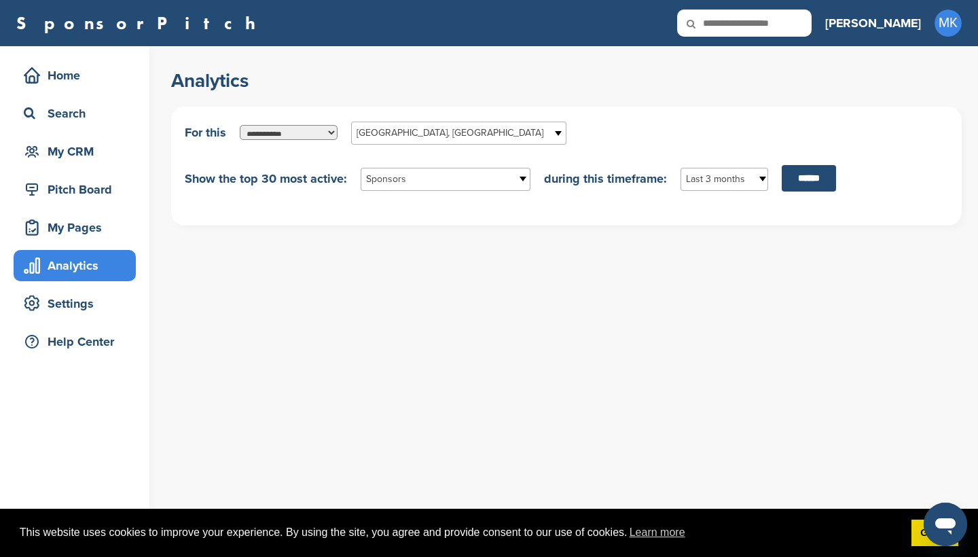
click at [411, 134] on span "Ancaster, Canada" at bounding box center [449, 133] width 187 height 16
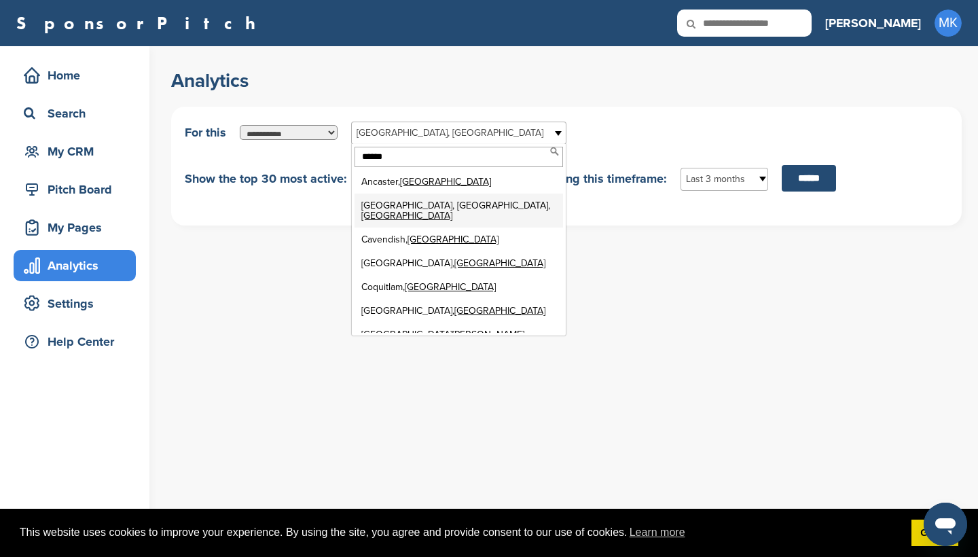
type input "******"
click at [417, 206] on li "Calgary, Alberta, Canada" at bounding box center [458, 210] width 208 height 34
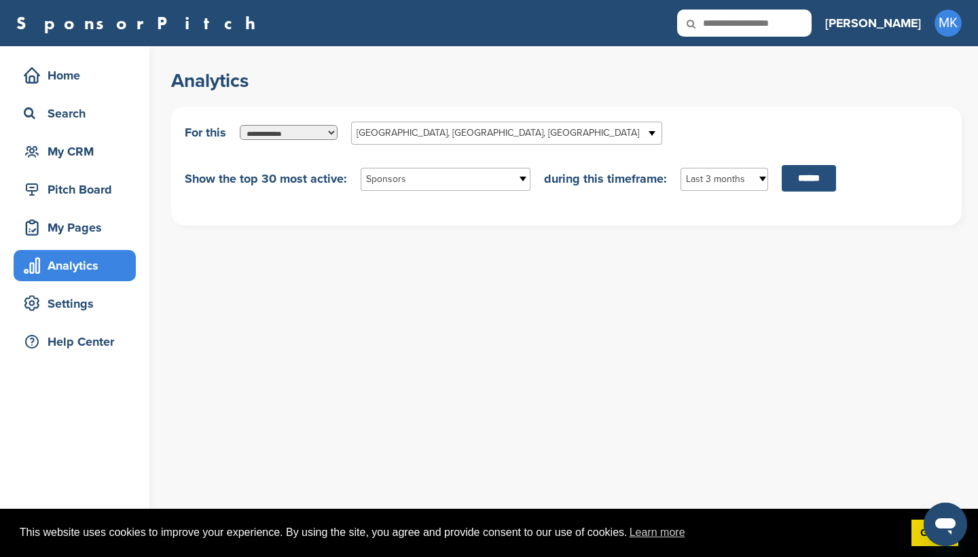
click at [805, 191] on input "******" at bounding box center [808, 178] width 54 height 26
click at [802, 183] on input "******" at bounding box center [808, 178] width 54 height 26
click at [459, 145] on div "**********" at bounding box center [566, 155] width 763 height 71
click at [460, 138] on span "Calgary, Alberta, Canada" at bounding box center [497, 133] width 282 height 16
type input "*******"
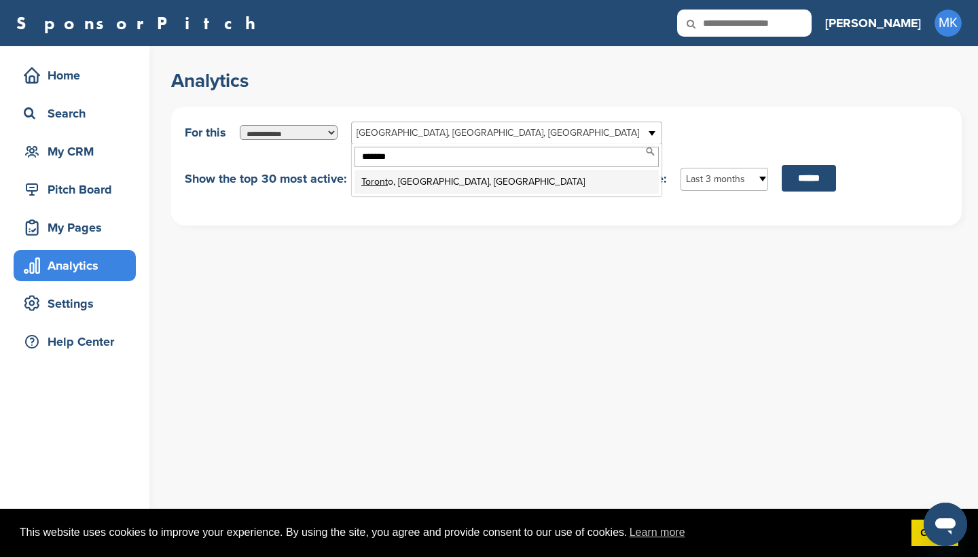
click at [447, 181] on li "Toront o, Ontario, Canada" at bounding box center [506, 182] width 304 height 24
click at [799, 184] on input "******" at bounding box center [808, 178] width 54 height 26
select select "**********"
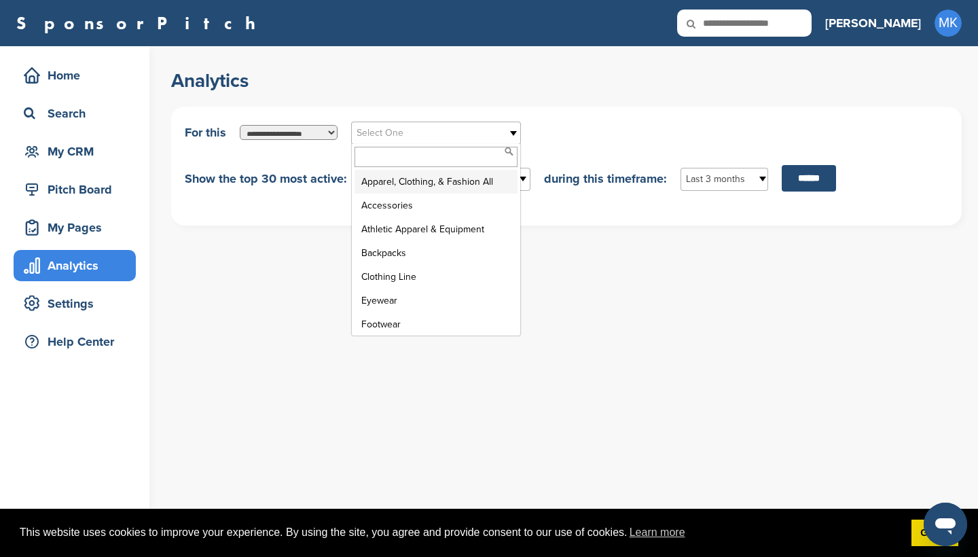
click at [495, 137] on span "Select One" at bounding box center [426, 133] width 141 height 16
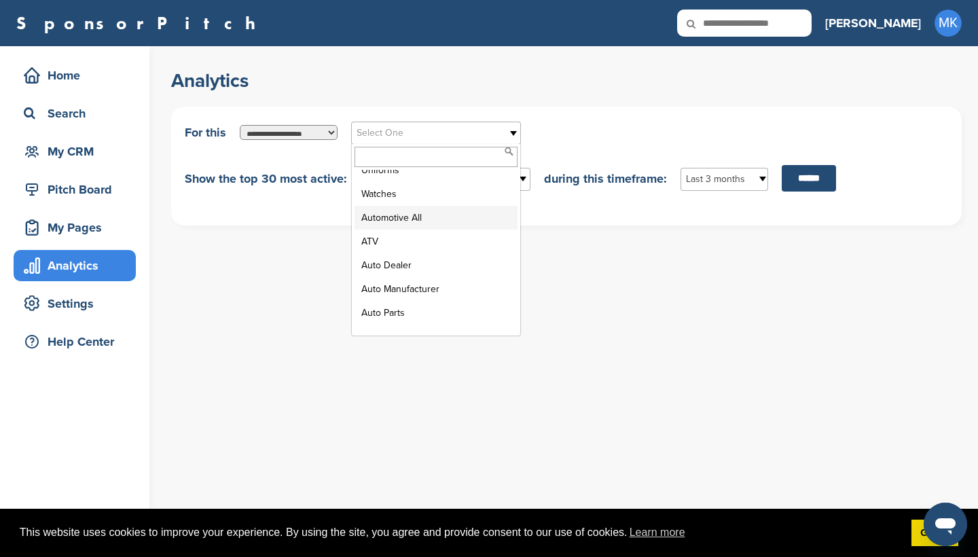
click at [456, 219] on li "Automotive All" at bounding box center [435, 218] width 163 height 24
click at [800, 173] on input "******" at bounding box center [808, 178] width 54 height 26
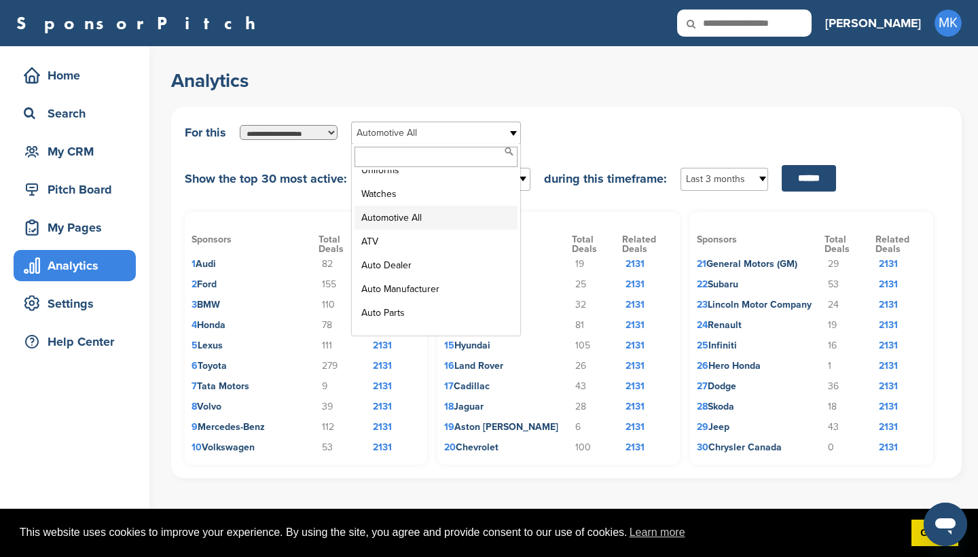
click at [470, 126] on span "Automotive All" at bounding box center [426, 133] width 141 height 16
click at [441, 276] on li "Auto Dealer" at bounding box center [435, 265] width 163 height 24
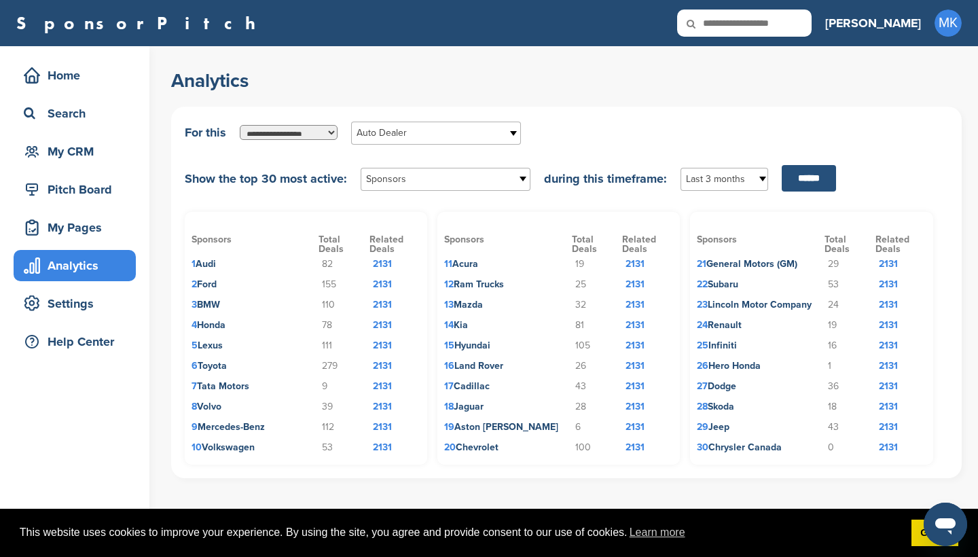
click at [796, 179] on input "******" at bounding box center [808, 178] width 54 height 26
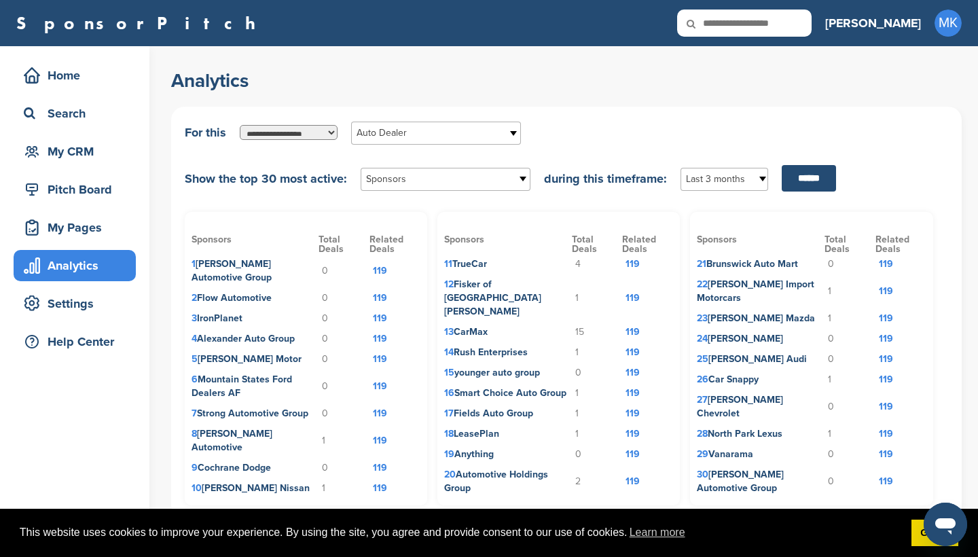
scroll to position [0, 0]
click at [465, 133] on span "Auto Dealer" at bounding box center [426, 133] width 141 height 16
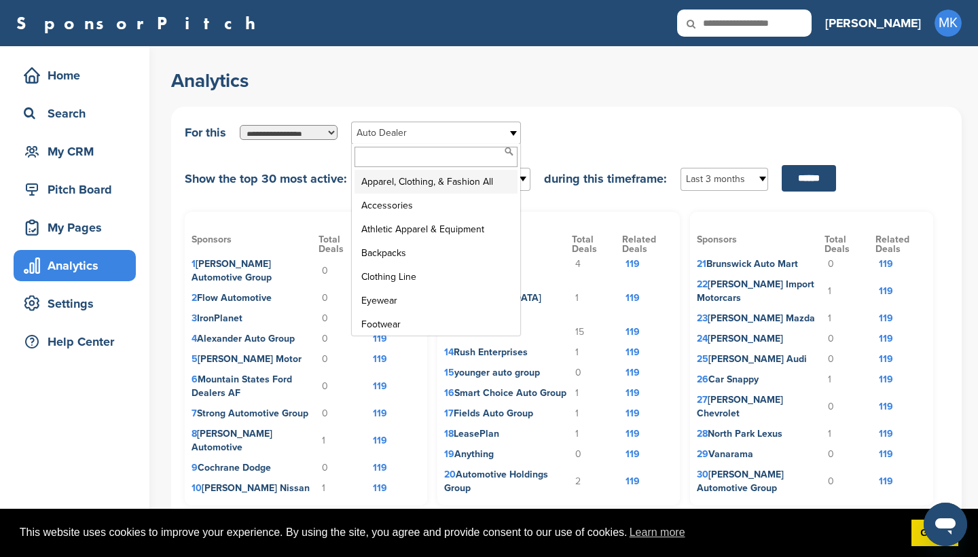
click at [460, 187] on li "Apparel, Clothing, & Fashion All" at bounding box center [435, 182] width 163 height 24
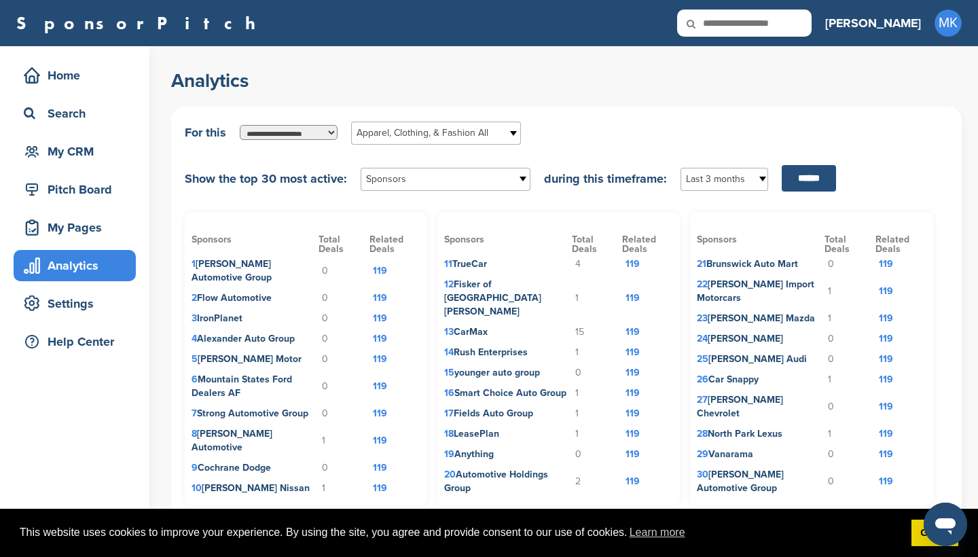
click at [831, 173] on input "******" at bounding box center [808, 178] width 54 height 26
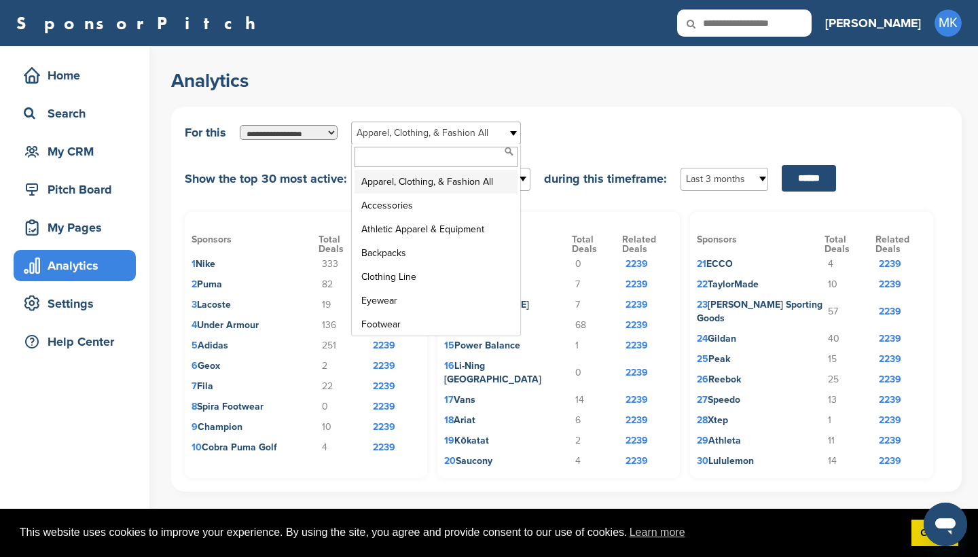
click at [371, 132] on span "Apparel, Clothing, & Fashion All" at bounding box center [426, 133] width 141 height 16
click at [412, 218] on li "Consumer Electronics All" at bounding box center [435, 229] width 163 height 24
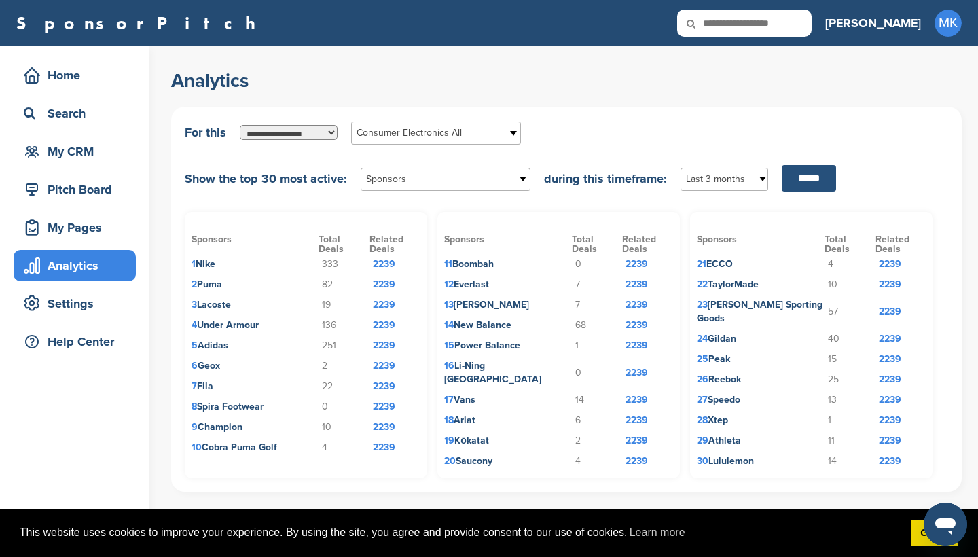
click at [804, 182] on input "******" at bounding box center [808, 178] width 54 height 26
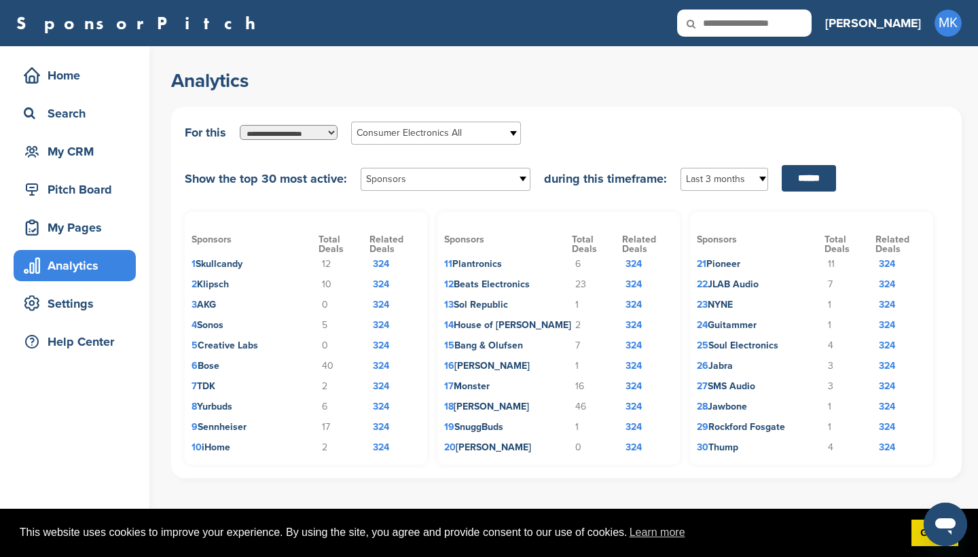
click at [468, 135] on span "Consumer Electronics All" at bounding box center [426, 133] width 141 height 16
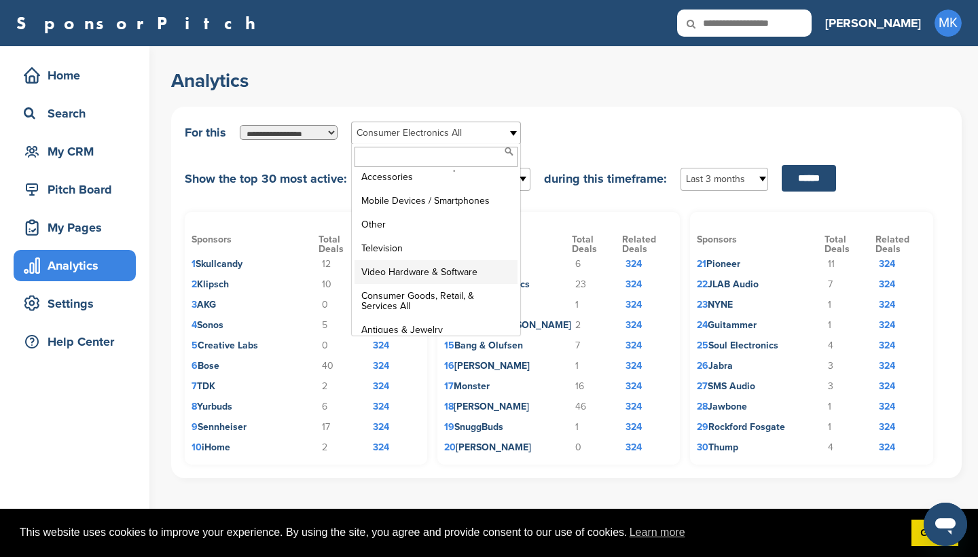
scroll to position [1417, 0]
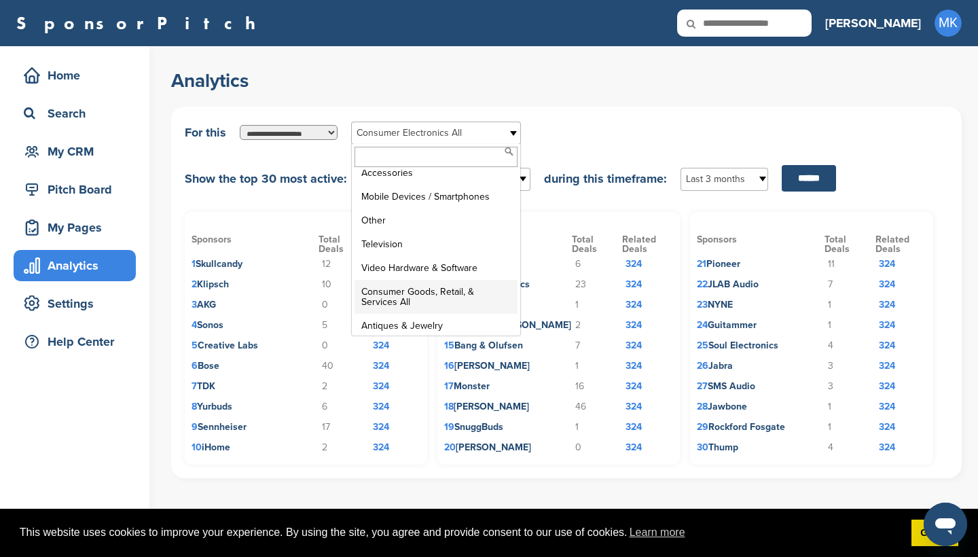
click at [442, 283] on li "Consumer Goods, Retail, & Services All" at bounding box center [435, 297] width 163 height 34
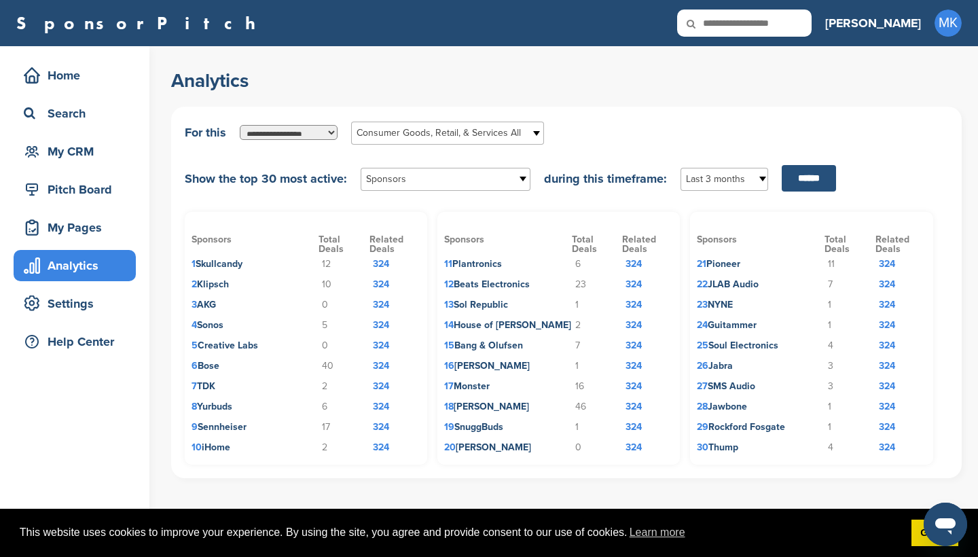
click at [817, 176] on input "******" at bounding box center [808, 178] width 54 height 26
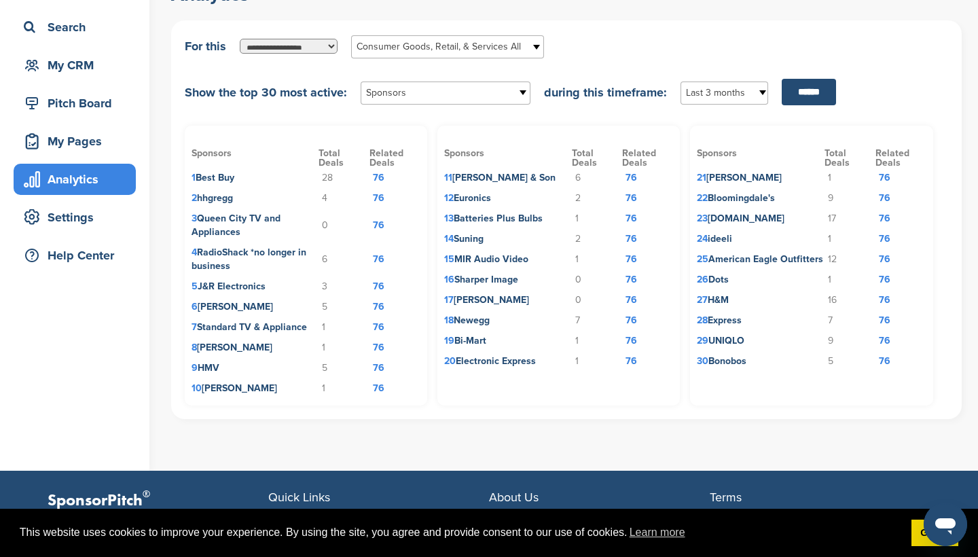
scroll to position [90, 0]
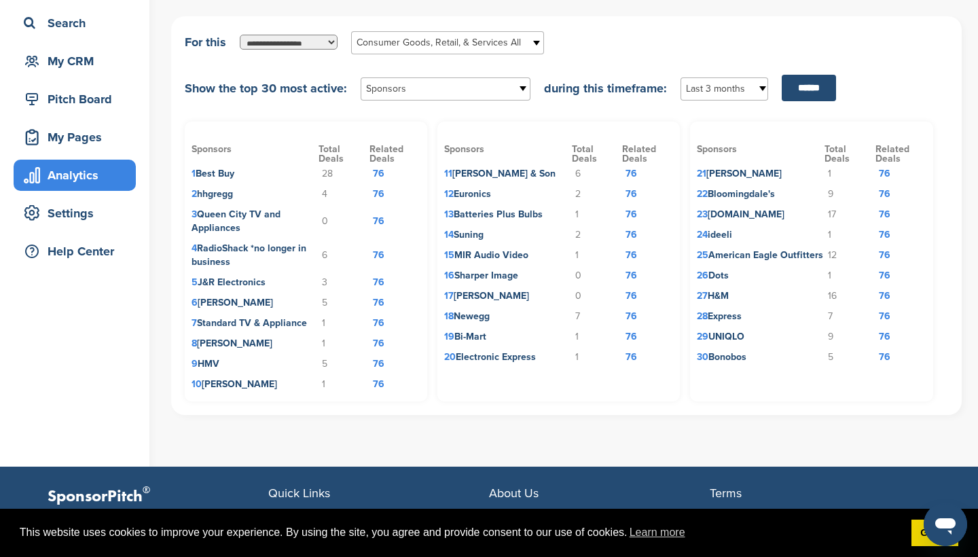
click at [449, 41] on span "Consumer Goods, Retail, & Services All" at bounding box center [438, 43] width 164 height 16
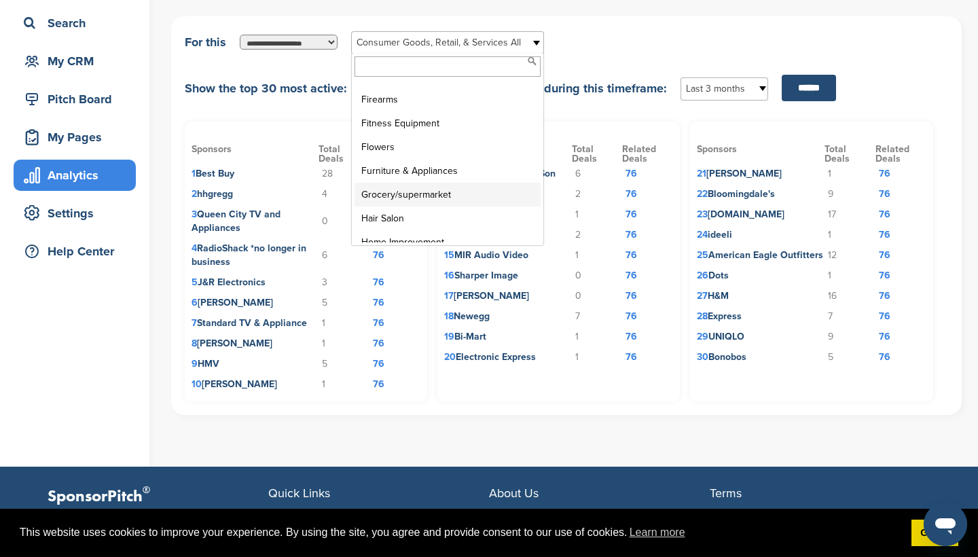
scroll to position [1860, 0]
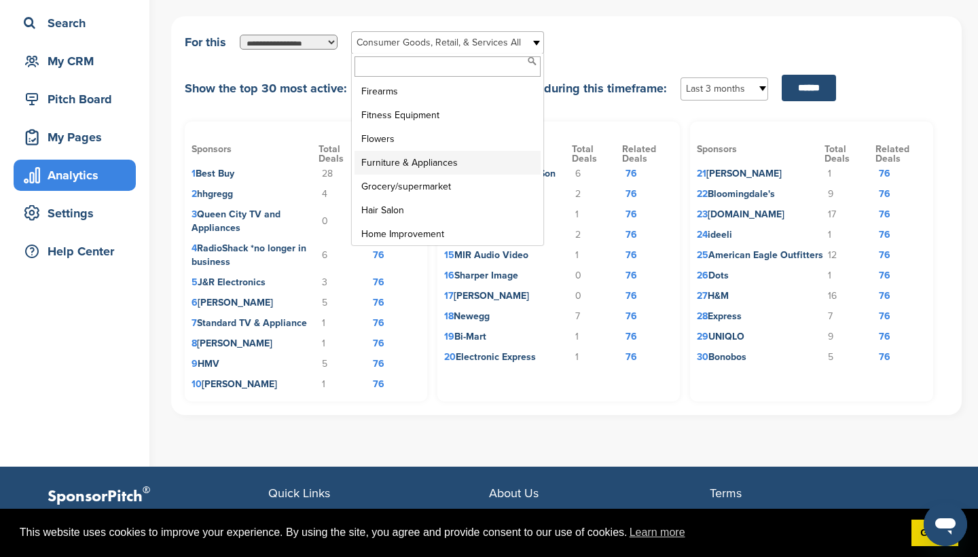
click at [445, 151] on li "Furniture & Appliances" at bounding box center [447, 163] width 186 height 24
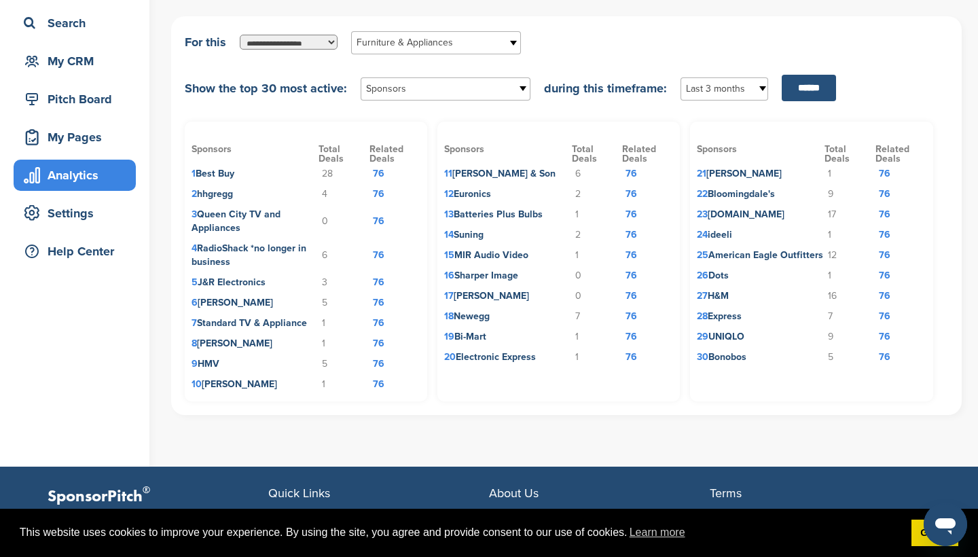
click at [806, 96] on input "******" at bounding box center [808, 88] width 54 height 26
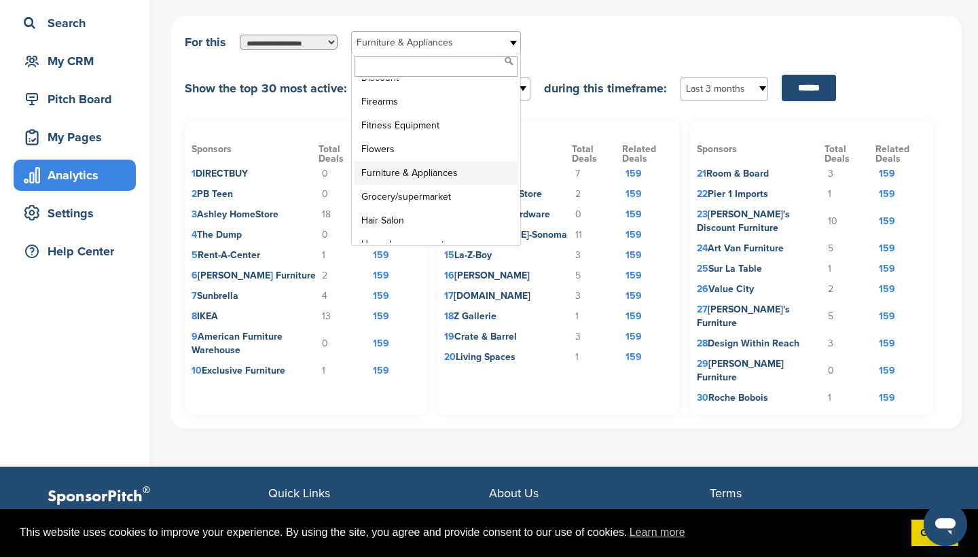
click at [415, 52] on link "Furniture & Appliances" at bounding box center [436, 42] width 170 height 23
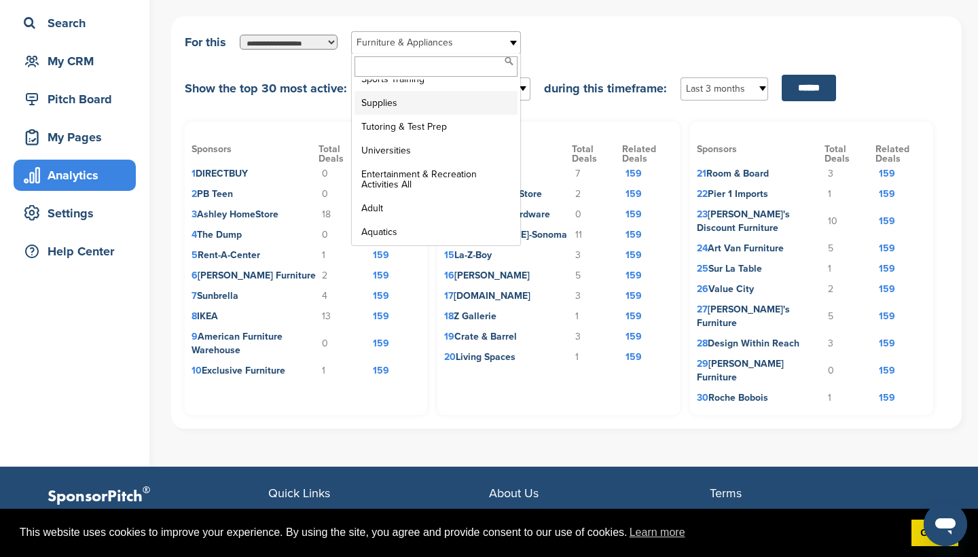
scroll to position [2595, 0]
click at [430, 164] on li "Entertainment & Recreation Activities All" at bounding box center [435, 179] width 163 height 34
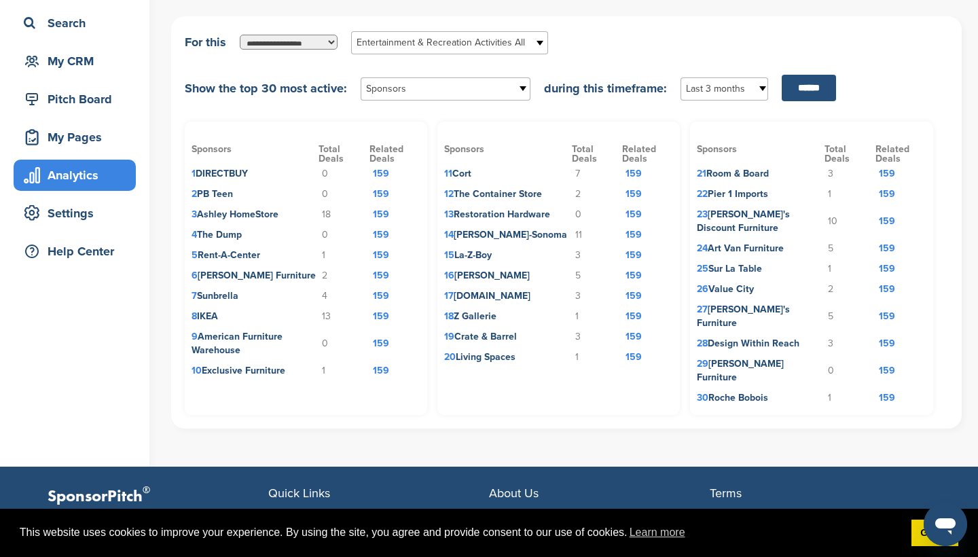
click at [798, 94] on input "******" at bounding box center [808, 88] width 54 height 26
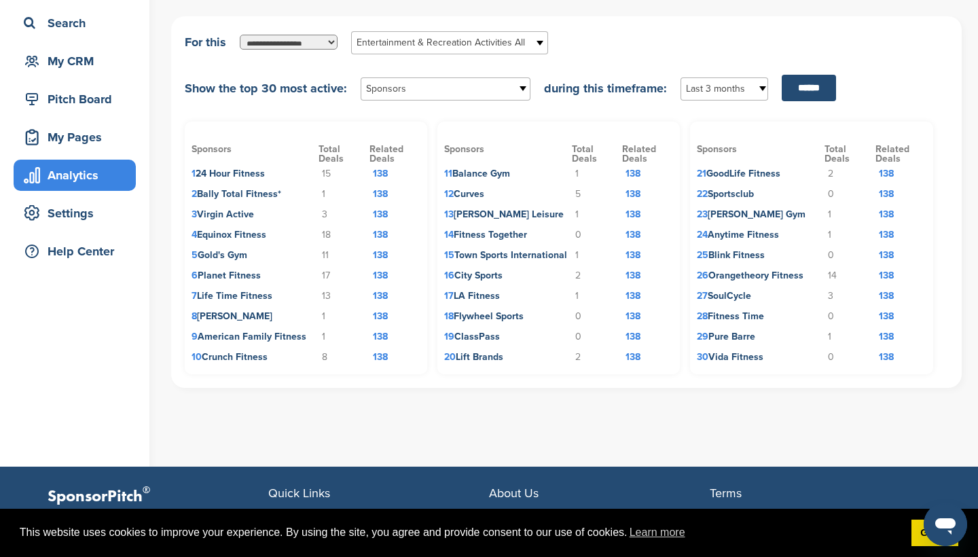
click at [477, 35] on span "Entertainment & Recreation Activities All" at bounding box center [440, 43] width 168 height 16
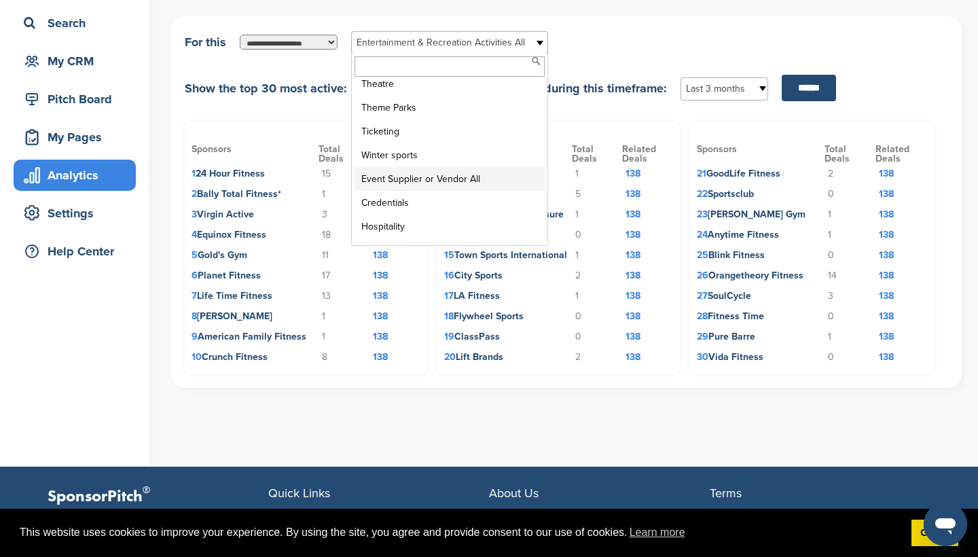
scroll to position [3097, 0]
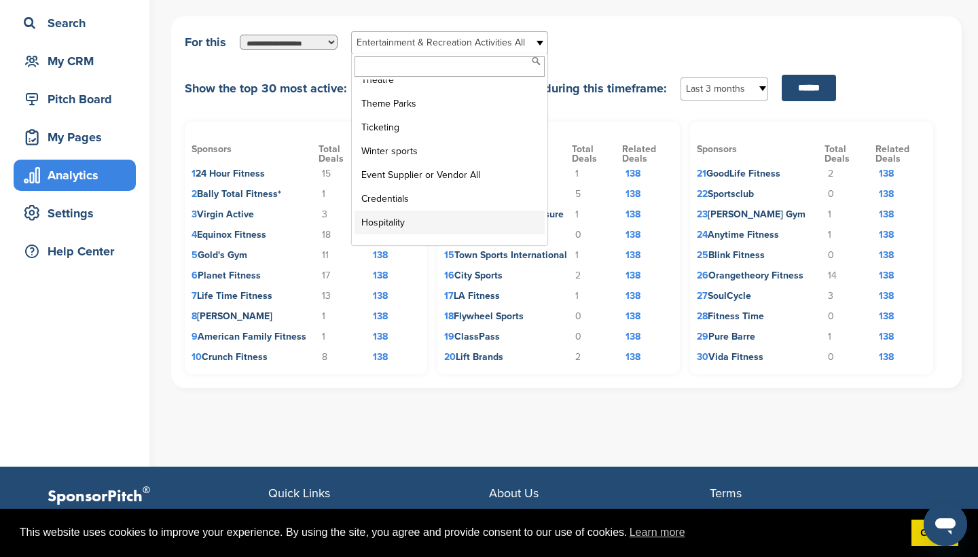
click at [464, 210] on li "Hospitality" at bounding box center [449, 222] width 190 height 24
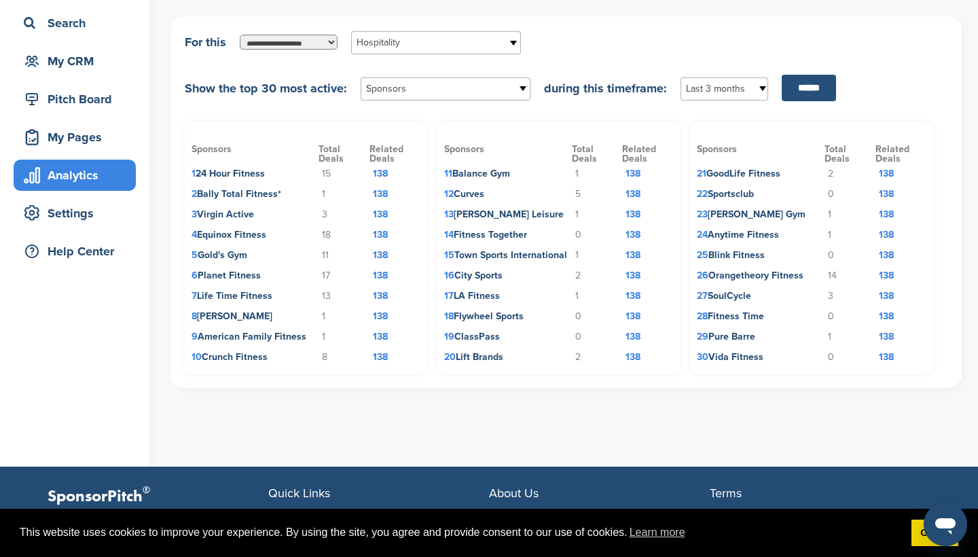
click at [796, 94] on input "******" at bounding box center [808, 88] width 54 height 26
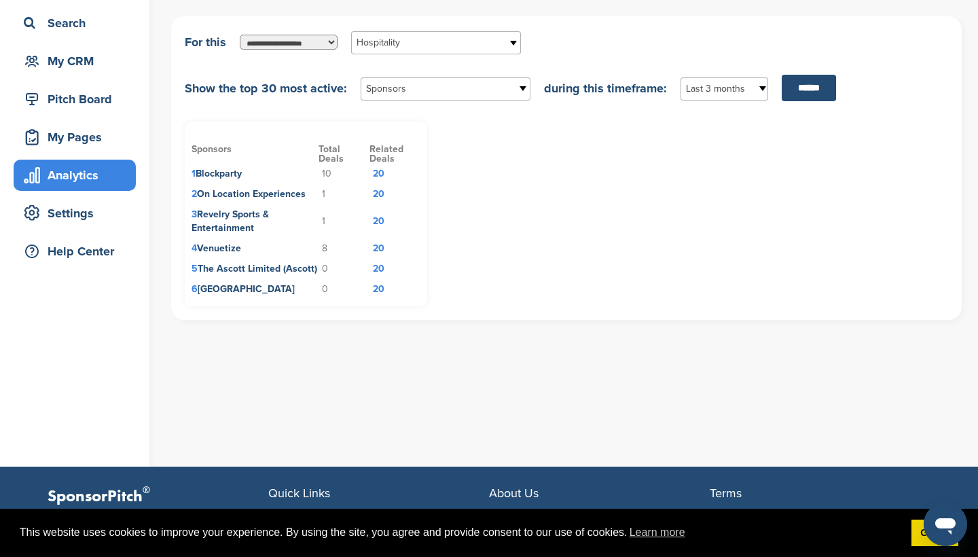
click at [427, 49] on span "Hospitality" at bounding box center [426, 43] width 141 height 16
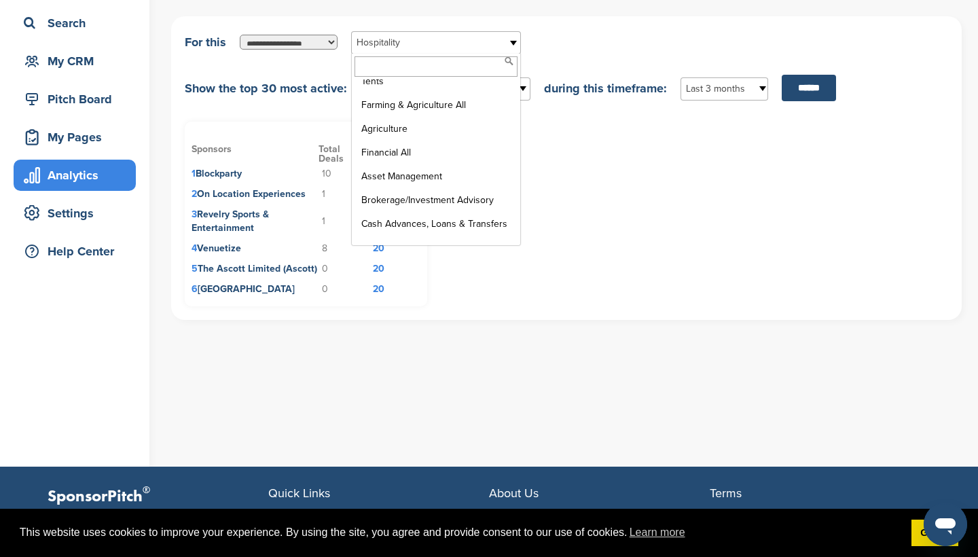
scroll to position [3407, 0]
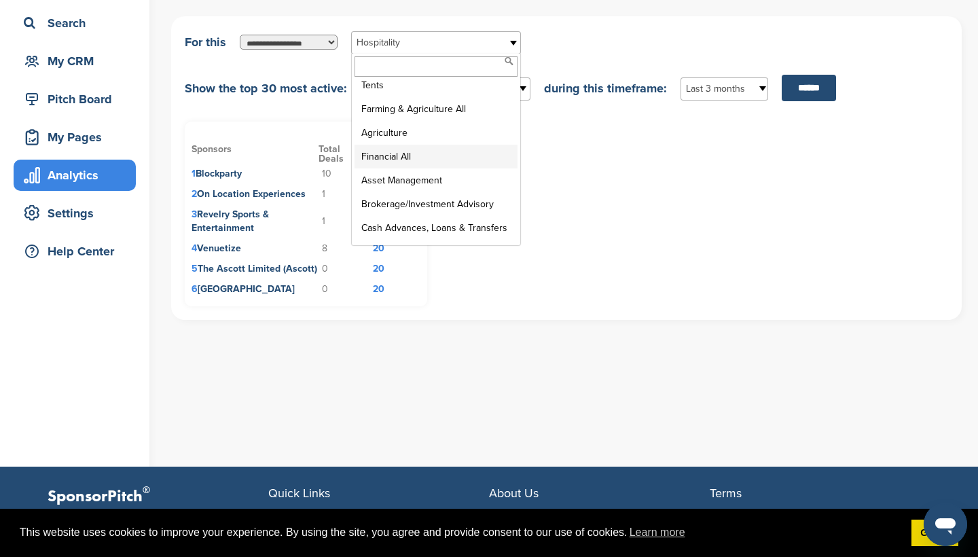
click at [435, 145] on li "Financial All" at bounding box center [435, 157] width 163 height 24
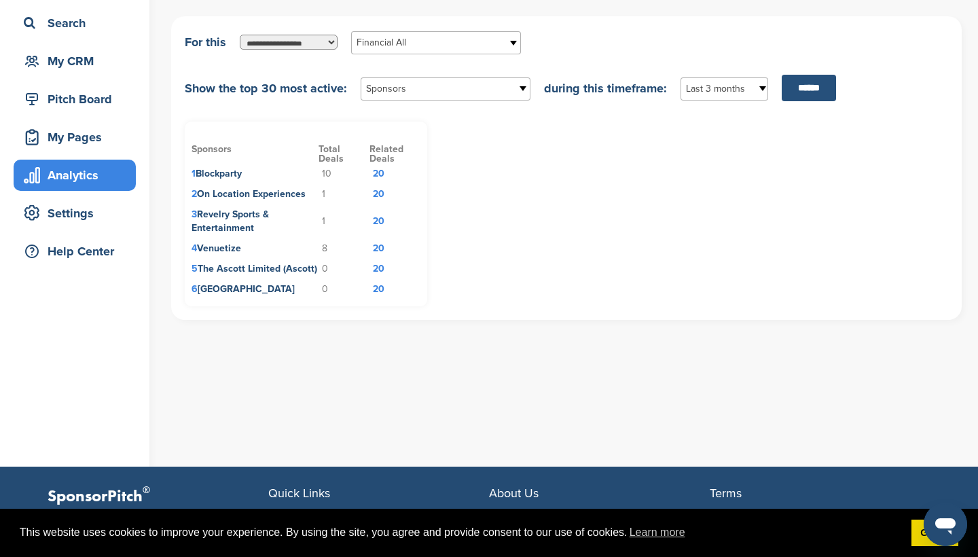
click at [821, 82] on input "******" at bounding box center [808, 88] width 54 height 26
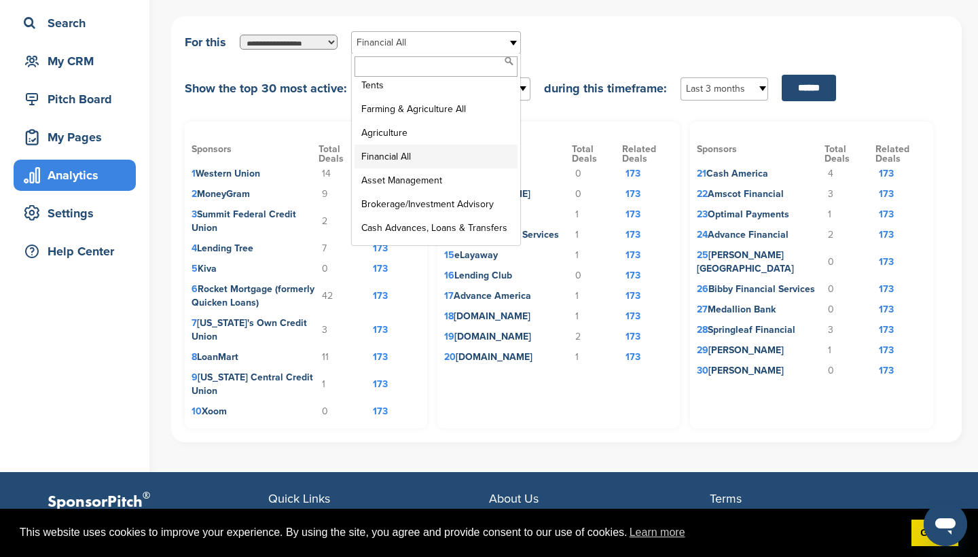
click at [383, 34] on link "Financial All" at bounding box center [436, 42] width 170 height 23
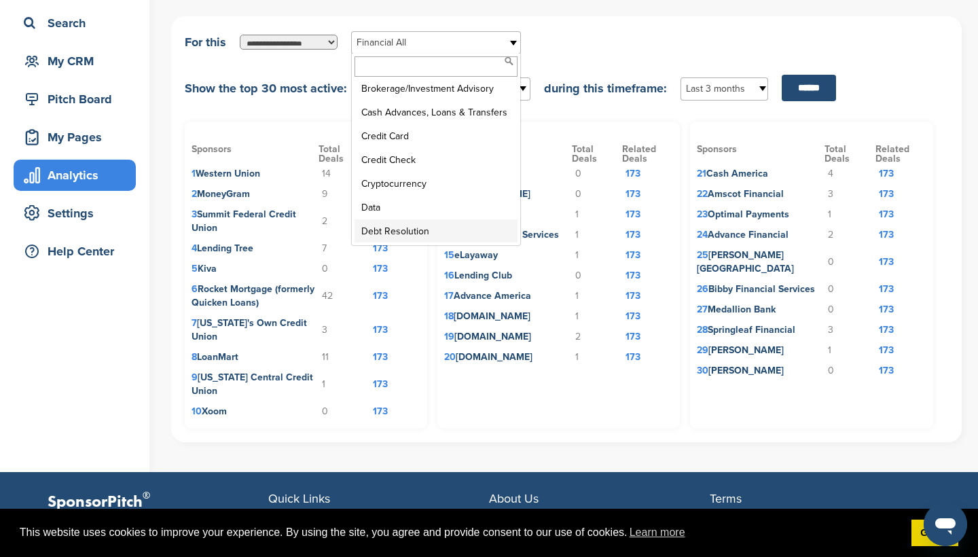
scroll to position [3522, 0]
click at [426, 124] on li "Credit Card" at bounding box center [435, 136] width 163 height 24
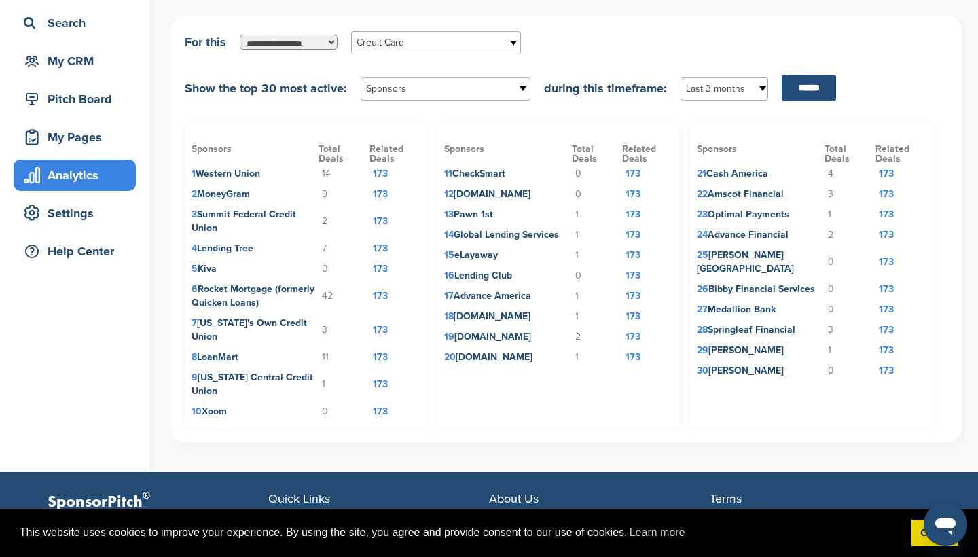
click at [827, 96] on input "******" at bounding box center [808, 88] width 54 height 26
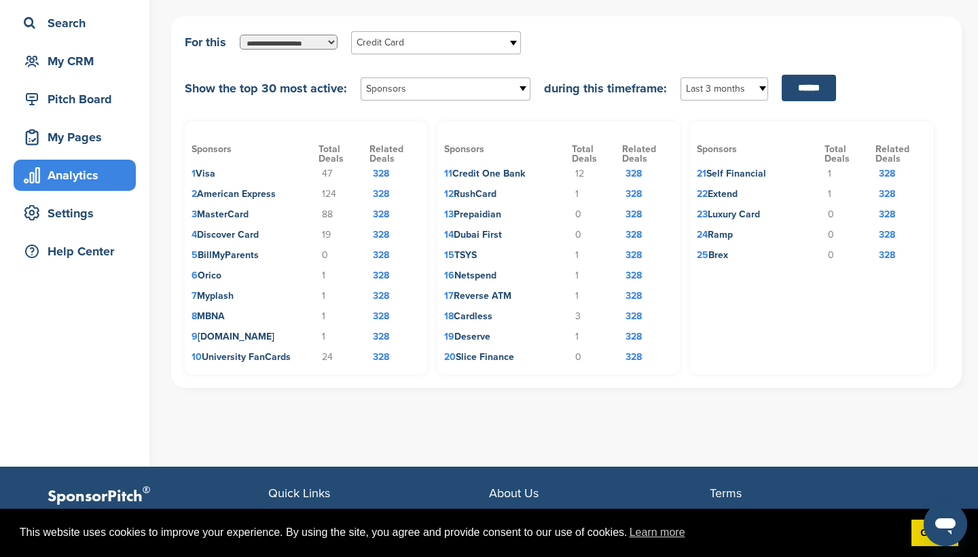
click at [468, 48] on span "Credit Card" at bounding box center [426, 43] width 141 height 16
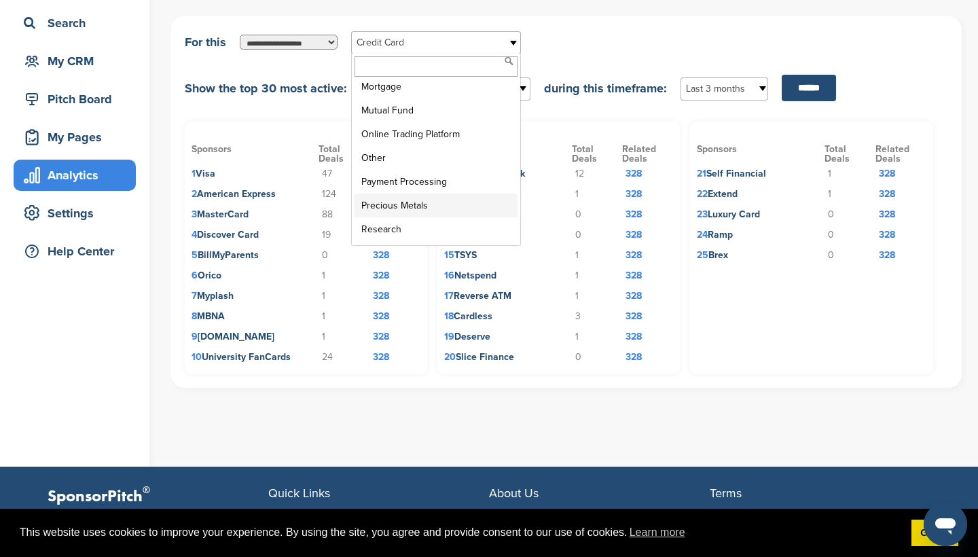
scroll to position [3771, 0]
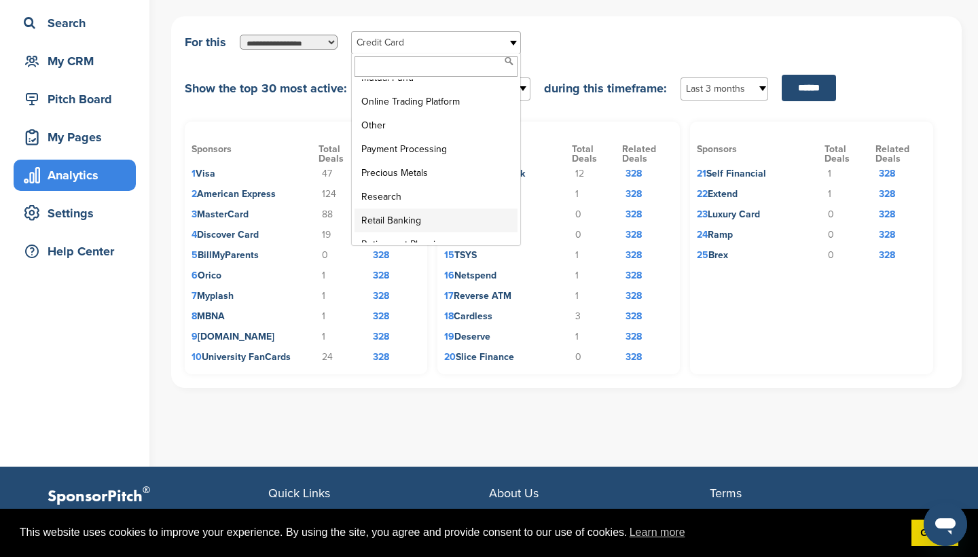
click at [460, 208] on li "Retail Banking" at bounding box center [435, 220] width 163 height 24
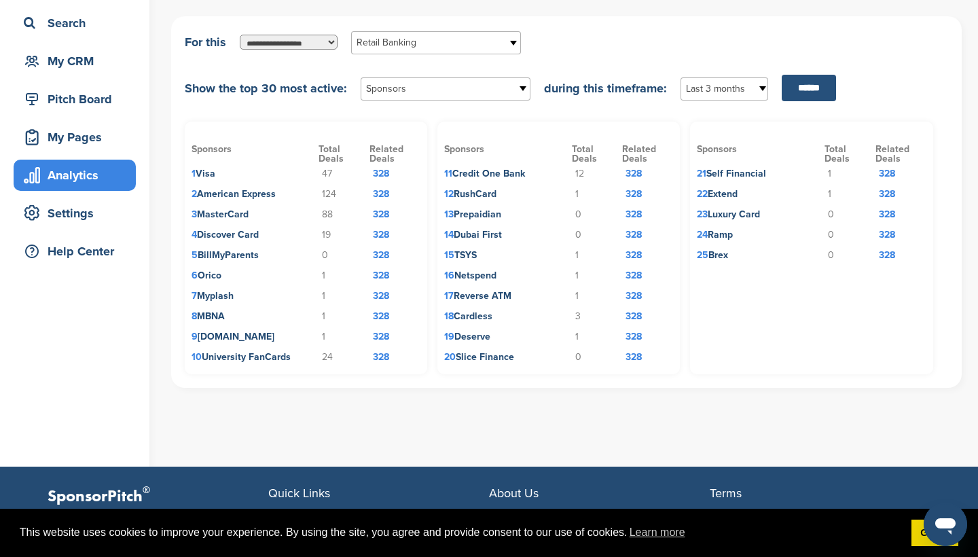
click at [804, 97] on input "******" at bounding box center [808, 88] width 54 height 26
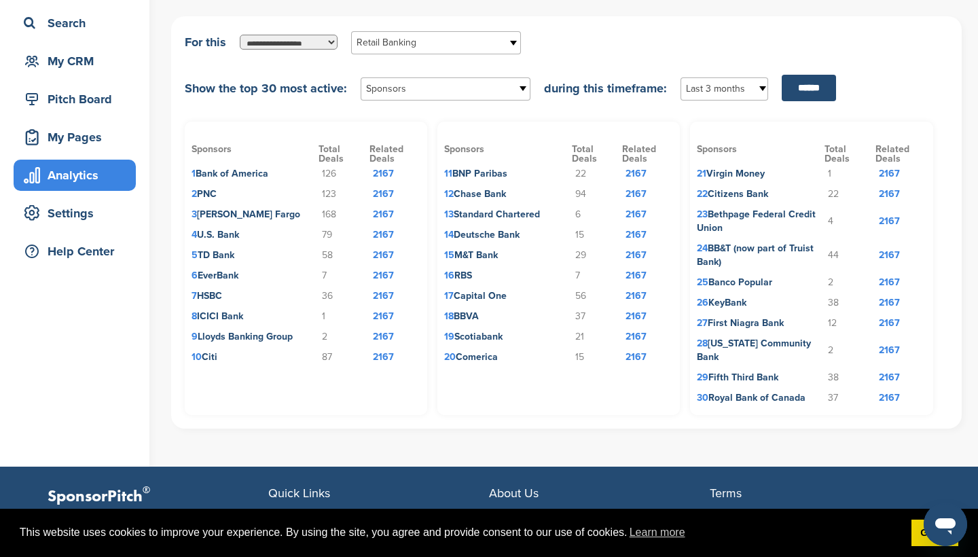
click at [453, 44] on span "Retail Banking" at bounding box center [426, 43] width 141 height 16
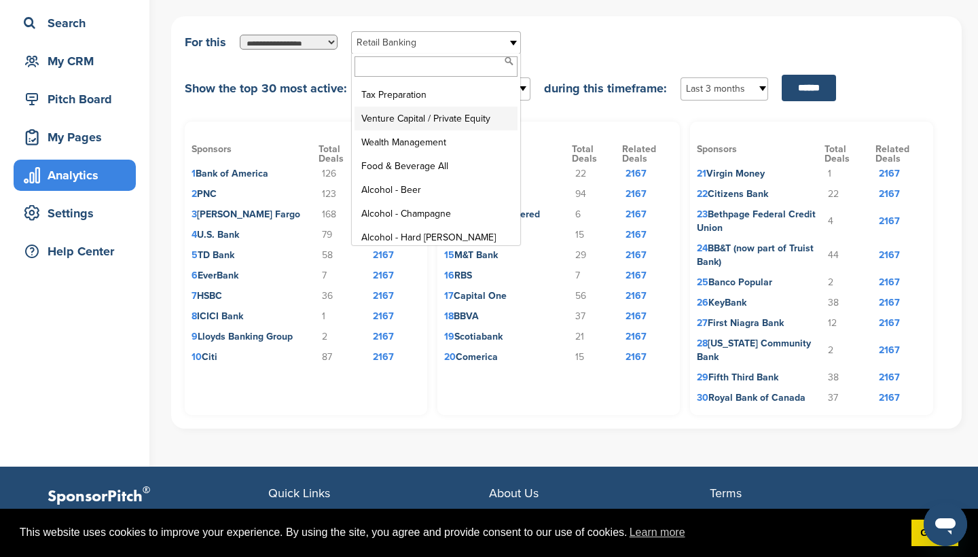
scroll to position [3988, 0]
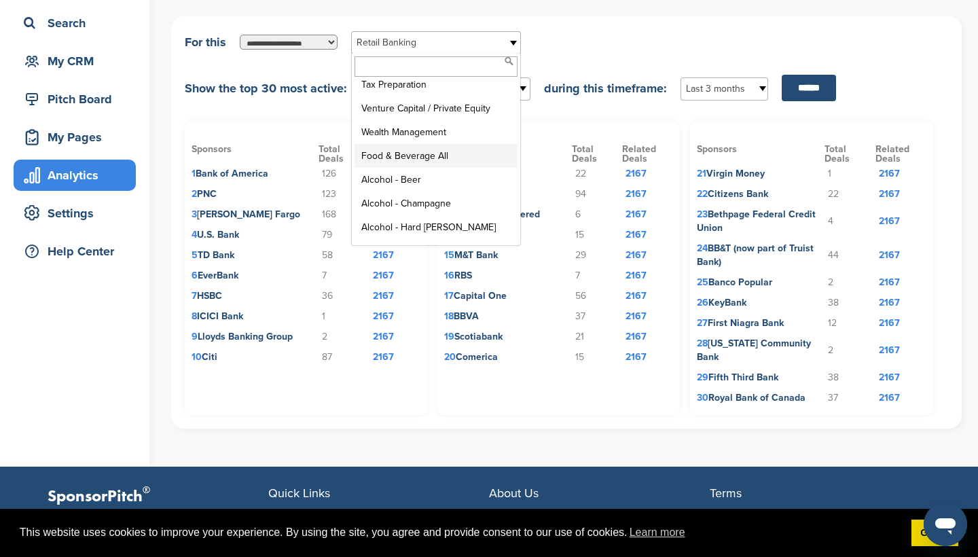
click at [458, 144] on li "Food & Beverage All" at bounding box center [435, 156] width 163 height 24
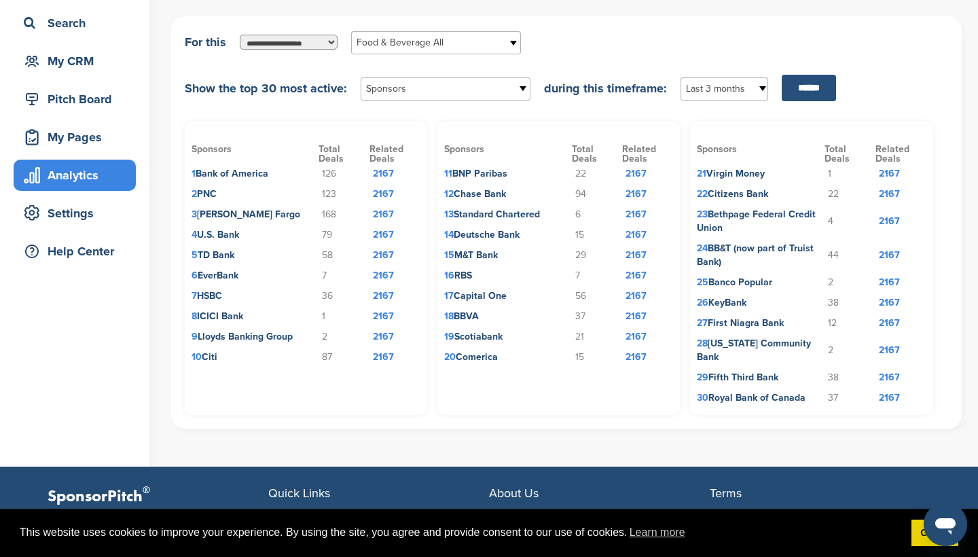
click at [796, 88] on input "******" at bounding box center [808, 88] width 54 height 26
click at [401, 45] on span "Food & Beverage All" at bounding box center [426, 43] width 141 height 16
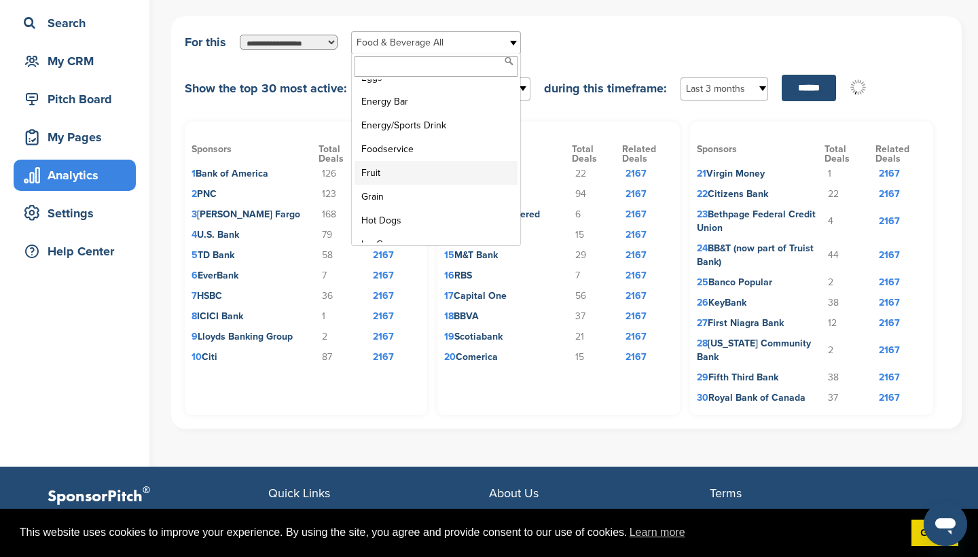
scroll to position [4453, 0]
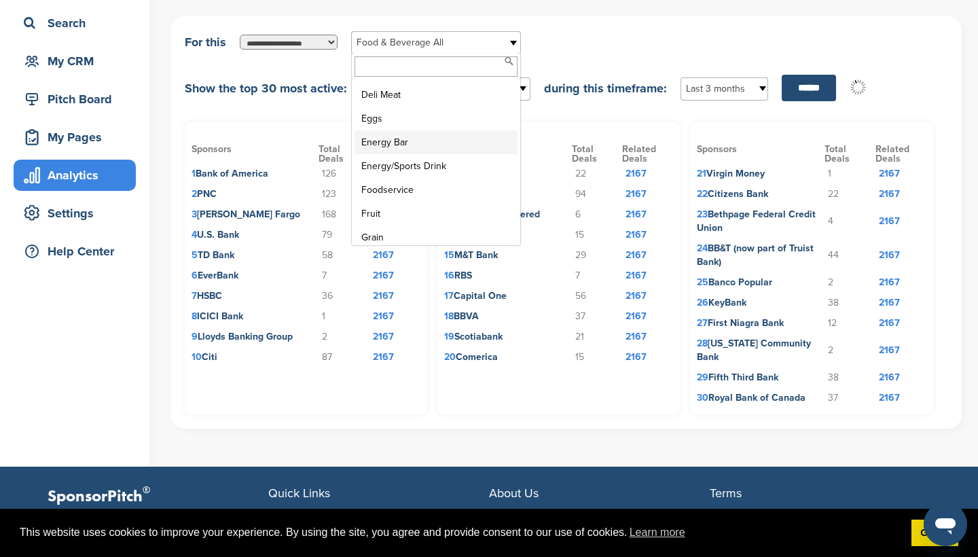
click at [409, 130] on li "Energy Bar" at bounding box center [435, 142] width 163 height 24
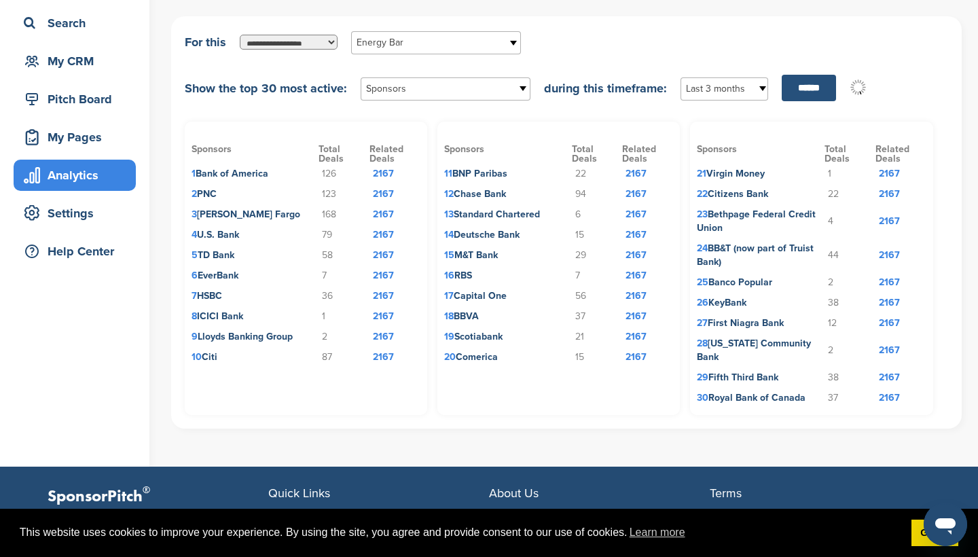
click at [797, 91] on input "******" at bounding box center [808, 88] width 54 height 26
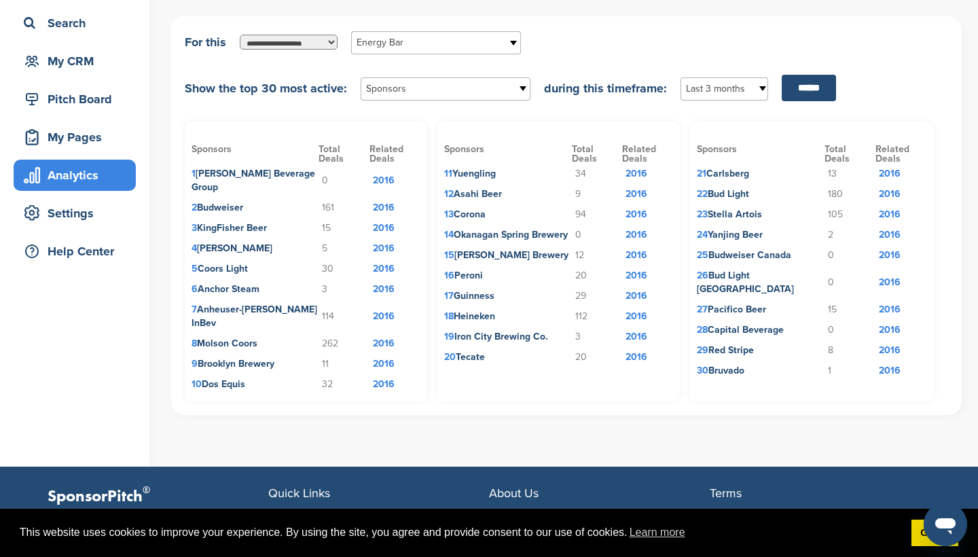
click at [403, 52] on link "Energy Bar" at bounding box center [436, 42] width 170 height 23
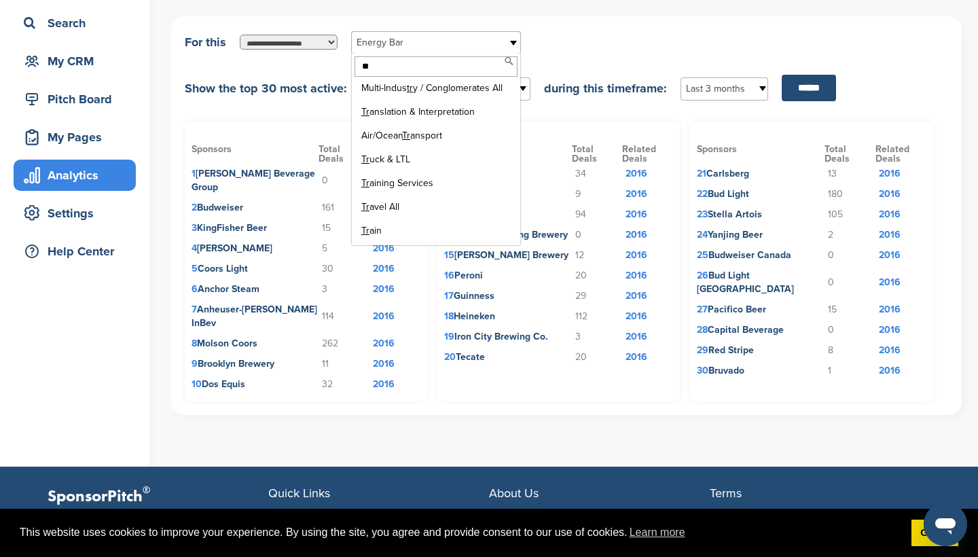
scroll to position [0, 0]
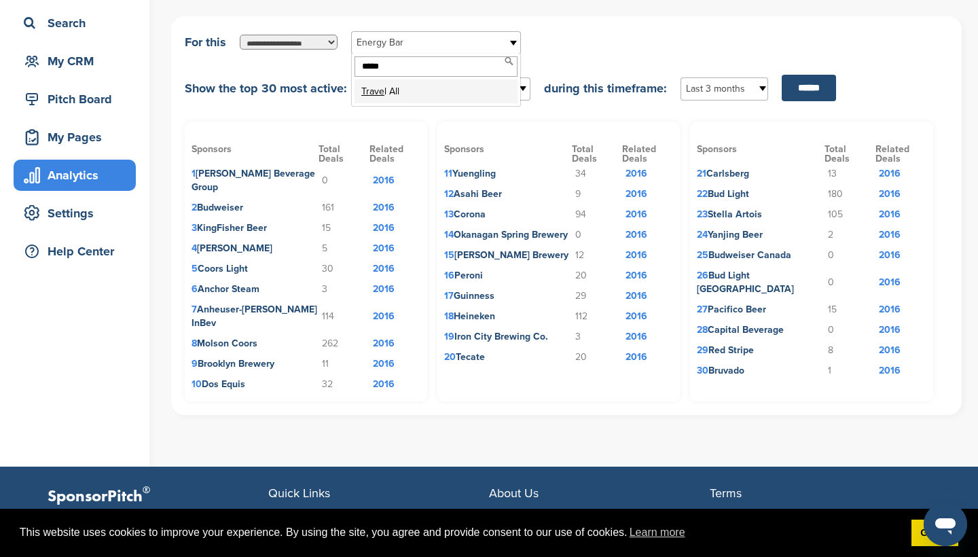
type input "*****"
click at [430, 96] on li "Trave l All" at bounding box center [435, 91] width 163 height 24
click at [819, 90] on input "******" at bounding box center [808, 88] width 54 height 26
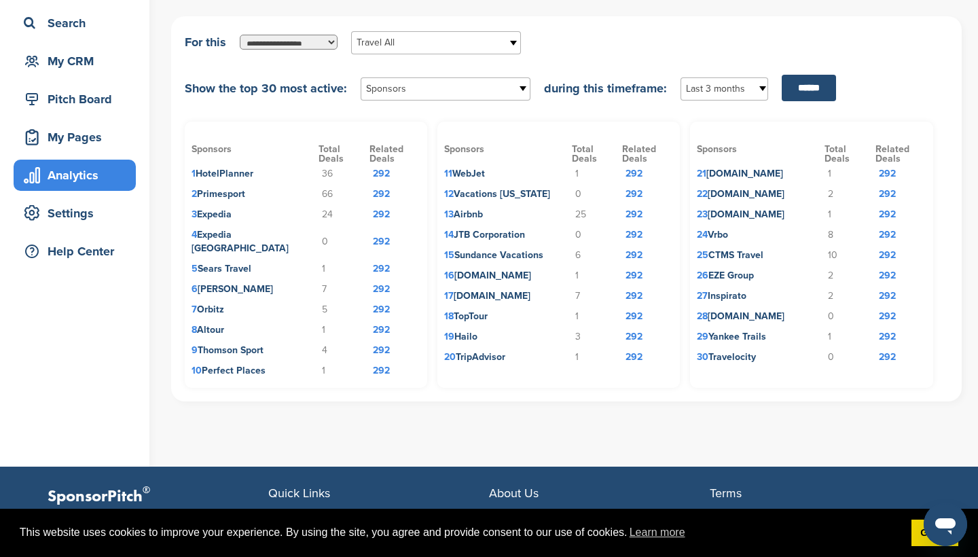
click at [501, 48] on link "Travel All" at bounding box center [436, 42] width 170 height 23
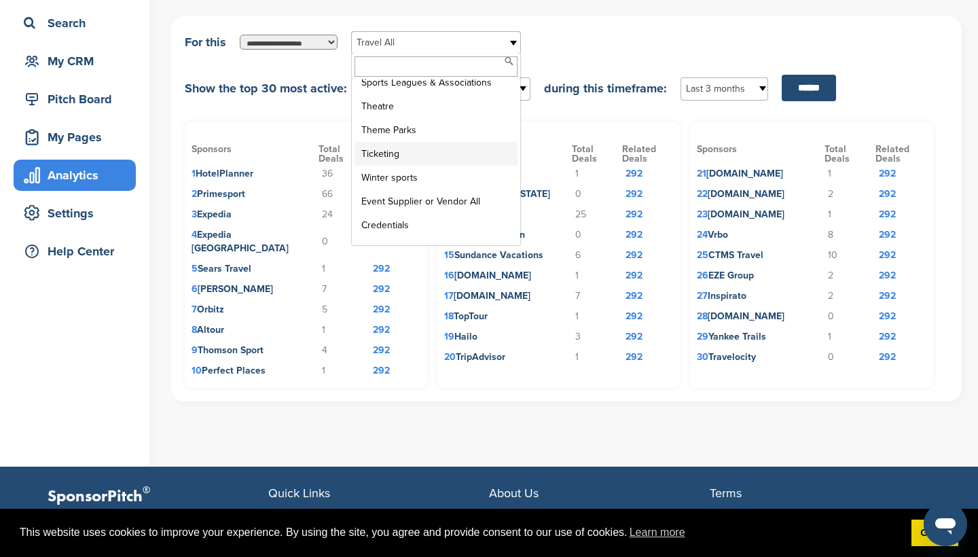
scroll to position [3096, 0]
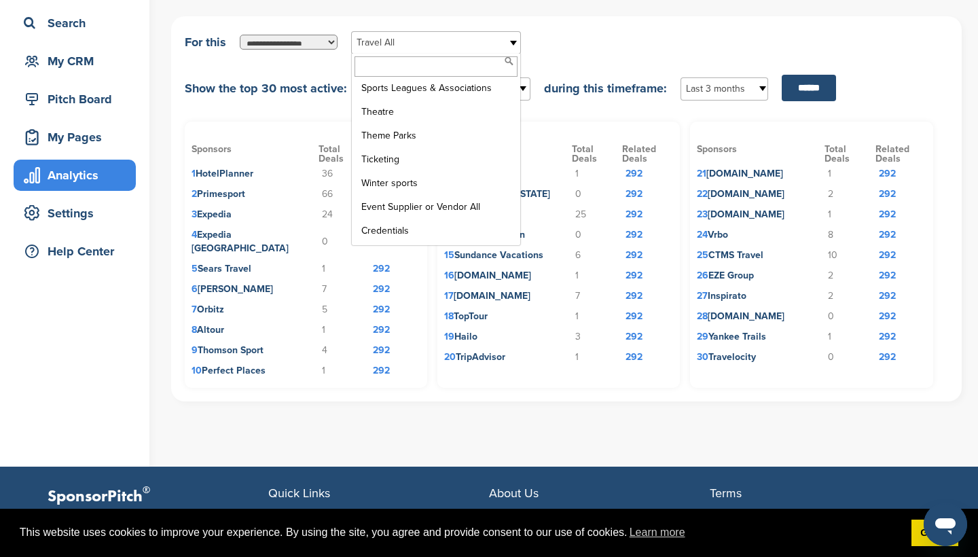
click at [445, 50] on span "Travel All" at bounding box center [426, 43] width 141 height 16
click at [437, 48] on span "Travel All" at bounding box center [426, 43] width 141 height 16
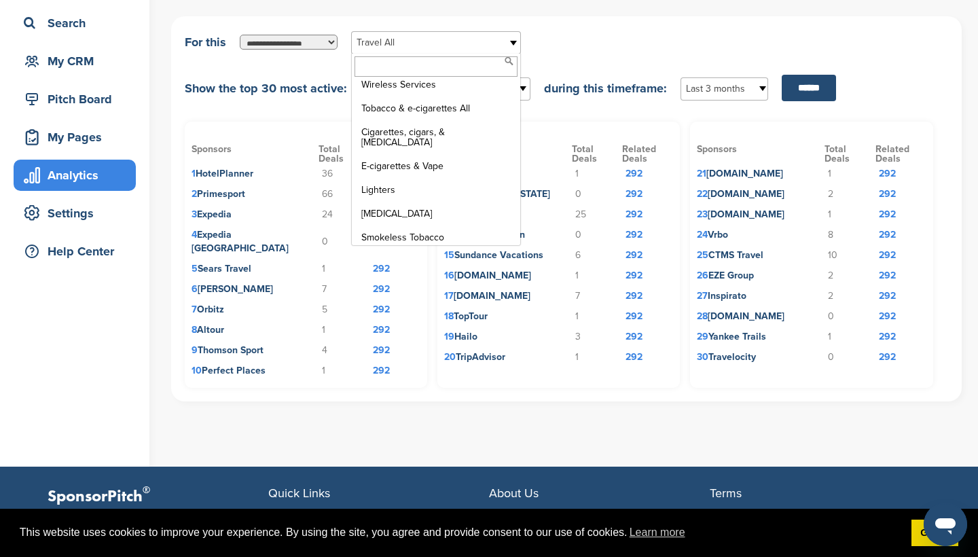
scroll to position [9806, 0]
click at [439, 100] on li "Tobacco & e-cigarettes All" at bounding box center [435, 112] width 163 height 24
click at [446, 42] on span "Tobacco & e-cigarettes All" at bounding box center [426, 43] width 141 height 16
click at [445, 68] on input "text" at bounding box center [435, 66] width 163 height 20
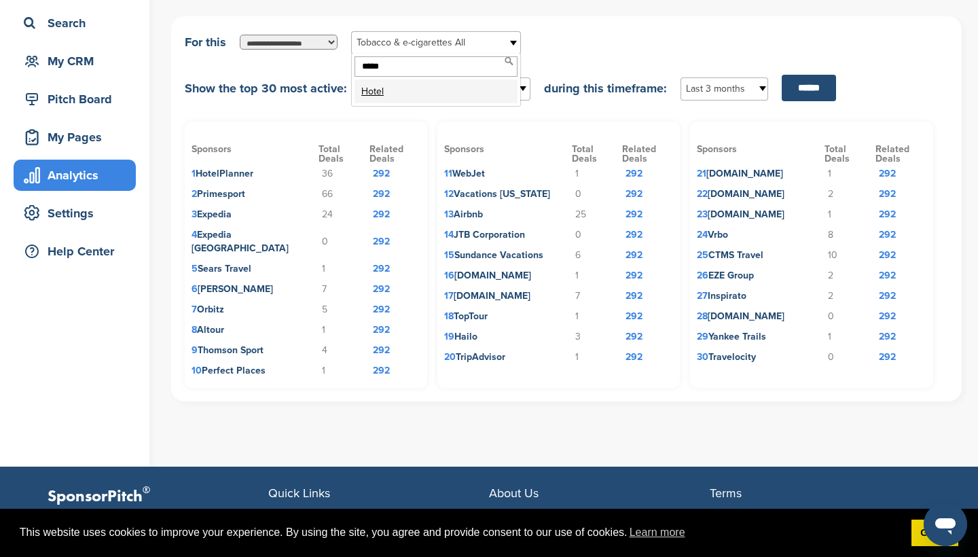
type input "*****"
click at [441, 94] on li "Hotel" at bounding box center [435, 91] width 163 height 24
click at [817, 92] on input "******" at bounding box center [808, 88] width 54 height 26
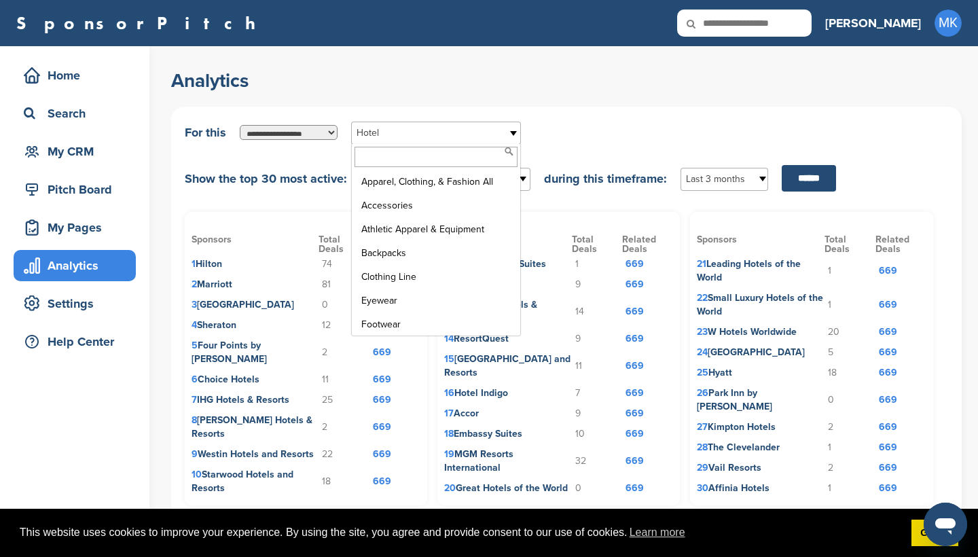
click at [371, 127] on span "Hotel" at bounding box center [426, 133] width 141 height 16
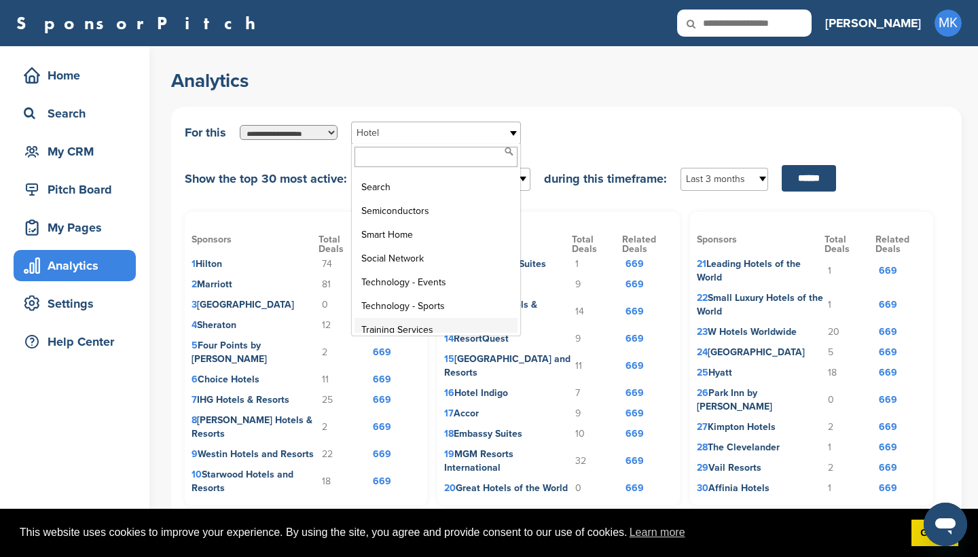
scroll to position [9437, 0]
click at [439, 274] on li "Technology - Events" at bounding box center [435, 286] width 163 height 24
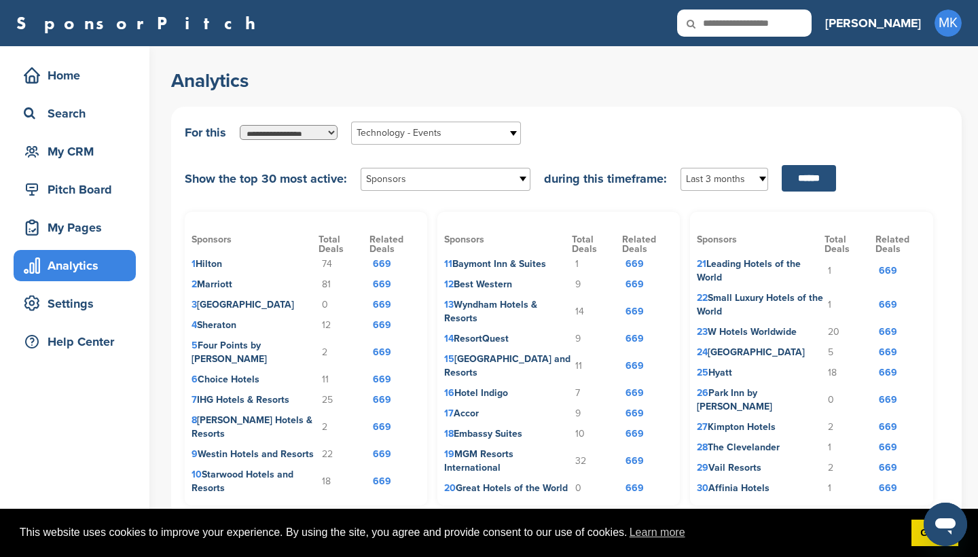
click at [803, 176] on input "******" at bounding box center [808, 178] width 54 height 26
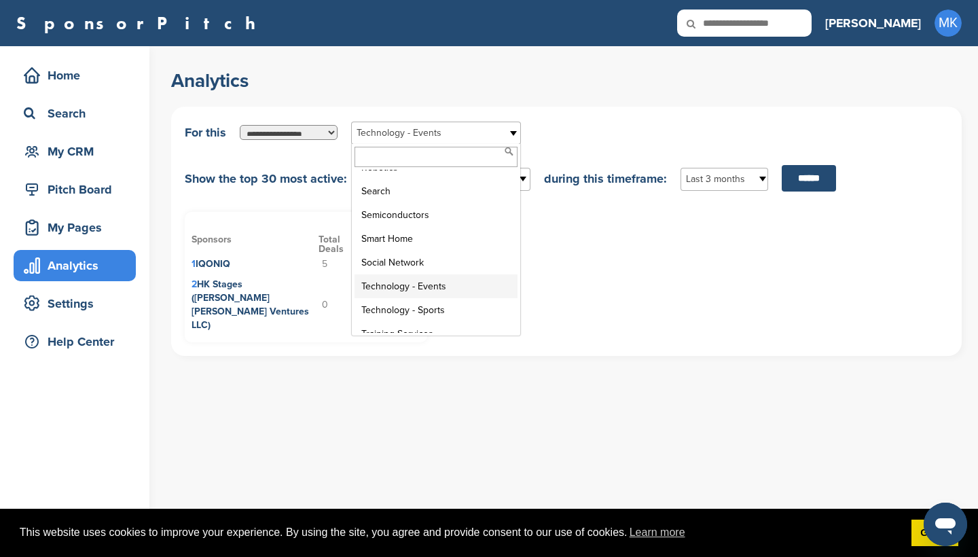
click at [470, 130] on span "Technology - Events" at bounding box center [426, 133] width 141 height 16
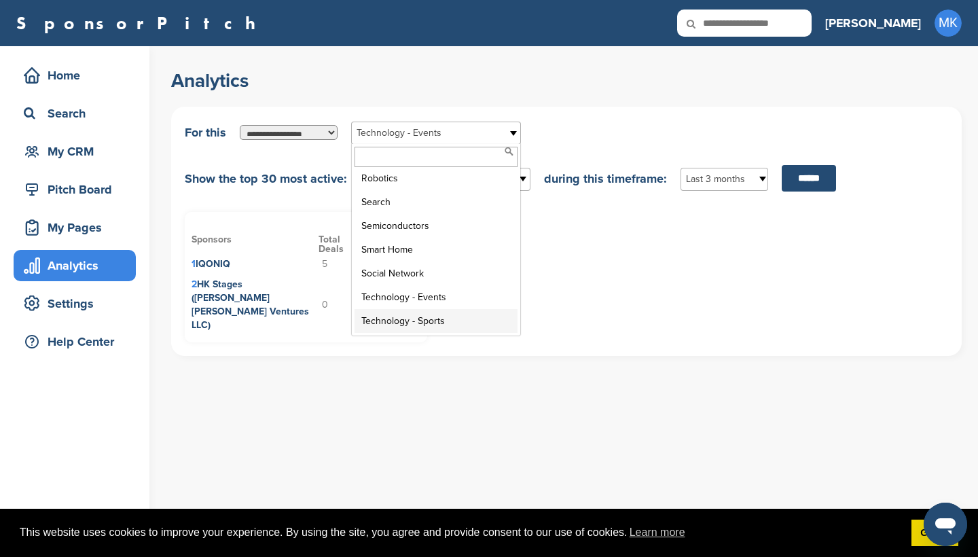
click at [476, 309] on li "Technology - Sports" at bounding box center [435, 321] width 163 height 24
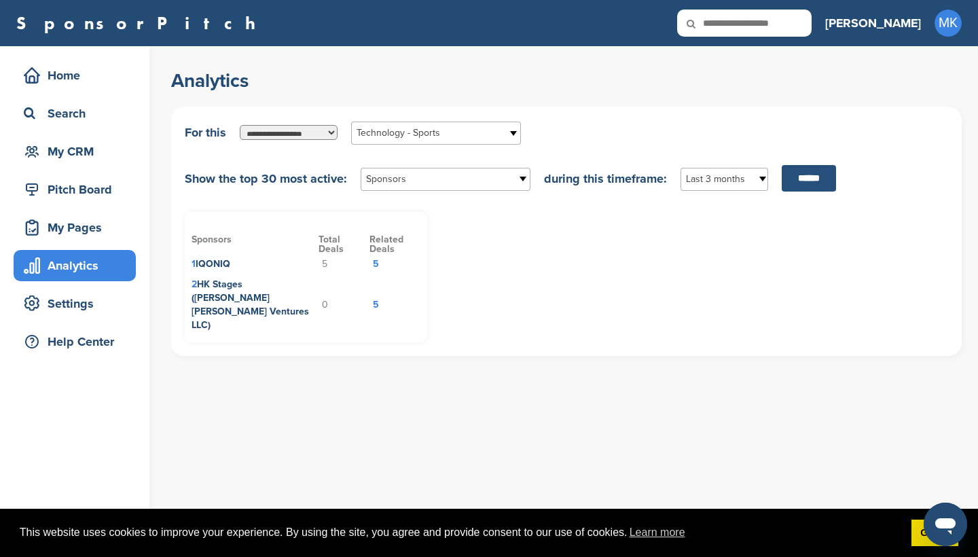
click at [811, 175] on input "******" at bounding box center [808, 178] width 54 height 26
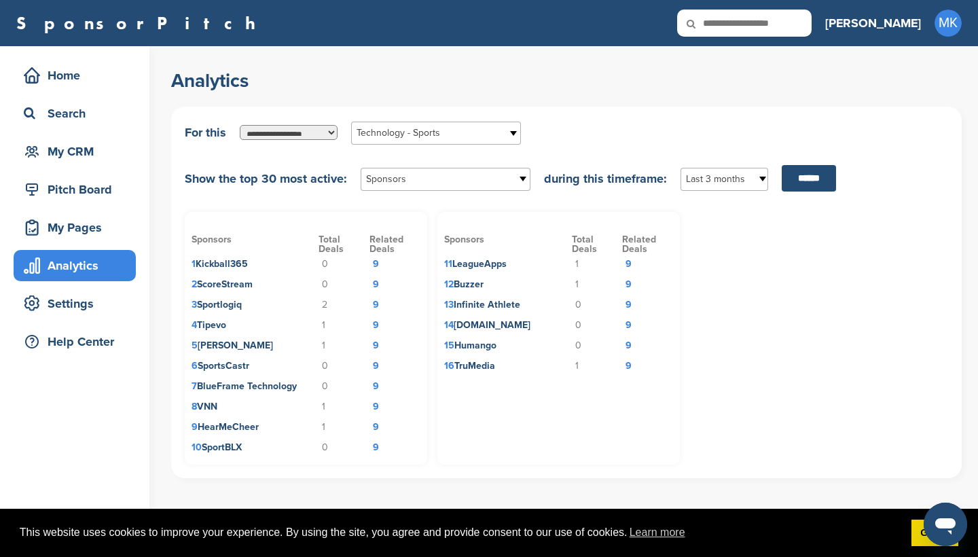
click at [443, 135] on span "Technology - Sports" at bounding box center [426, 133] width 141 height 16
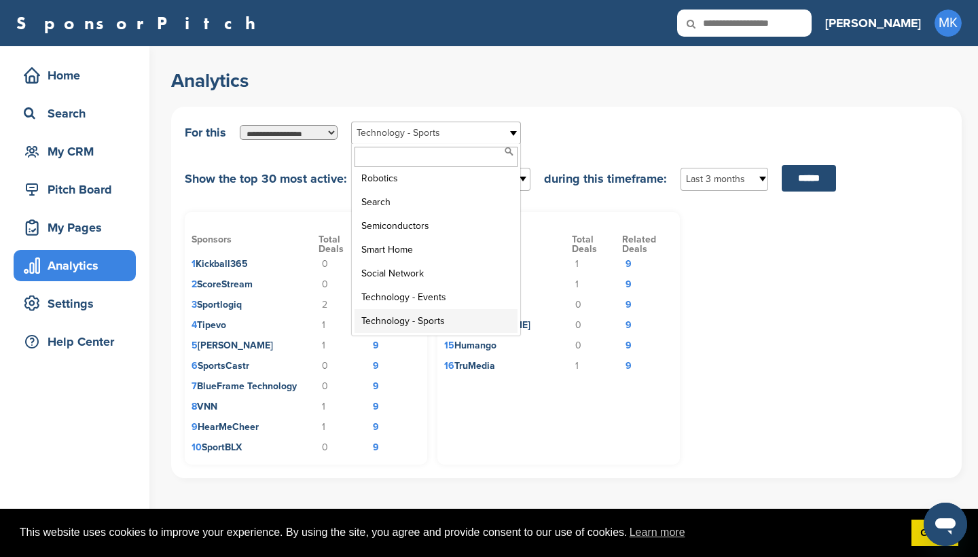
click at [808, 16] on input "text" at bounding box center [744, 23] width 134 height 27
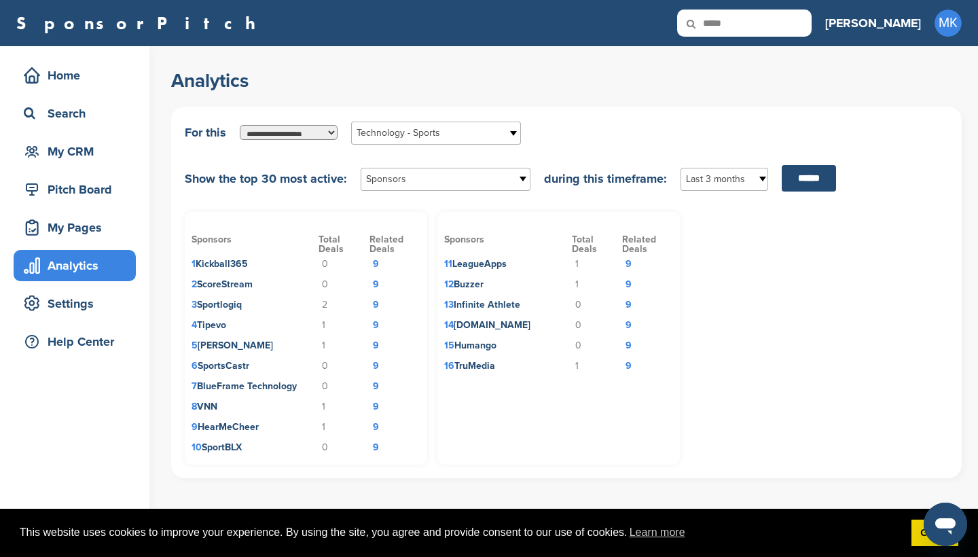
type input "*****"
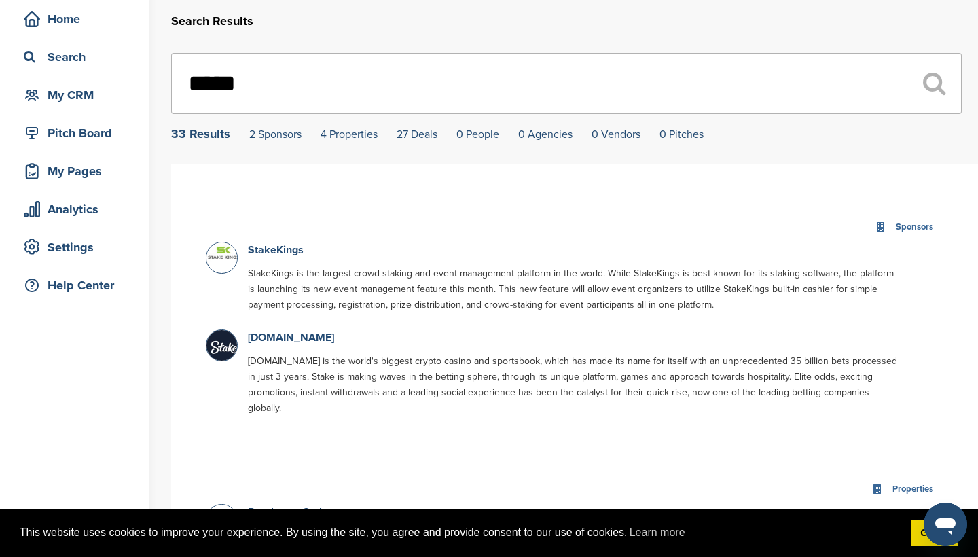
scroll to position [58, 0]
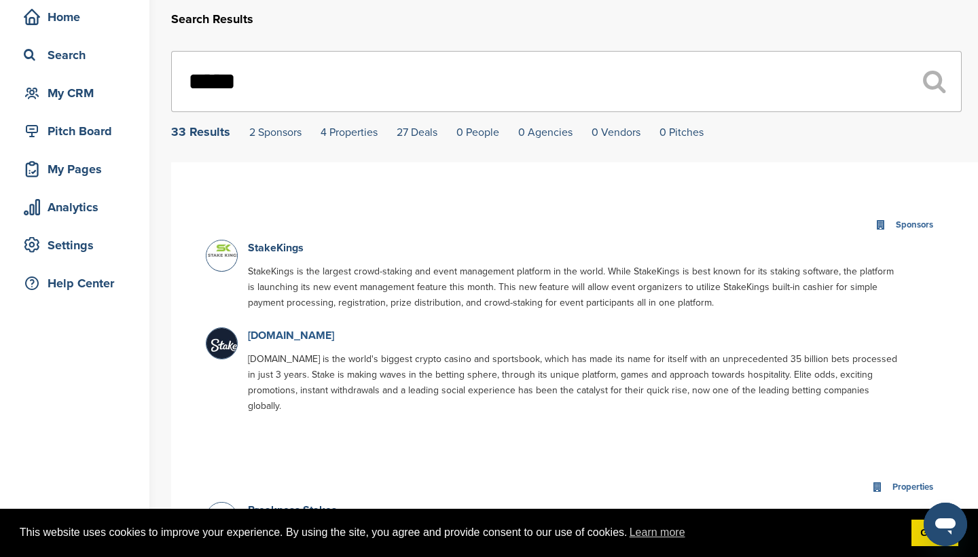
click at [286, 333] on link "[DOMAIN_NAME]" at bounding box center [291, 336] width 86 height 14
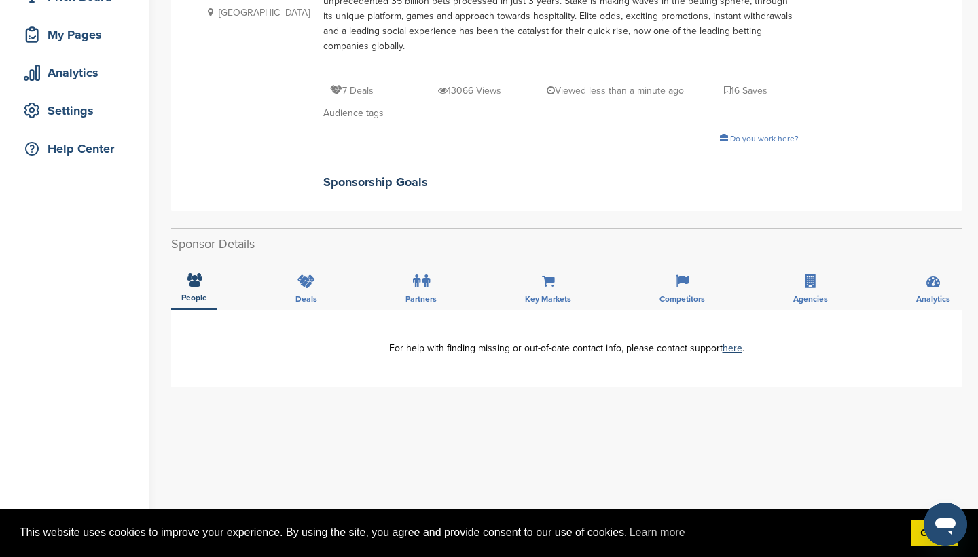
scroll to position [196, 0]
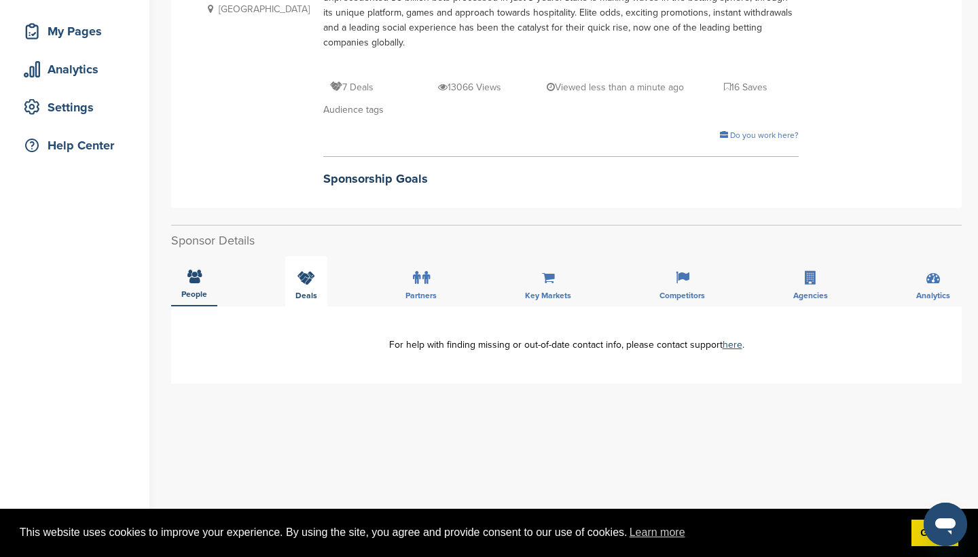
click at [207, 290] on span "Deals" at bounding box center [194, 294] width 26 height 8
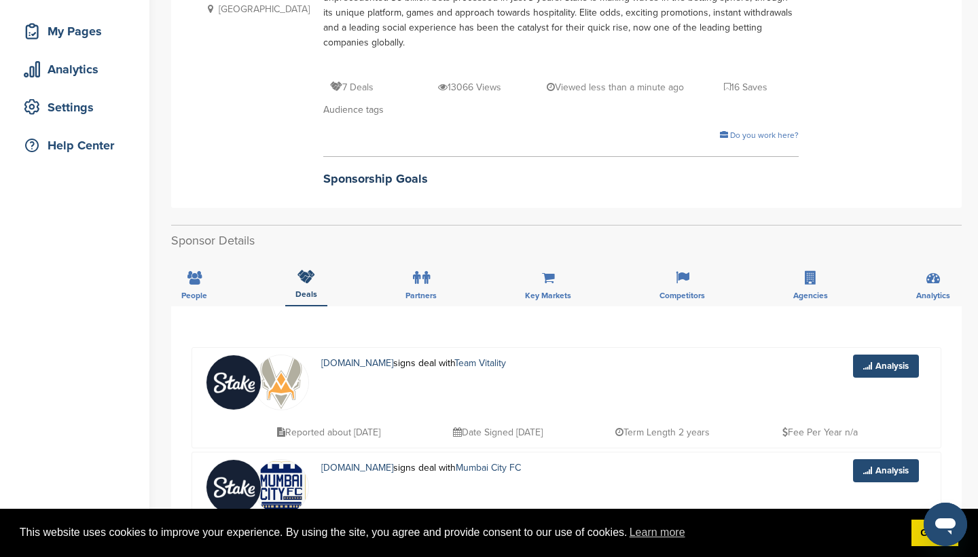
click at [223, 286] on div "People Deals Partners Key Markets Competitors Agencies Analytics" at bounding box center [566, 281] width 790 height 50
click at [208, 281] on div "People" at bounding box center [194, 281] width 46 height 50
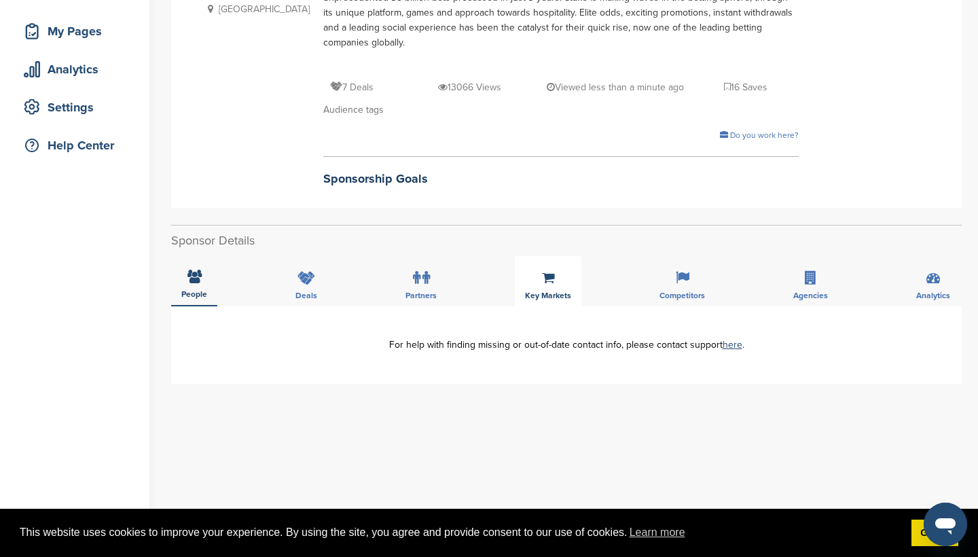
click at [207, 290] on span "Key Markets" at bounding box center [194, 294] width 26 height 8
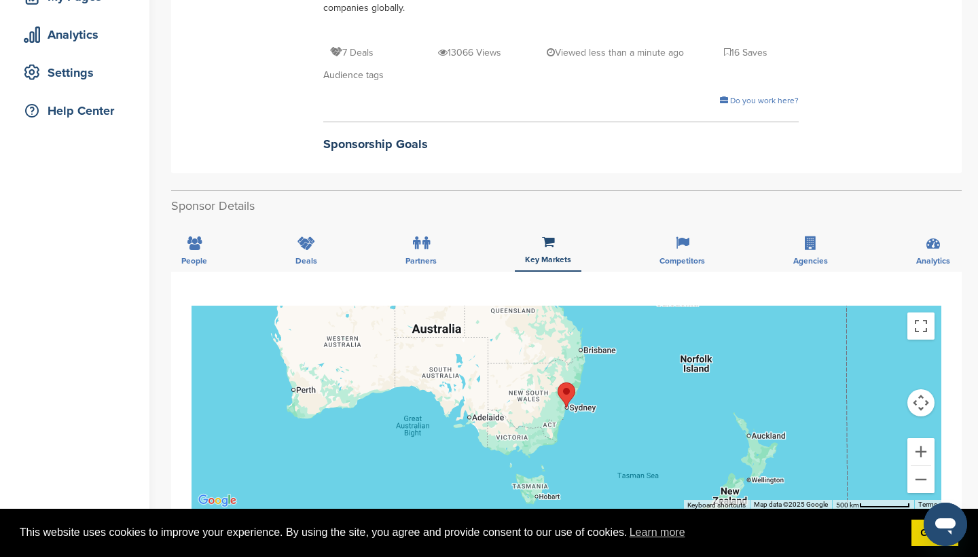
scroll to position [230, 0]
click at [207, 257] on span "Competitors" at bounding box center [194, 261] width 26 height 8
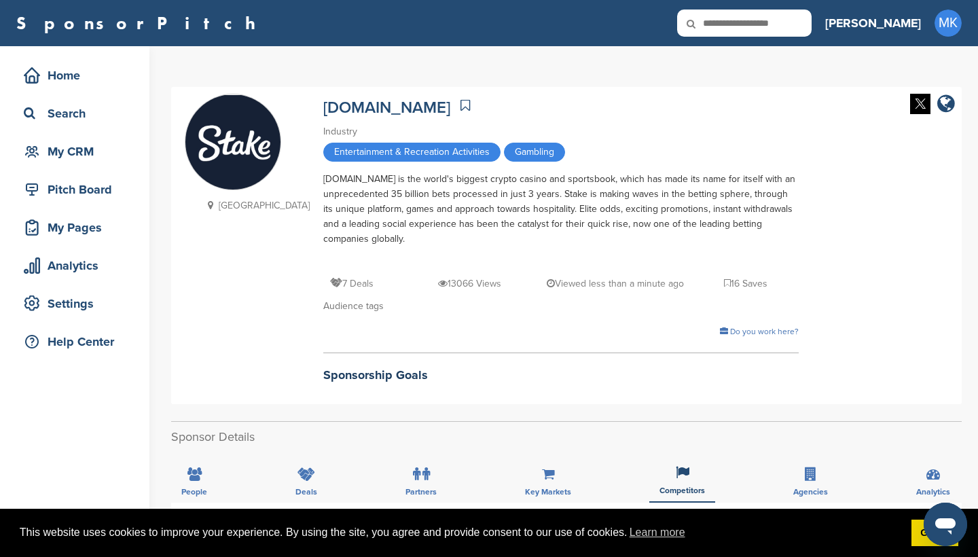
scroll to position [0, 0]
click at [798, 31] on input "text" at bounding box center [744, 23] width 134 height 27
type input "*******"
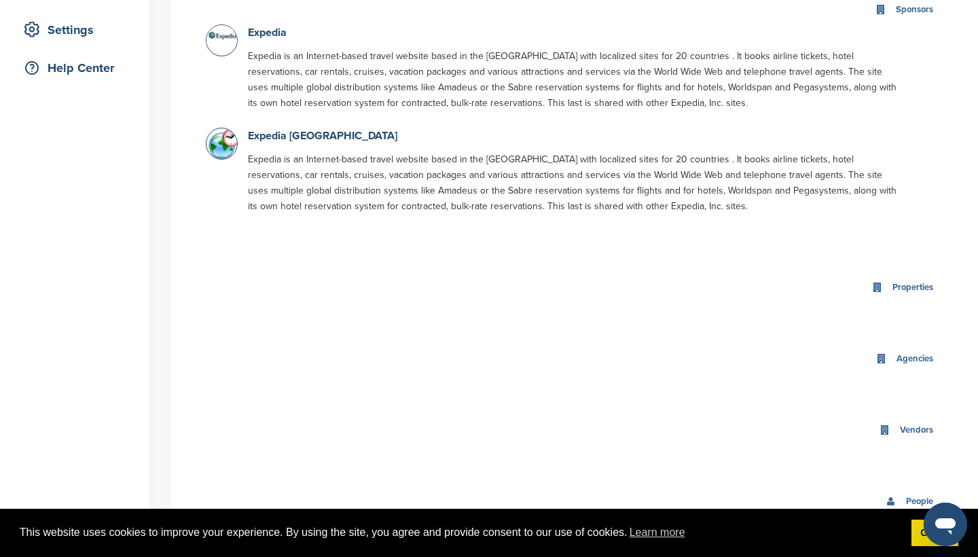
scroll to position [272, 0]
click at [264, 35] on link "Expedia" at bounding box center [267, 35] width 39 height 14
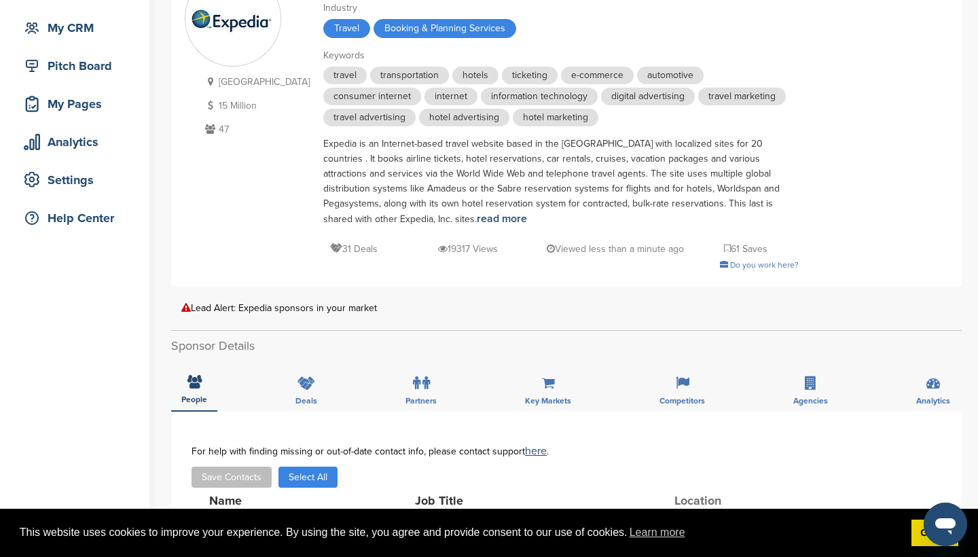
scroll to position [125, 0]
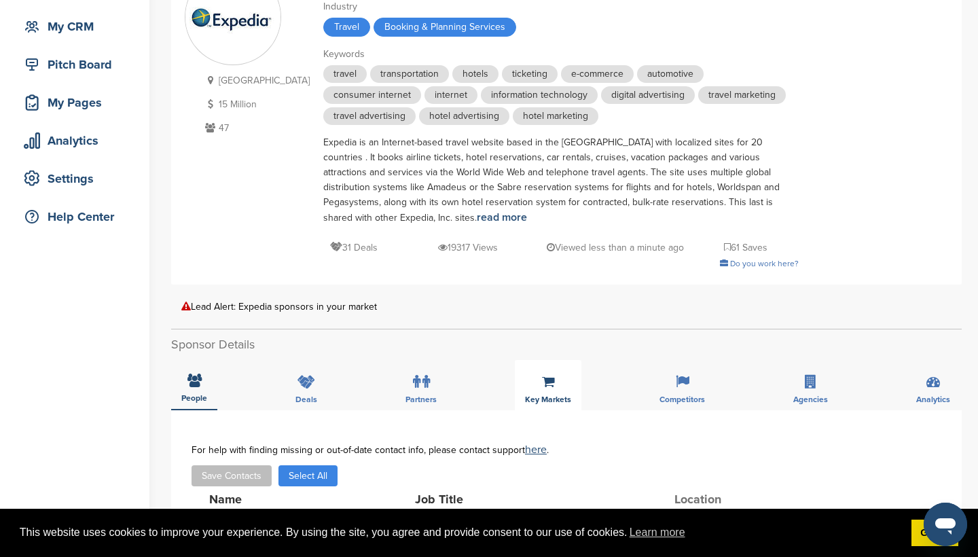
click at [561, 392] on div "Key Markets" at bounding box center [548, 385] width 67 height 50
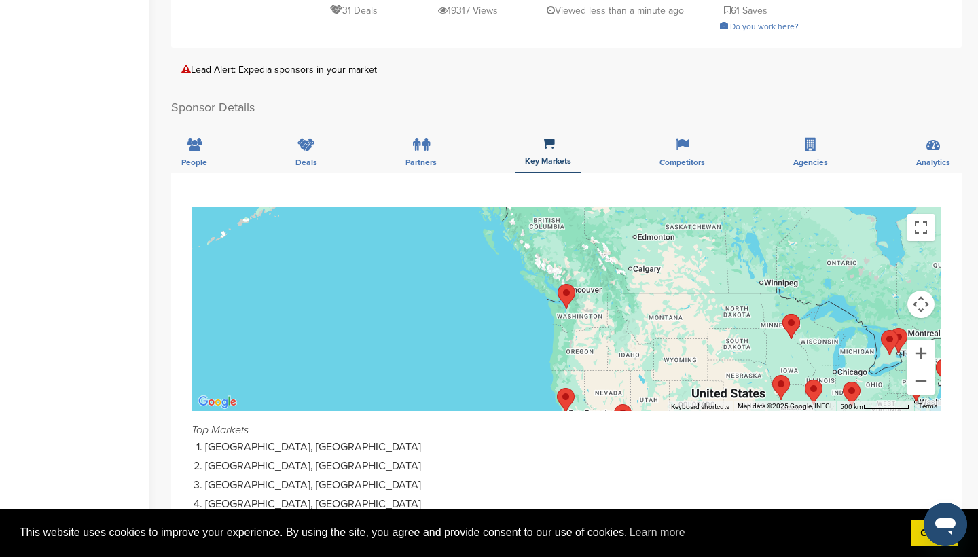
scroll to position [371, 0]
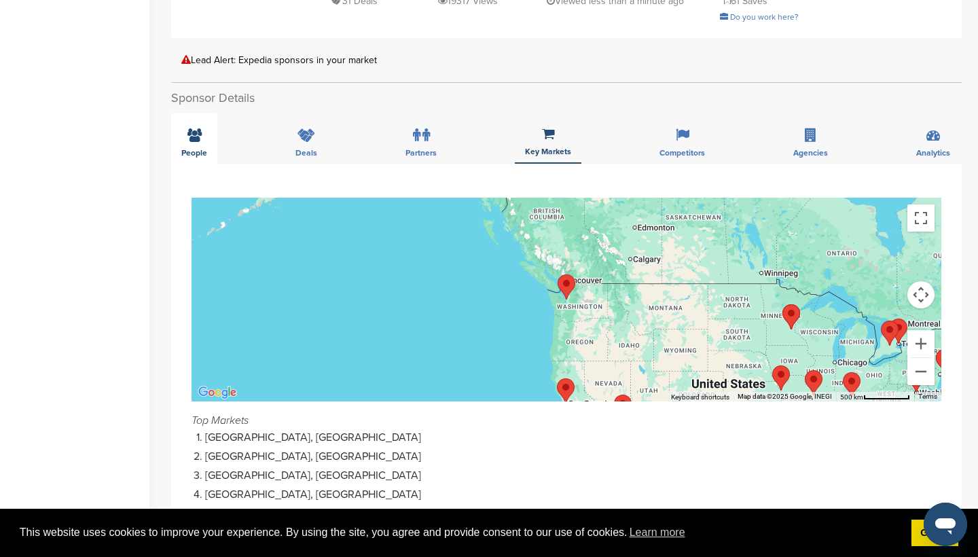
click at [195, 157] on span "People" at bounding box center [194, 153] width 26 height 8
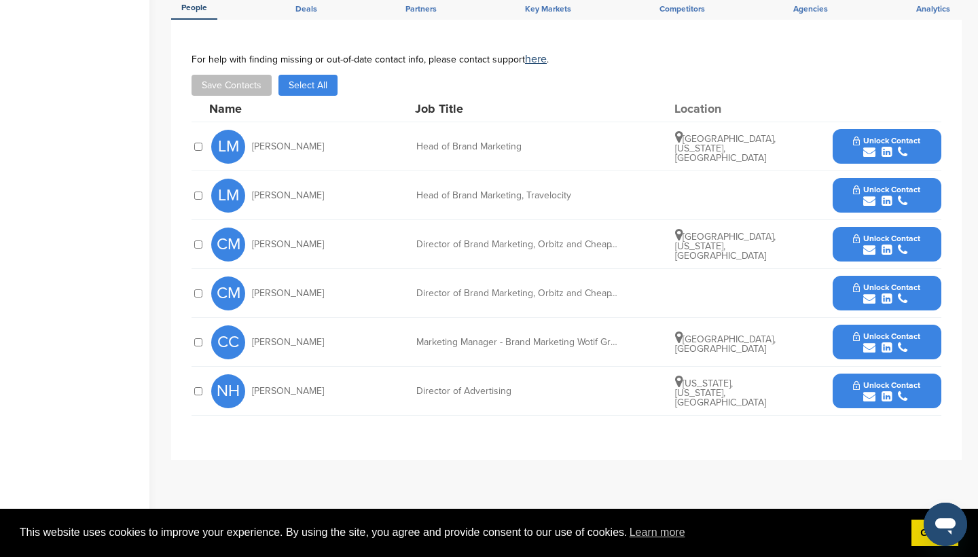
scroll to position [516, 0]
click at [858, 132] on button "Unlock Contact" at bounding box center [886, 146] width 100 height 41
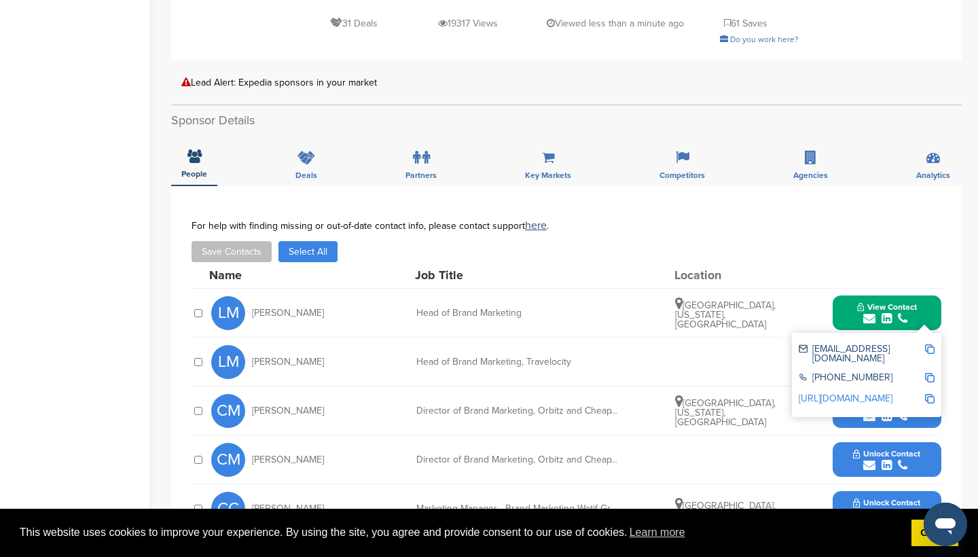
scroll to position [350, 0]
click at [545, 145] on div "Key Markets" at bounding box center [548, 160] width 67 height 50
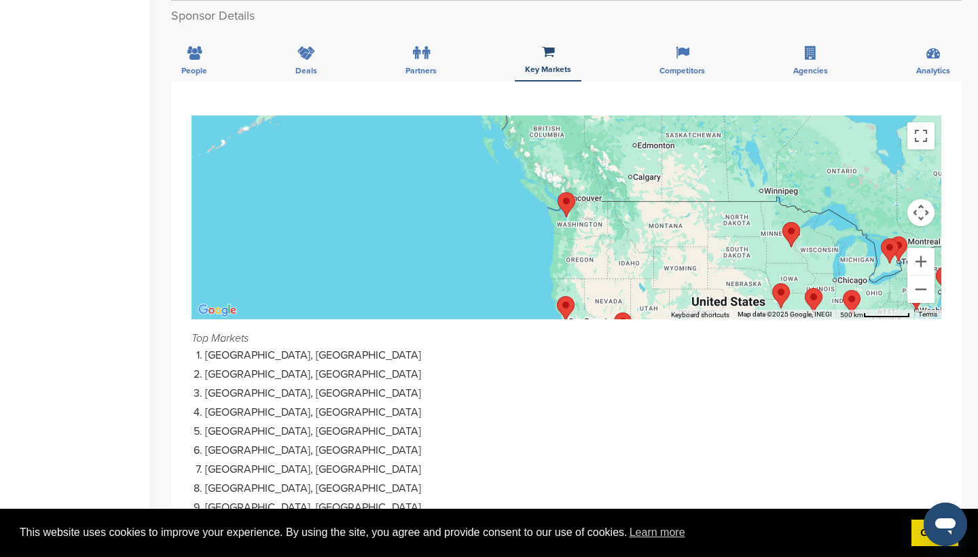
scroll to position [456, 0]
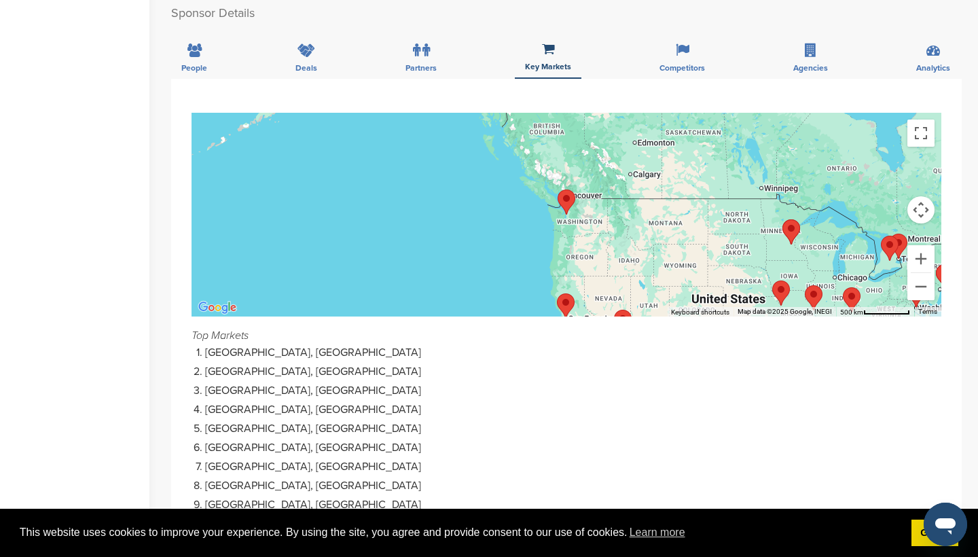
click at [891, 260] on img "Waterloo" at bounding box center [889, 248] width 18 height 25
click at [889, 234] on area "Toronto" at bounding box center [889, 234] width 0 height 0
click at [692, 49] on div "Competitors" at bounding box center [682, 54] width 66 height 50
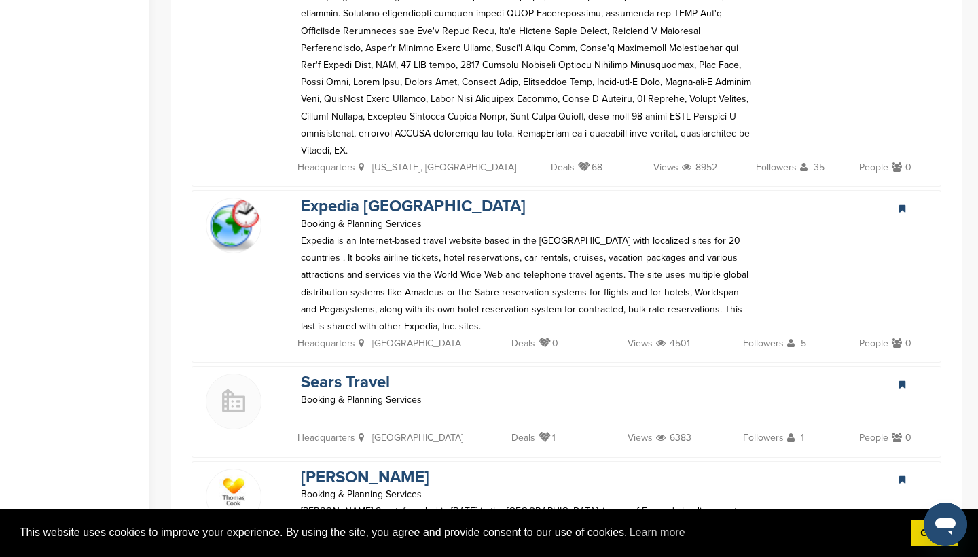
scroll to position [885, 0]
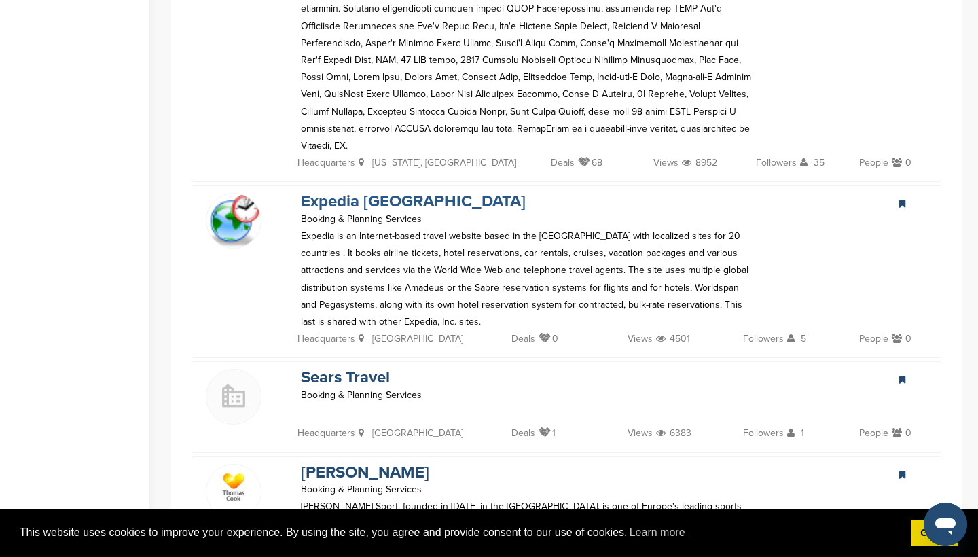
click at [388, 191] on link "Expedia [GEOGRAPHIC_DATA]" at bounding box center [413, 201] width 225 height 20
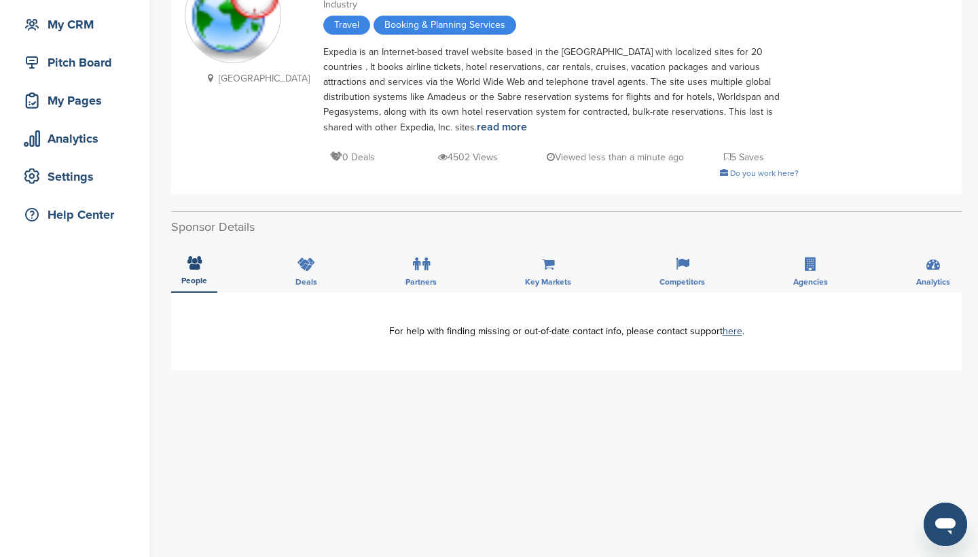
scroll to position [138, 0]
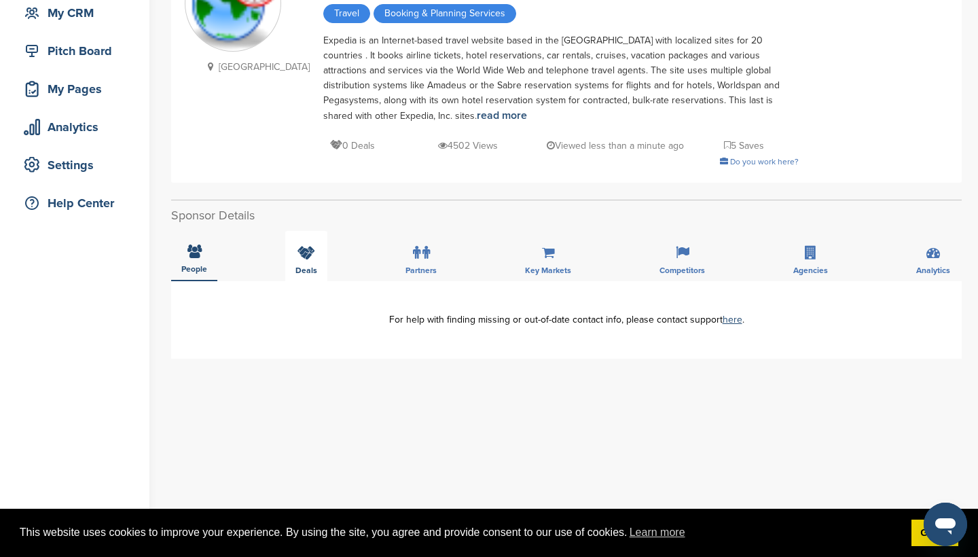
click at [321, 276] on div "Deals" at bounding box center [306, 256] width 42 height 50
click at [197, 259] on icon at bounding box center [194, 253] width 14 height 14
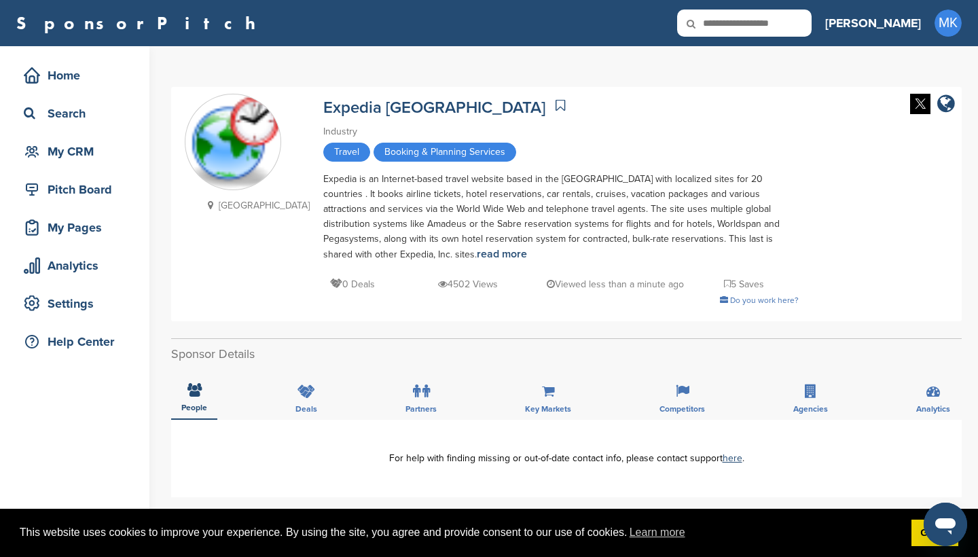
scroll to position [0, 0]
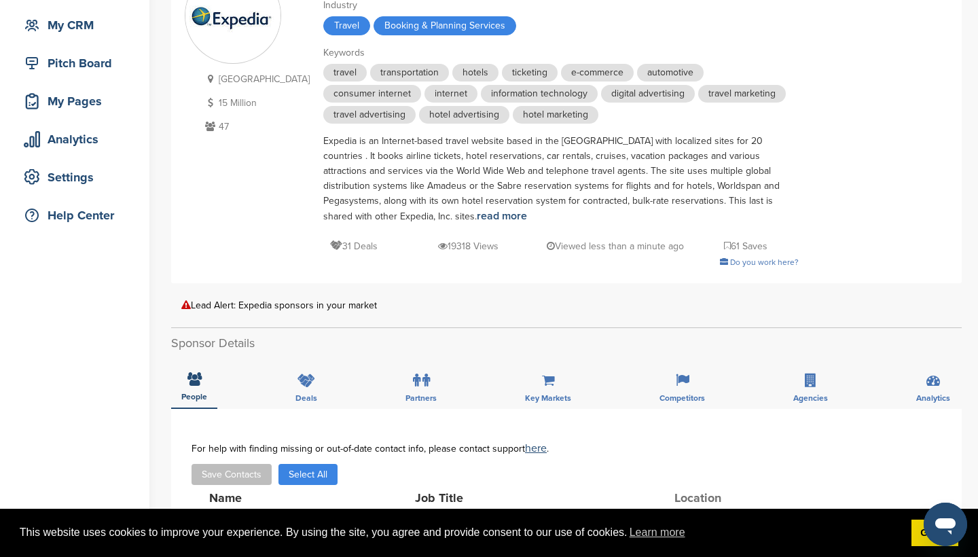
scroll to position [151, 0]
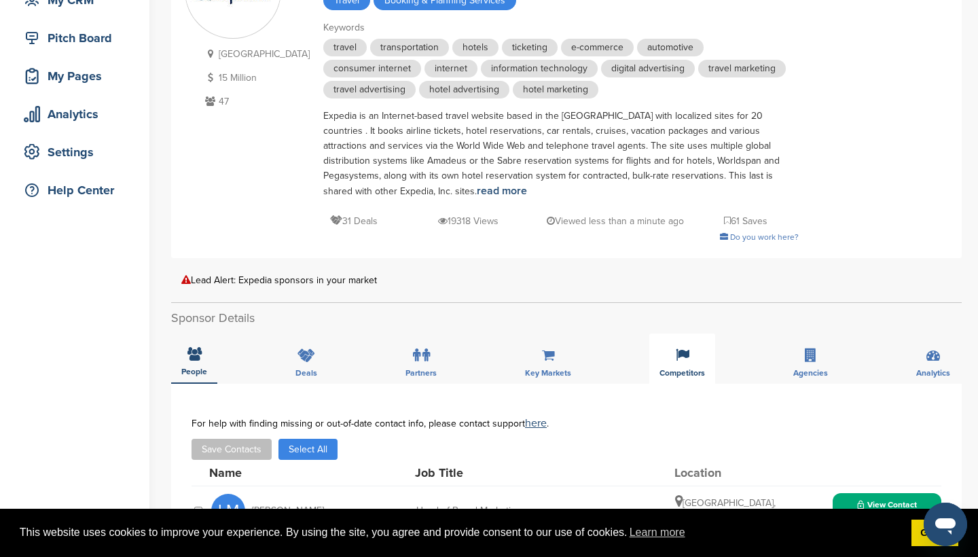
click at [680, 361] on icon at bounding box center [682, 355] width 14 height 14
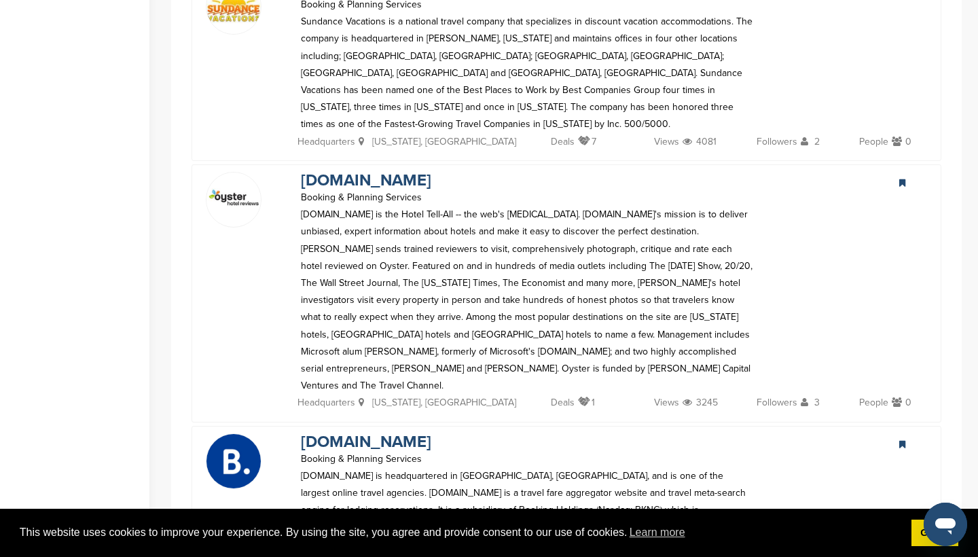
scroll to position [2575, 0]
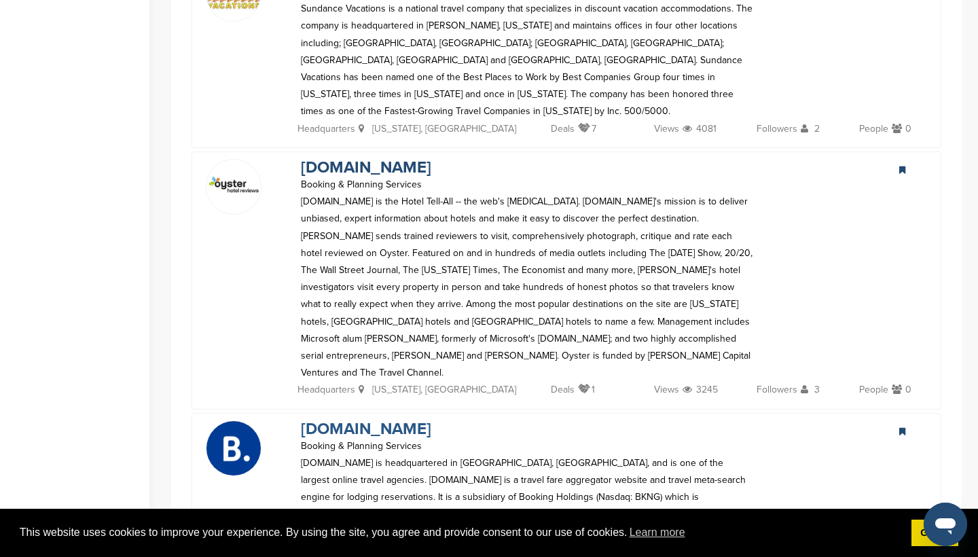
click at [363, 419] on link "[DOMAIN_NAME]" at bounding box center [366, 429] width 130 height 20
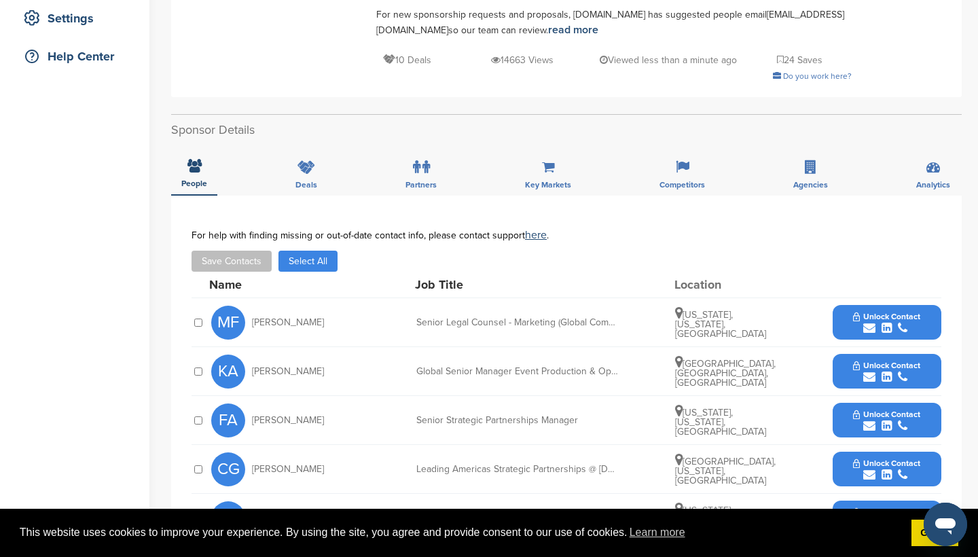
scroll to position [292, 0]
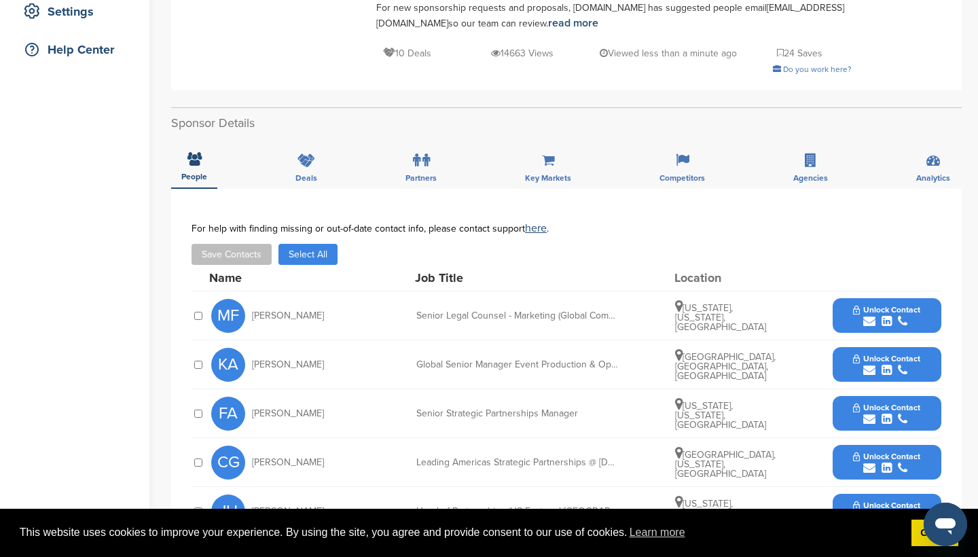
click at [904, 393] on button "Unlock Contact" at bounding box center [886, 413] width 100 height 41
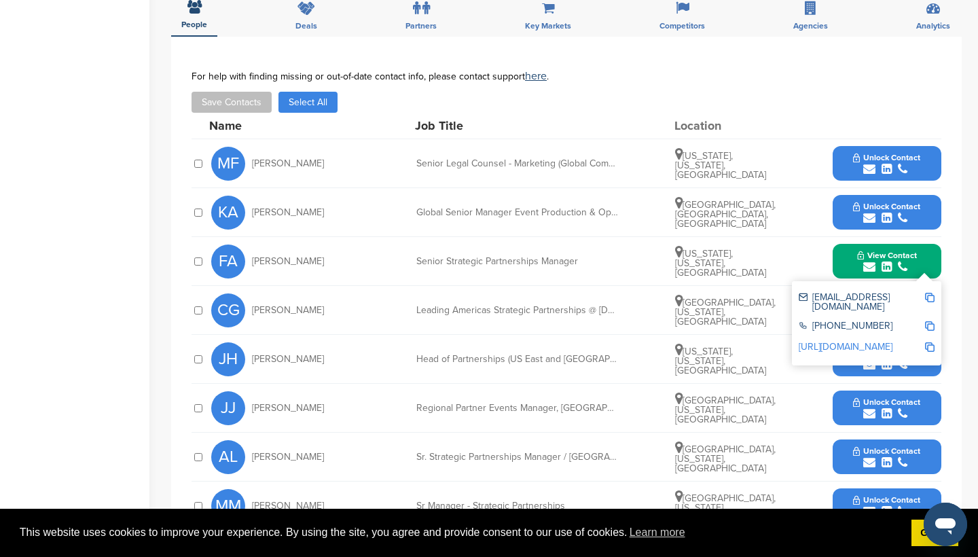
scroll to position [447, 0]
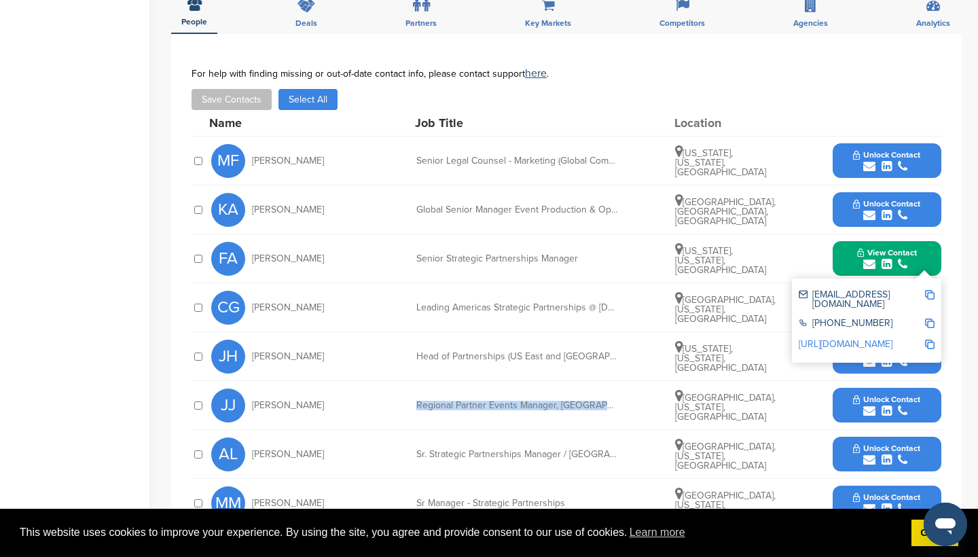
drag, startPoint x: 414, startPoint y: 390, endPoint x: 611, endPoint y: 393, distance: 196.9
click at [611, 401] on div "Regional Partner Events Manager, [GEOGRAPHIC_DATA]" at bounding box center [518, 406] width 204 height 10
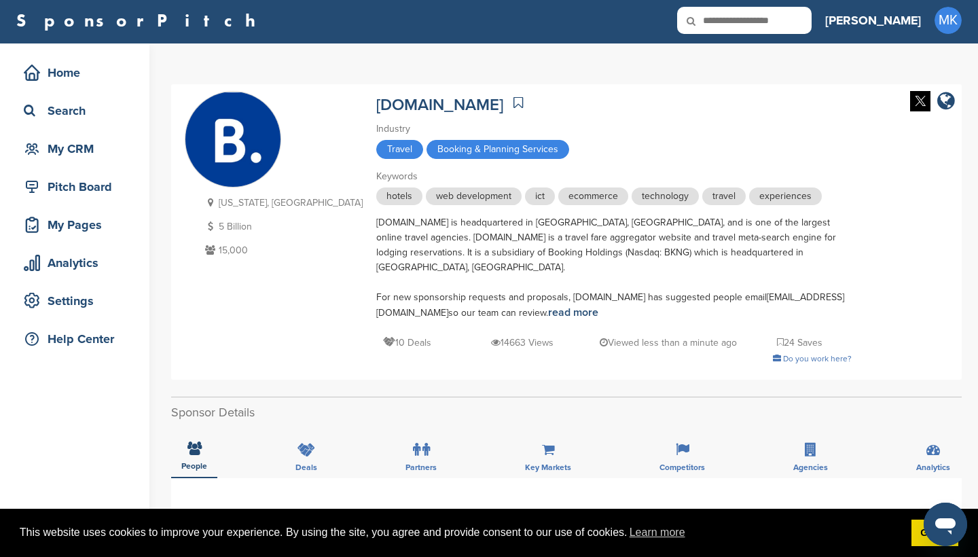
scroll to position [0, 0]
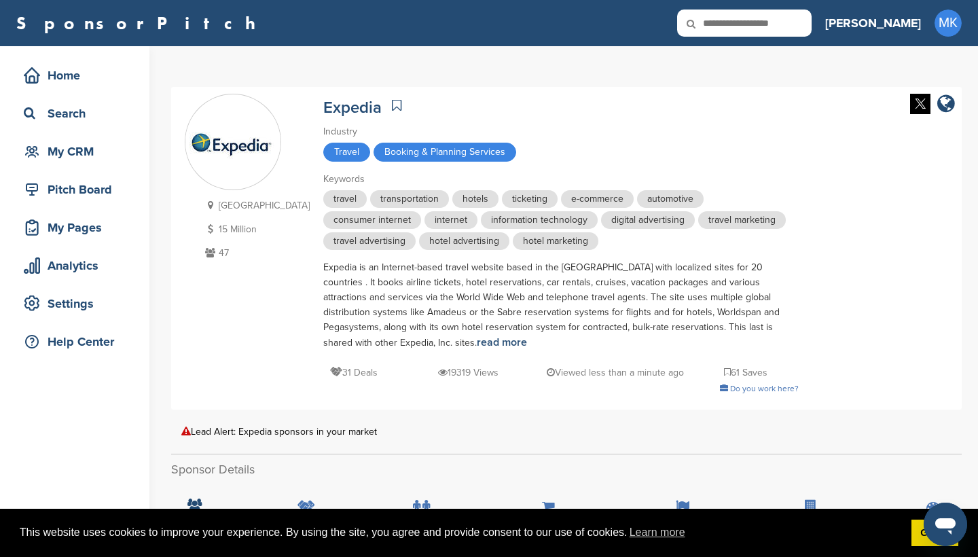
click at [803, 27] on input "text" at bounding box center [744, 23] width 134 height 27
type input "*******"
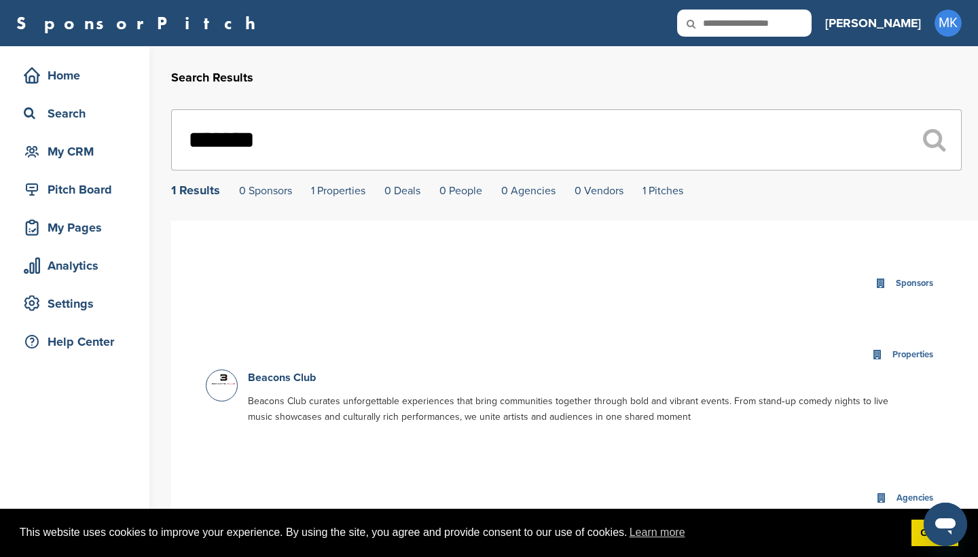
click at [811, 17] on input "text" at bounding box center [744, 23] width 134 height 27
type input "****"
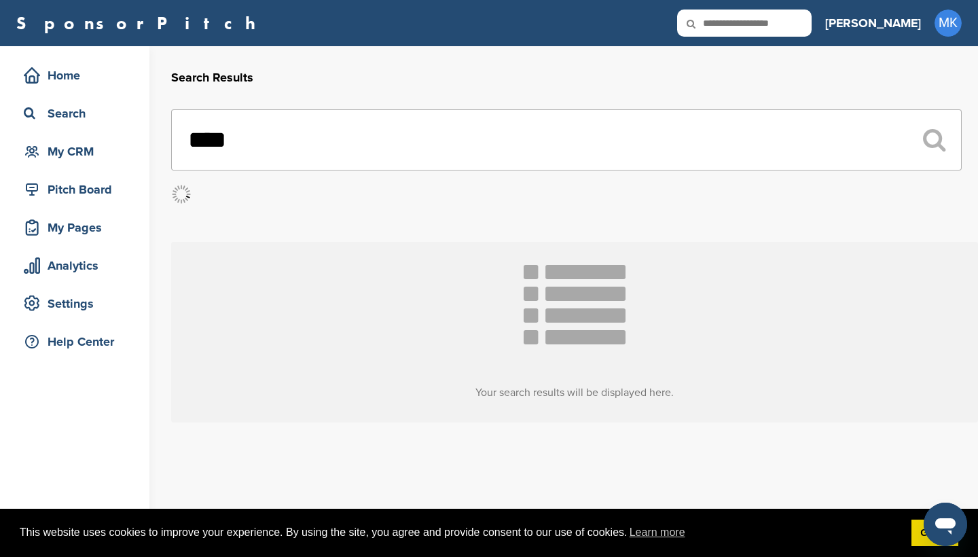
click at [477, 144] on input "****" at bounding box center [566, 139] width 790 height 61
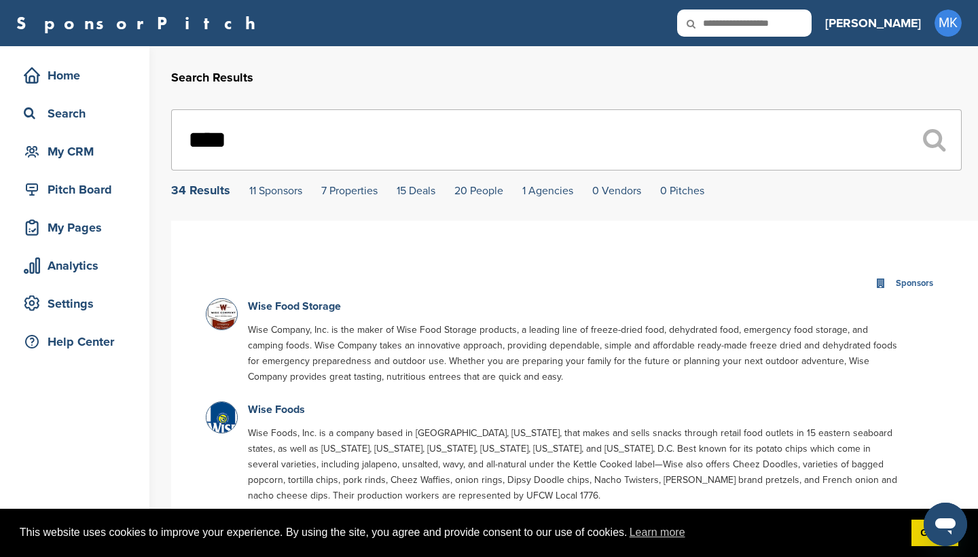
drag, startPoint x: 315, startPoint y: 151, endPoint x: 111, endPoint y: 130, distance: 204.7
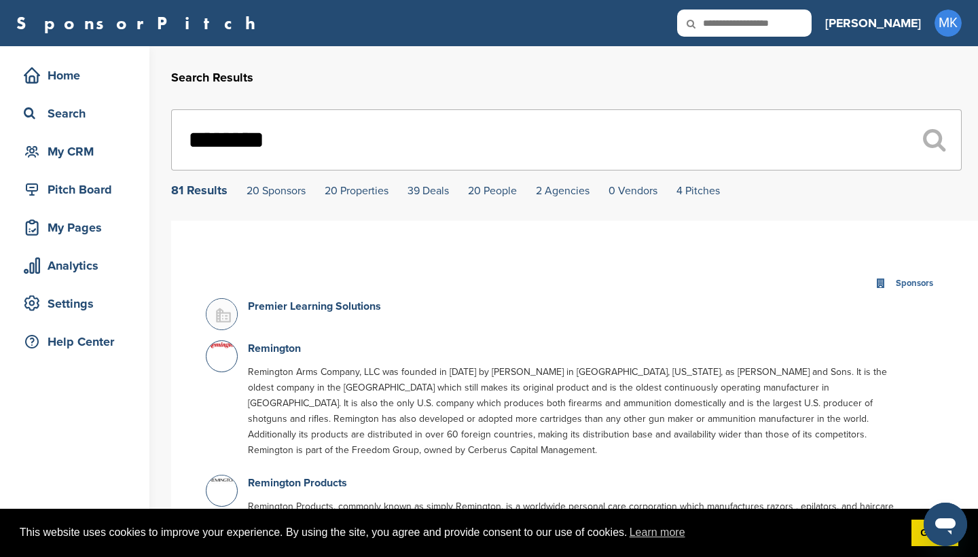
click at [939, 141] on icon at bounding box center [934, 140] width 22 height 24
click at [242, 143] on input "********" at bounding box center [566, 139] width 790 height 61
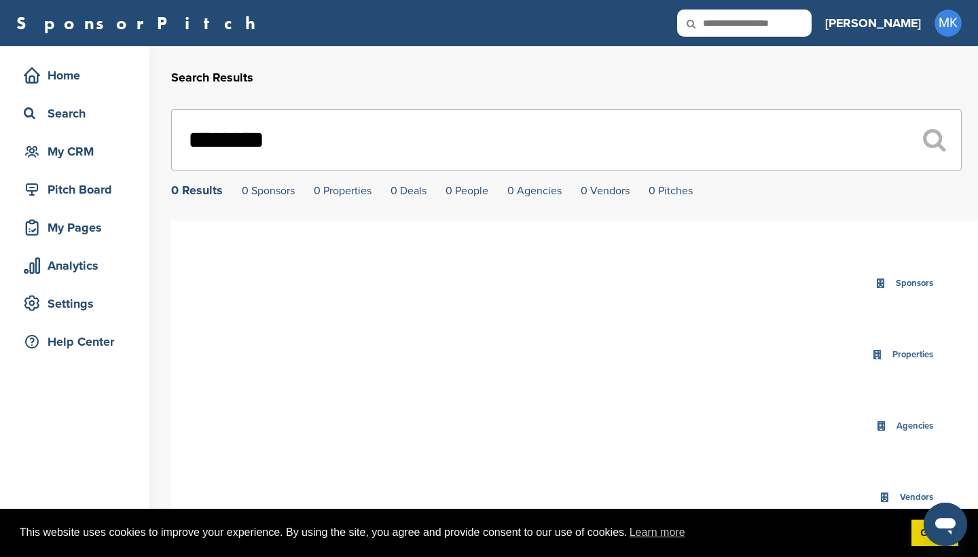
click at [253, 143] on input "********" at bounding box center [566, 139] width 790 height 61
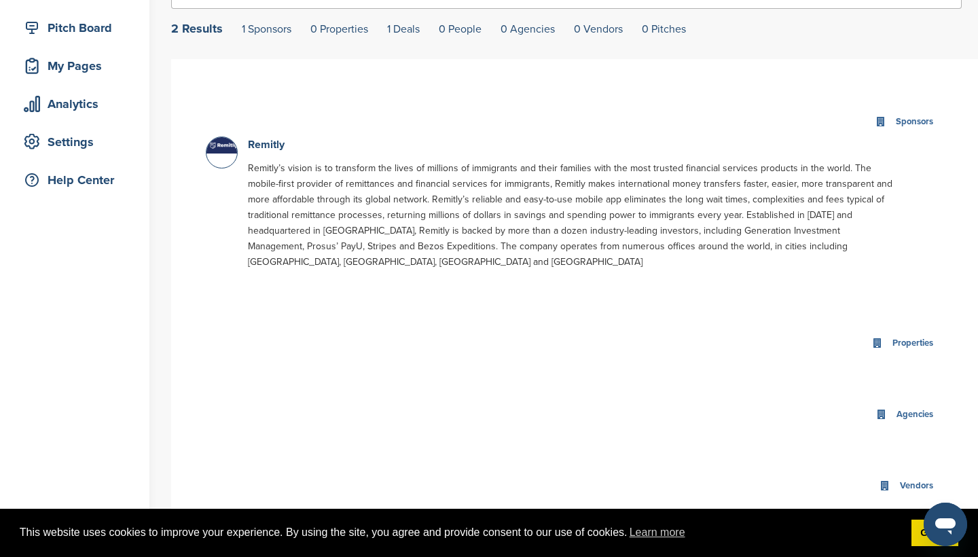
scroll to position [162, 0]
type input "*******"
click at [262, 149] on link "Remitly" at bounding box center [266, 144] width 37 height 14
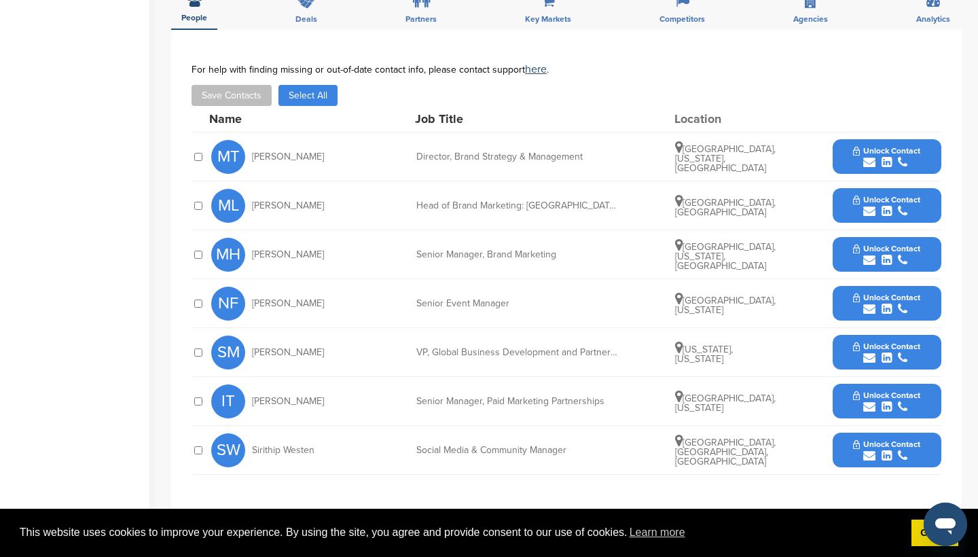
scroll to position [505, 0]
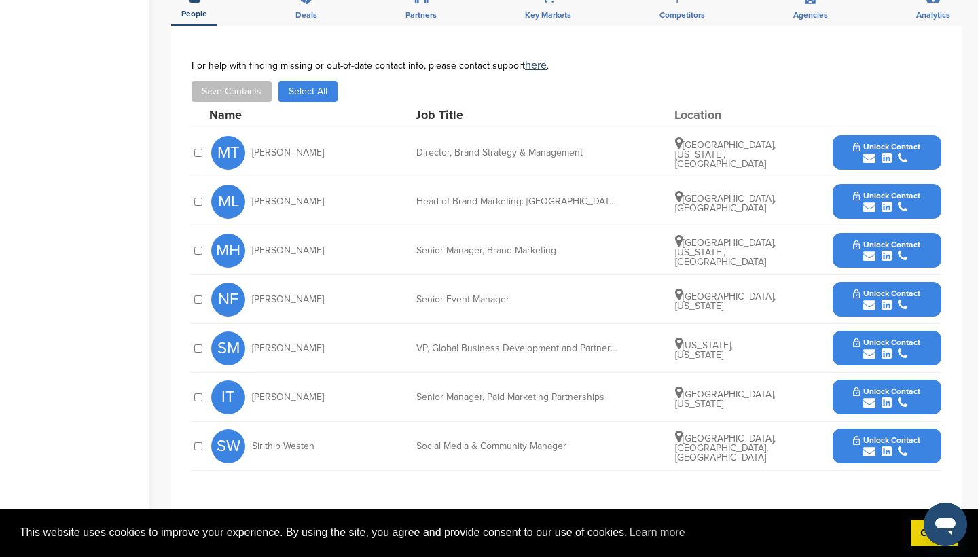
click at [872, 386] on span "Unlock Contact" at bounding box center [886, 391] width 67 height 10
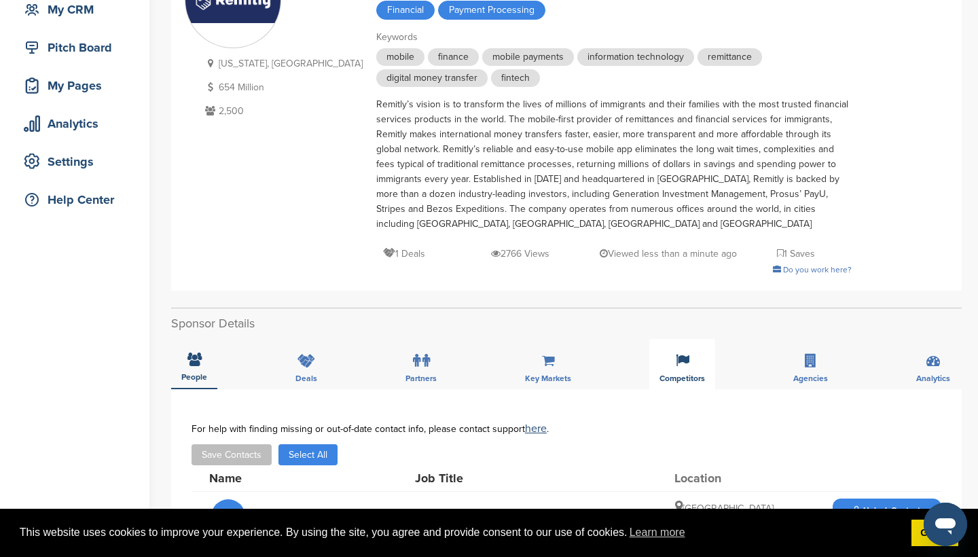
click at [692, 382] on div "Competitors" at bounding box center [682, 364] width 66 height 50
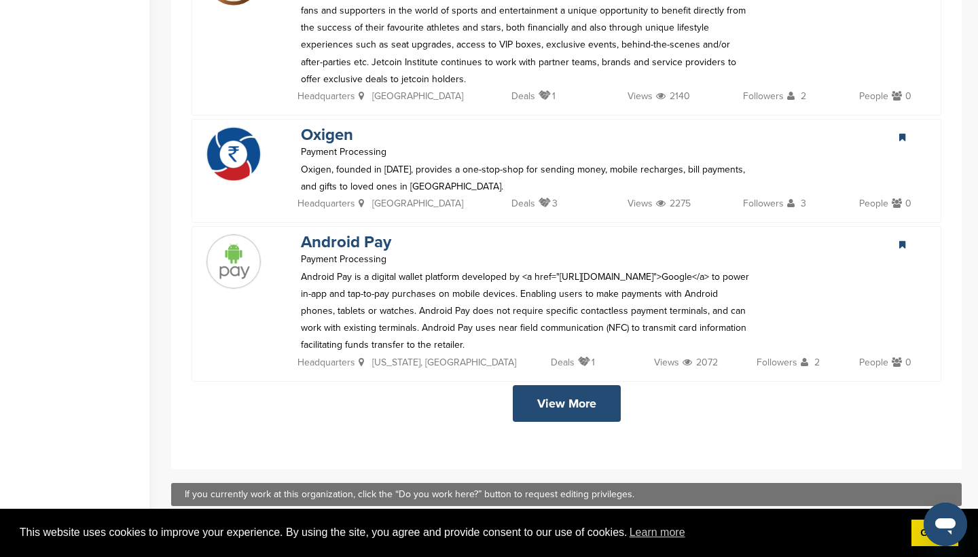
scroll to position [3214, 0]
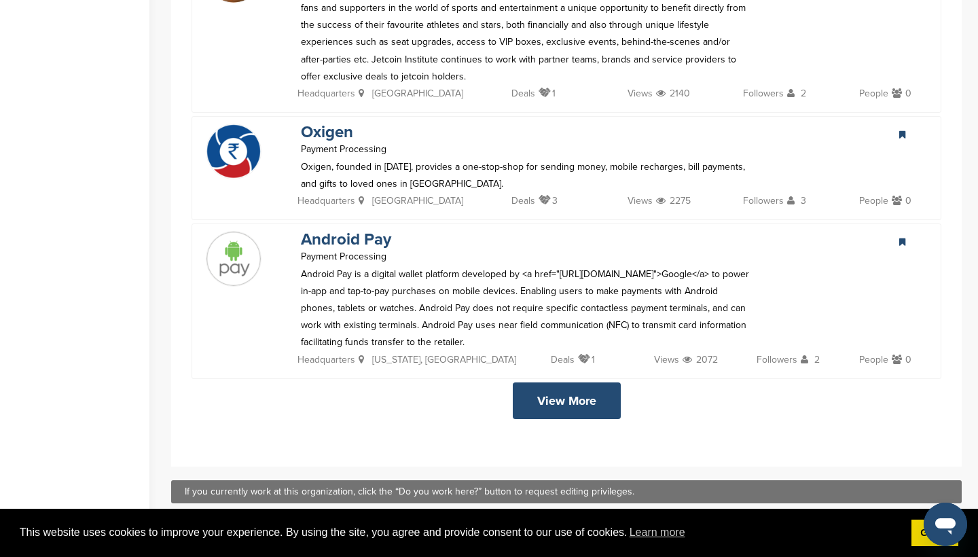
click at [580, 382] on link "View More" at bounding box center [567, 400] width 108 height 37
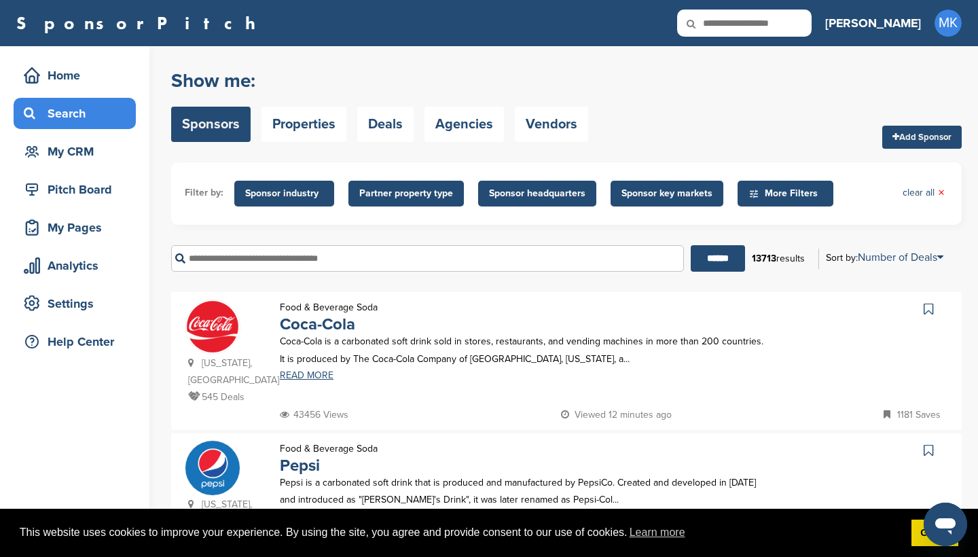
click at [723, 20] on icon at bounding box center [700, 24] width 46 height 29
click at [723, 24] on icon at bounding box center [700, 24] width 46 height 29
click at [802, 30] on input "text" at bounding box center [744, 23] width 134 height 27
type input "**********"
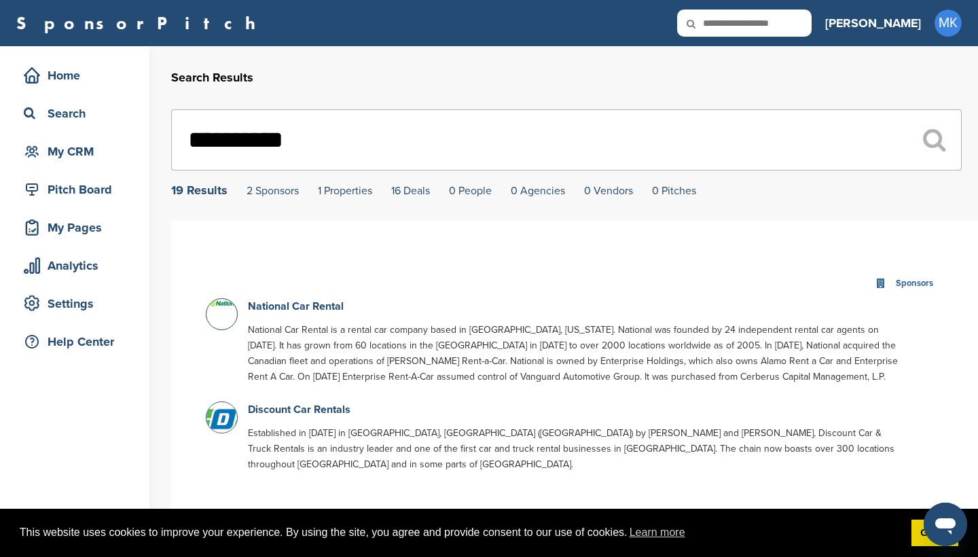
click at [793, 23] on input "text" at bounding box center [744, 23] width 134 height 27
type input "**********"
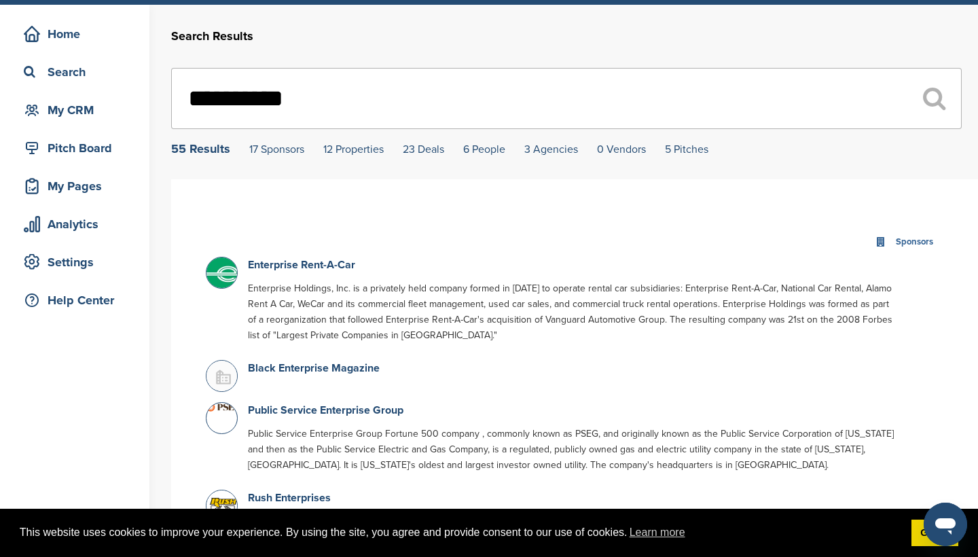
scroll to position [45, 0]
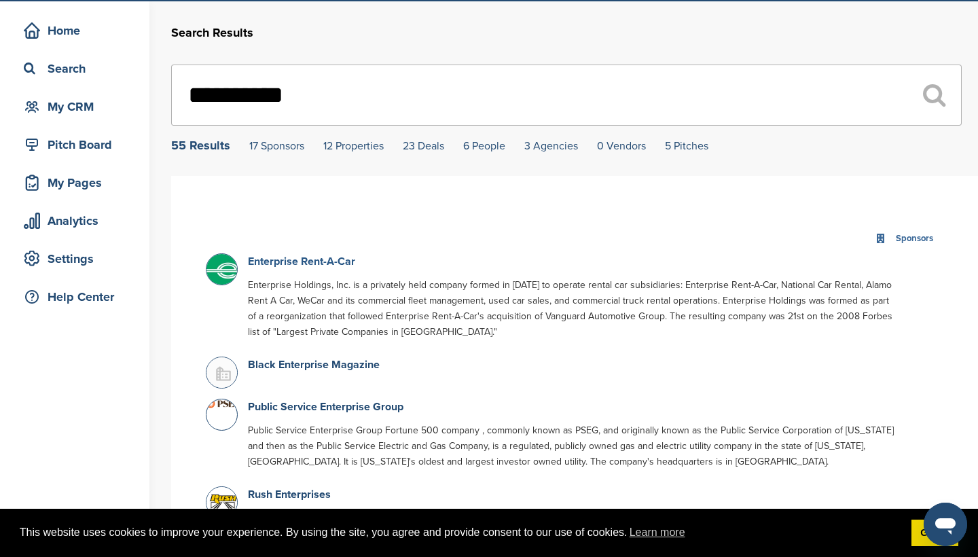
click at [297, 263] on link "Enterprise Rent-A-Car" at bounding box center [301, 262] width 107 height 14
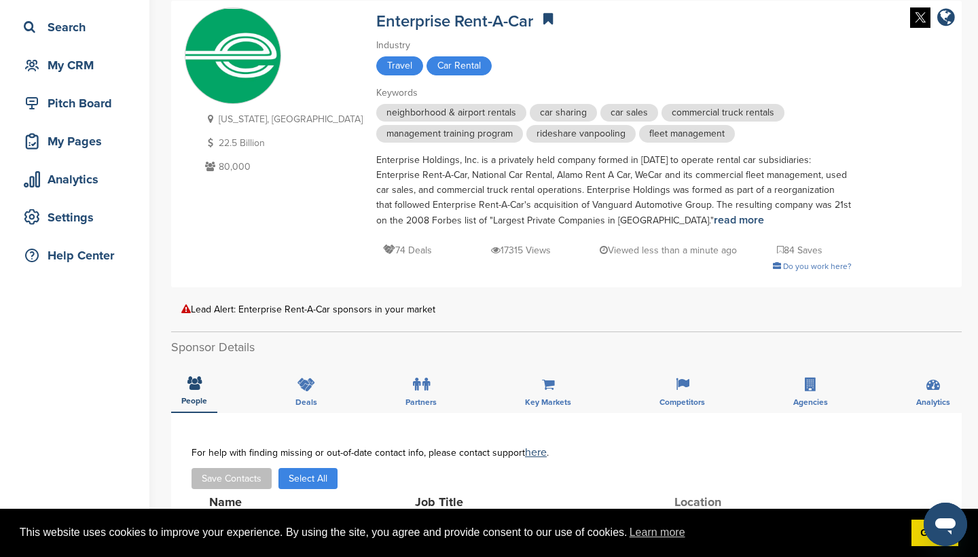
scroll to position [87, 0]
click at [684, 379] on icon at bounding box center [682, 384] width 14 height 14
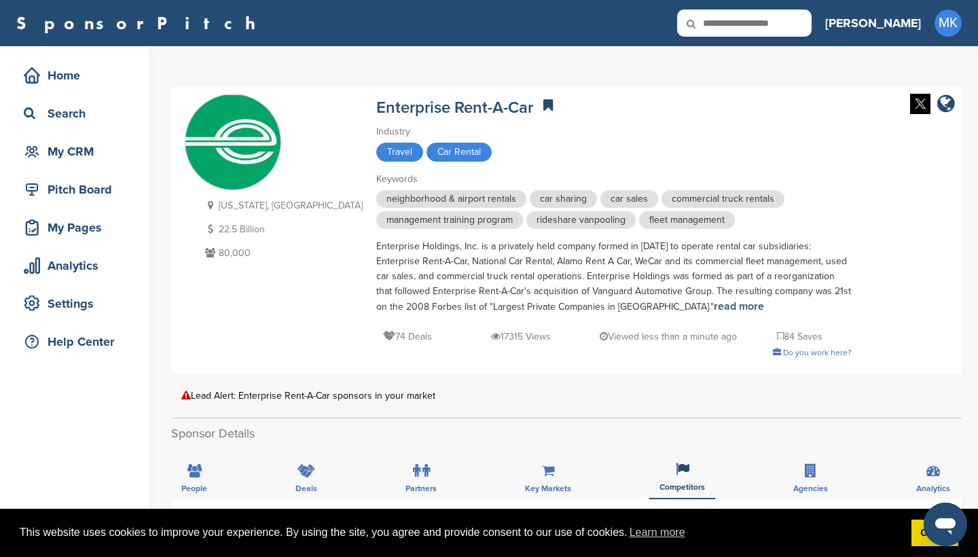
scroll to position [0, 0]
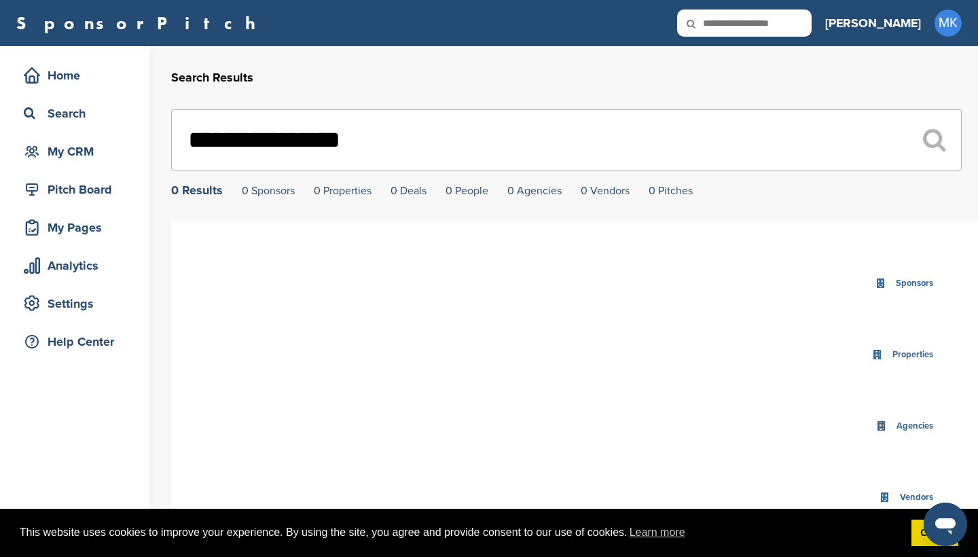
drag, startPoint x: 380, startPoint y: 142, endPoint x: 276, endPoint y: 141, distance: 103.9
click at [276, 141] on input "**********" at bounding box center [566, 139] width 790 height 61
type input "*******"
